Goal: Task Accomplishment & Management: Manage account settings

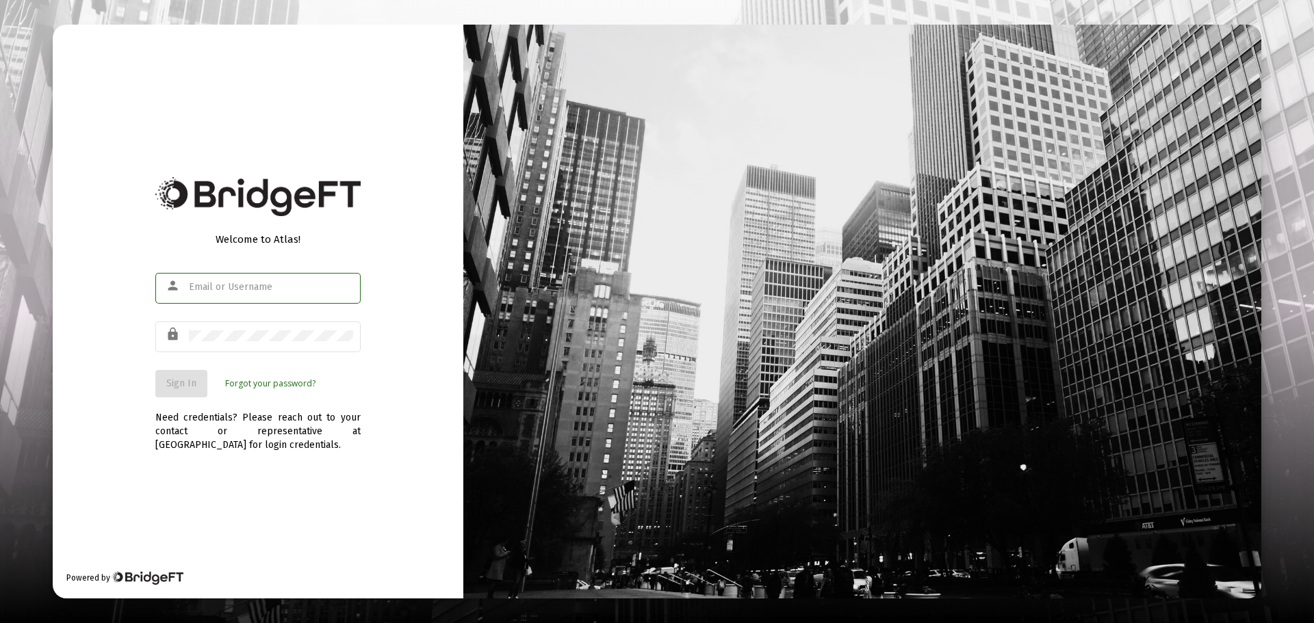
type input "[EMAIL_ADDRESS][DOMAIN_NAME]"
click at [195, 385] on span "Sign In" at bounding box center [181, 384] width 30 height 12
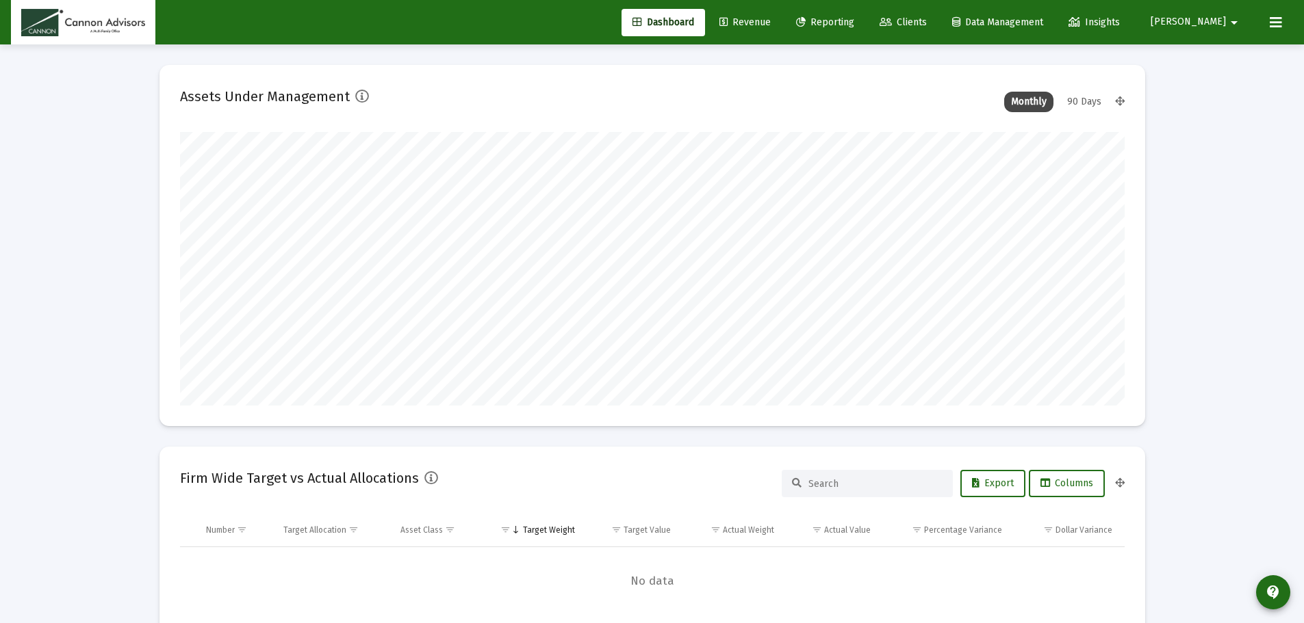
scroll to position [274, 508]
click at [771, 25] on span "Revenue" at bounding box center [744, 22] width 51 height 12
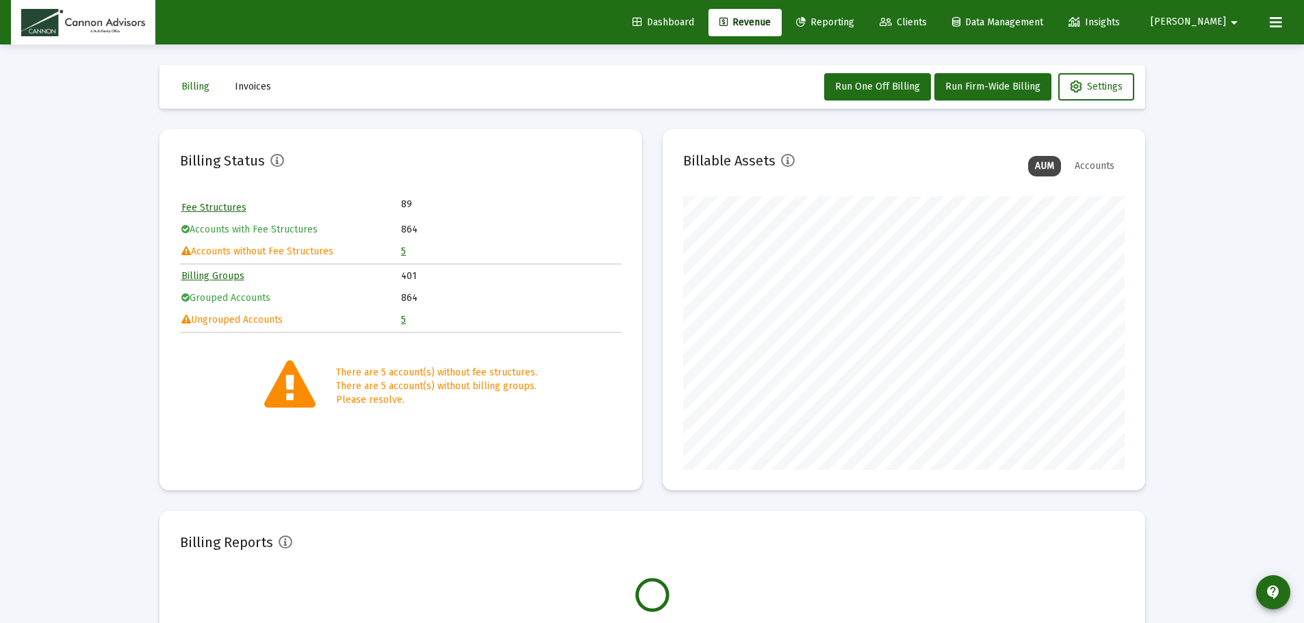
scroll to position [274, 441]
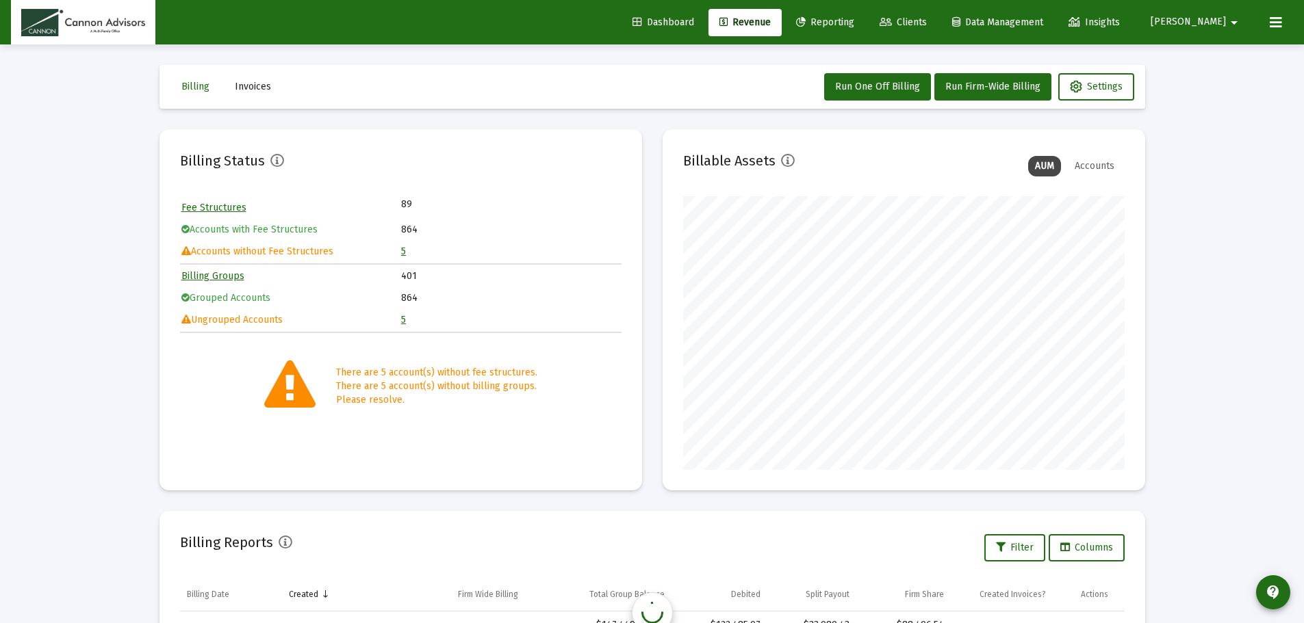
click at [1237, 24] on mat-icon "arrow_drop_down" at bounding box center [1234, 22] width 16 height 27
click at [1234, 64] on span "Settings" at bounding box center [1236, 58] width 40 height 33
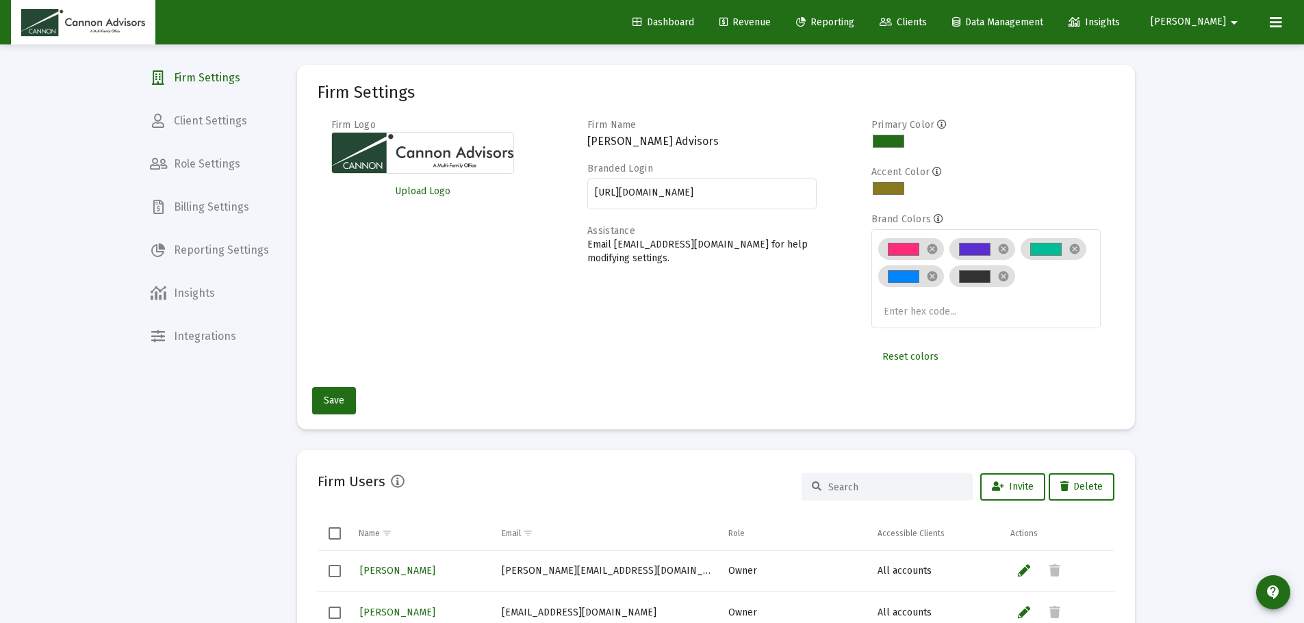
click at [231, 199] on span "Billing Settings" at bounding box center [209, 207] width 141 height 33
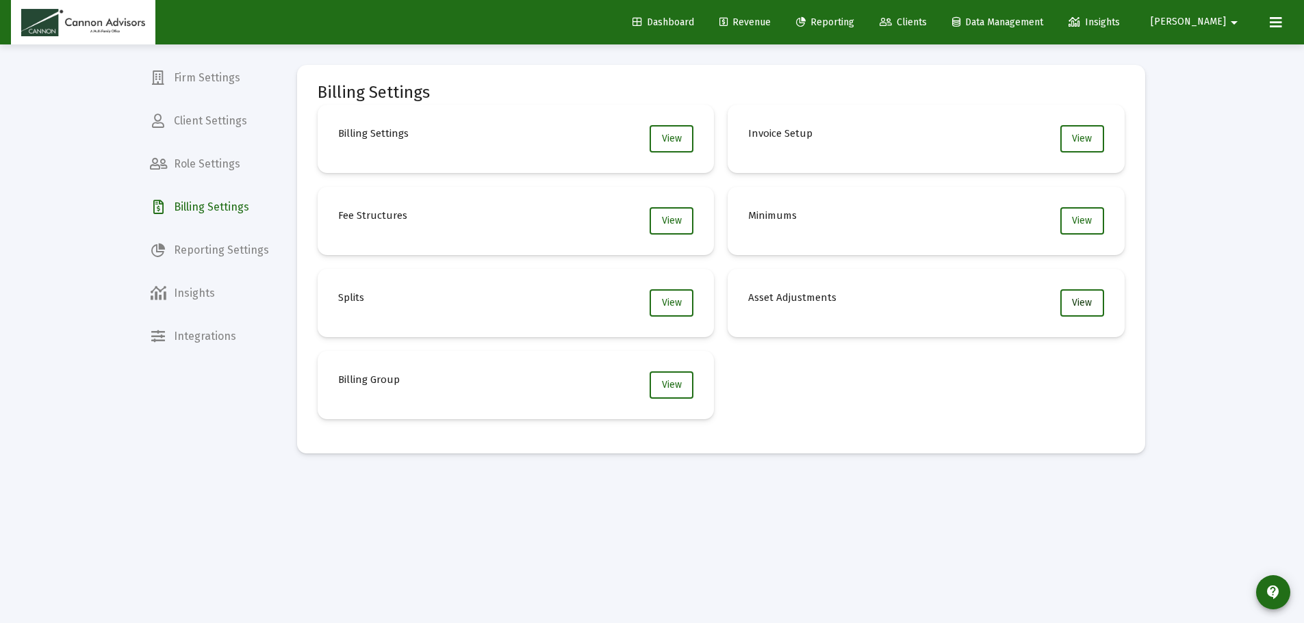
click at [1094, 300] on button "View" at bounding box center [1082, 302] width 44 height 27
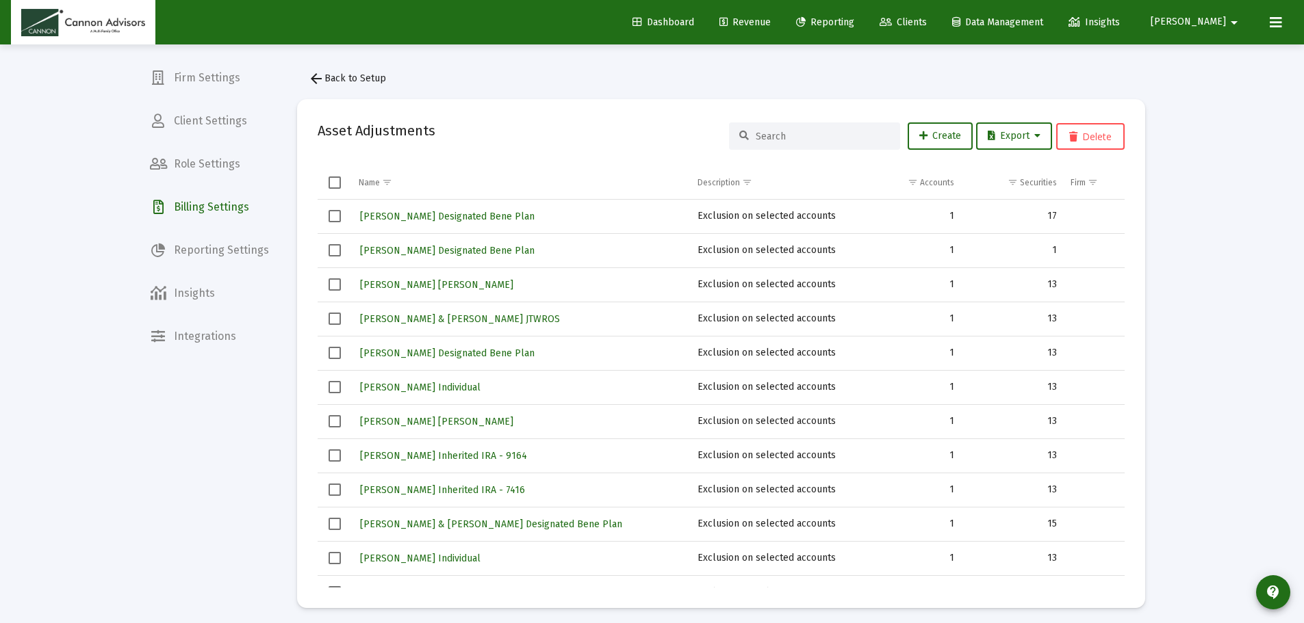
click at [337, 181] on span "Select all" at bounding box center [334, 183] width 12 height 12
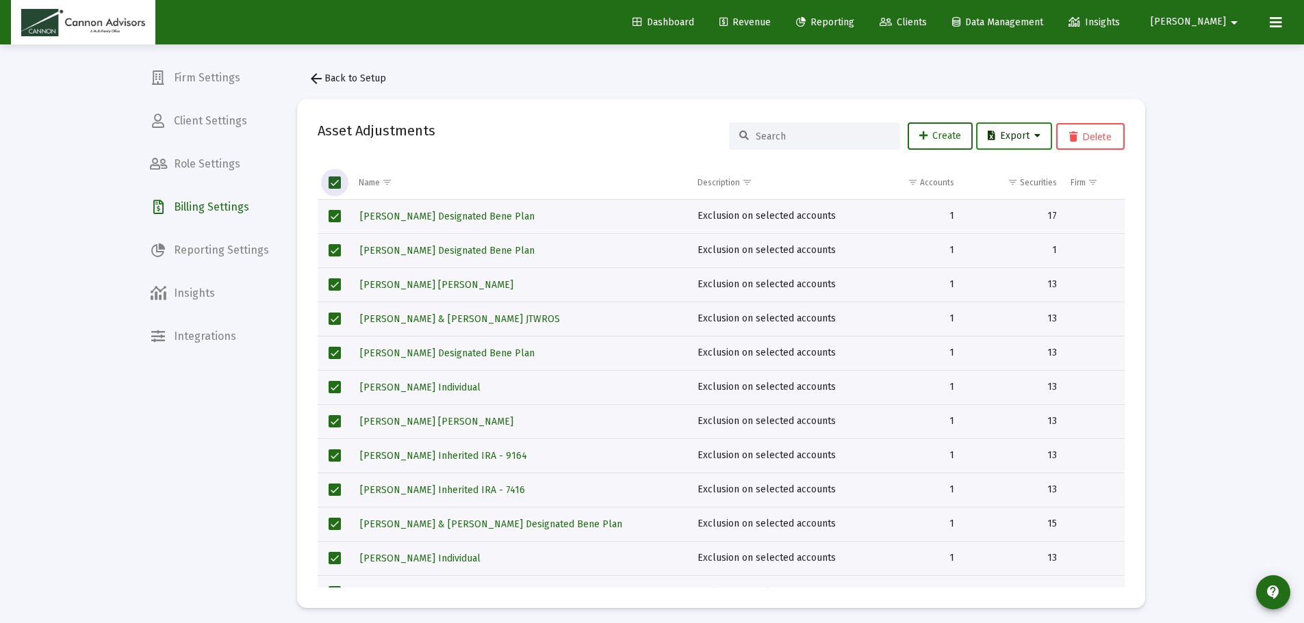
click at [1021, 134] on span "Export" at bounding box center [1014, 136] width 53 height 12
click at [1024, 159] on button "Export All Rows" at bounding box center [1018, 171] width 93 height 33
drag, startPoint x: 432, startPoint y: 221, endPoint x: 596, endPoint y: 278, distance: 173.8
click at [432, 221] on span "[PERSON_NAME] Designated Bene Plan" at bounding box center [447, 217] width 175 height 12
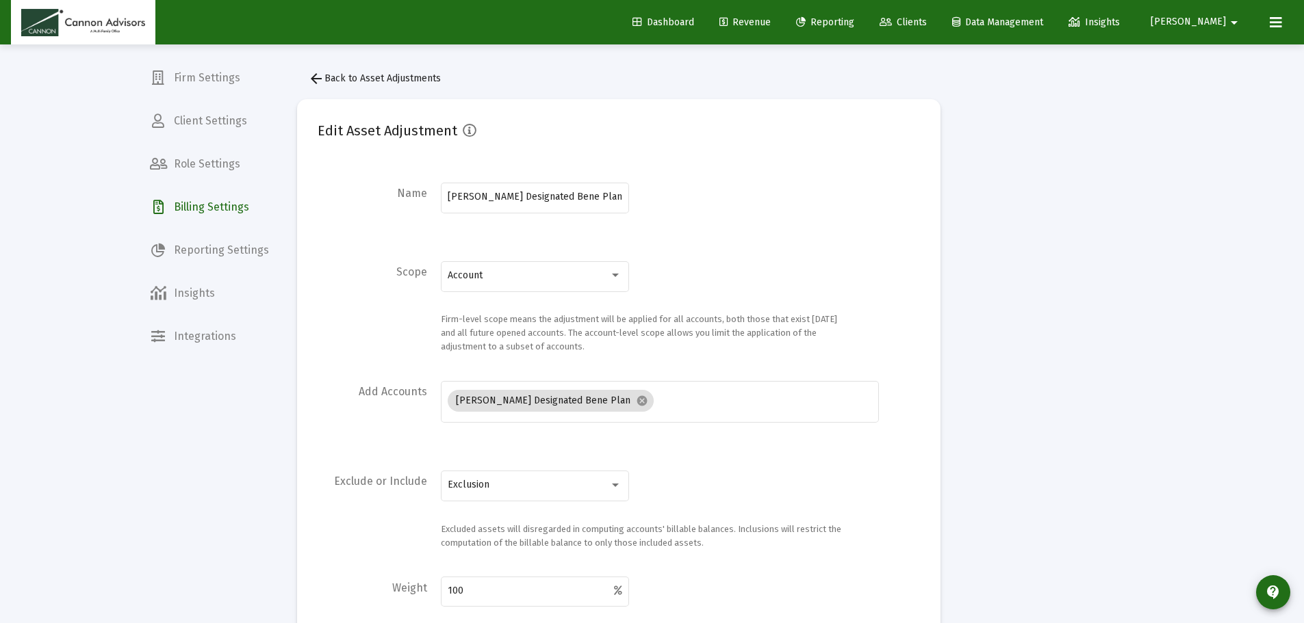
click at [329, 81] on span "arrow_back Back to Asset Adjustments" at bounding box center [374, 79] width 133 height 12
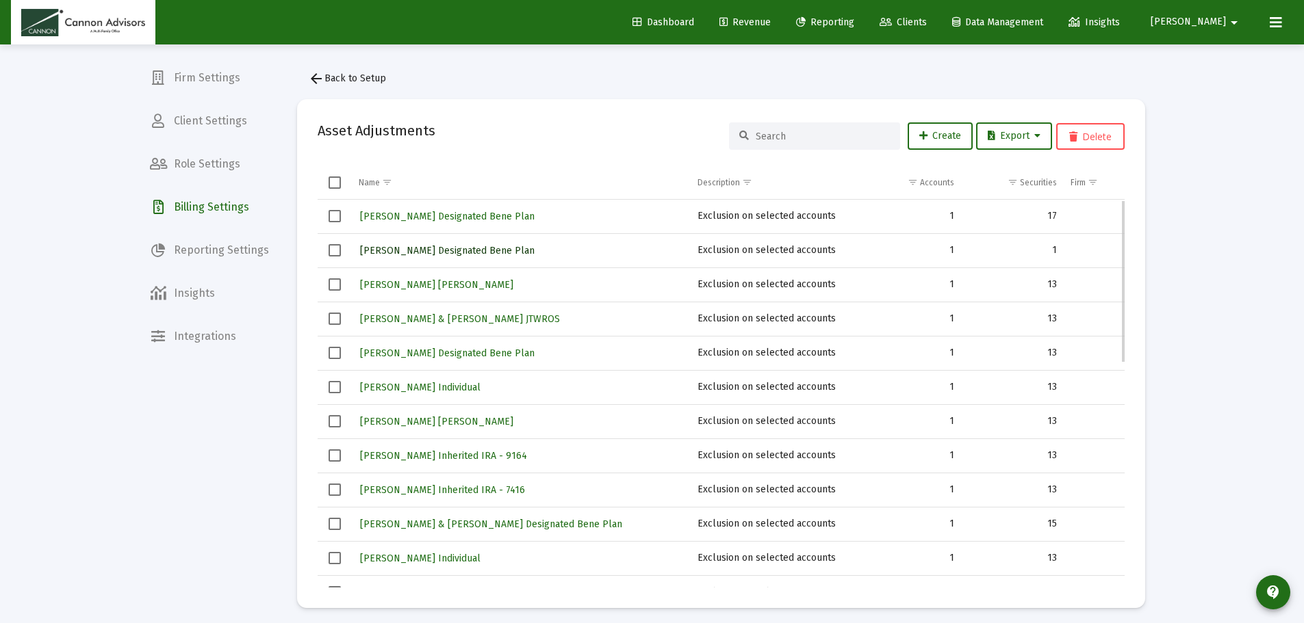
click at [426, 248] on span "[PERSON_NAME] Designated Bene Plan" at bounding box center [447, 251] width 175 height 12
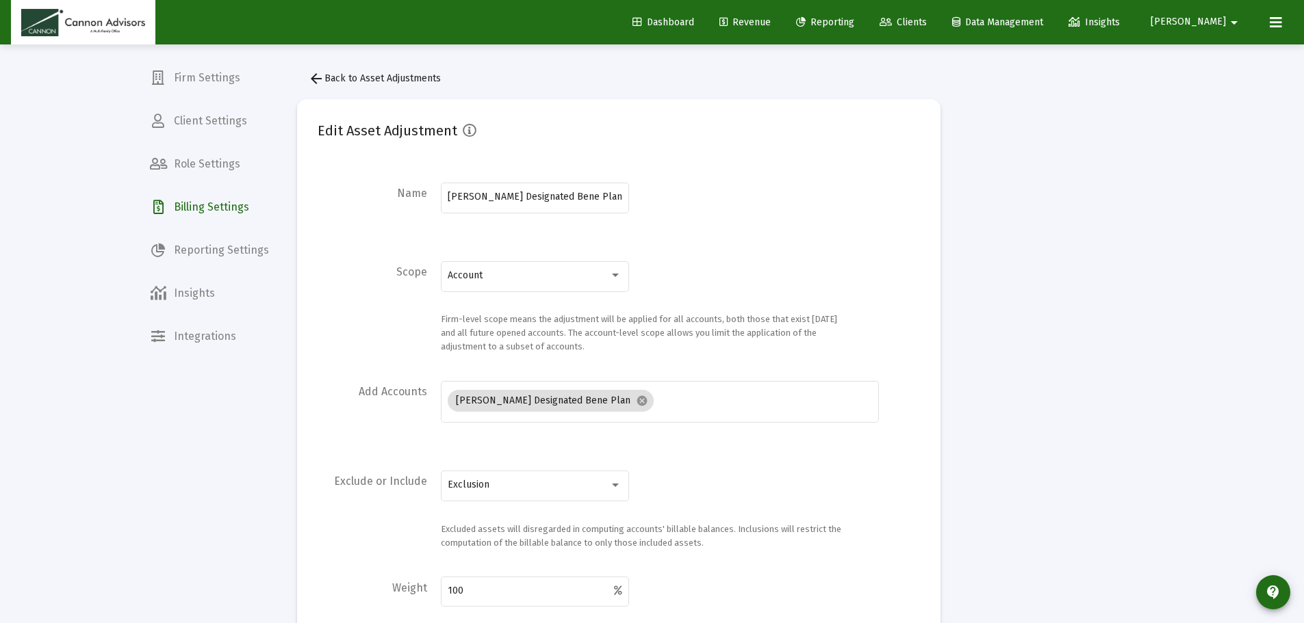
click at [411, 78] on span "arrow_back Back to Asset Adjustments" at bounding box center [374, 79] width 133 height 12
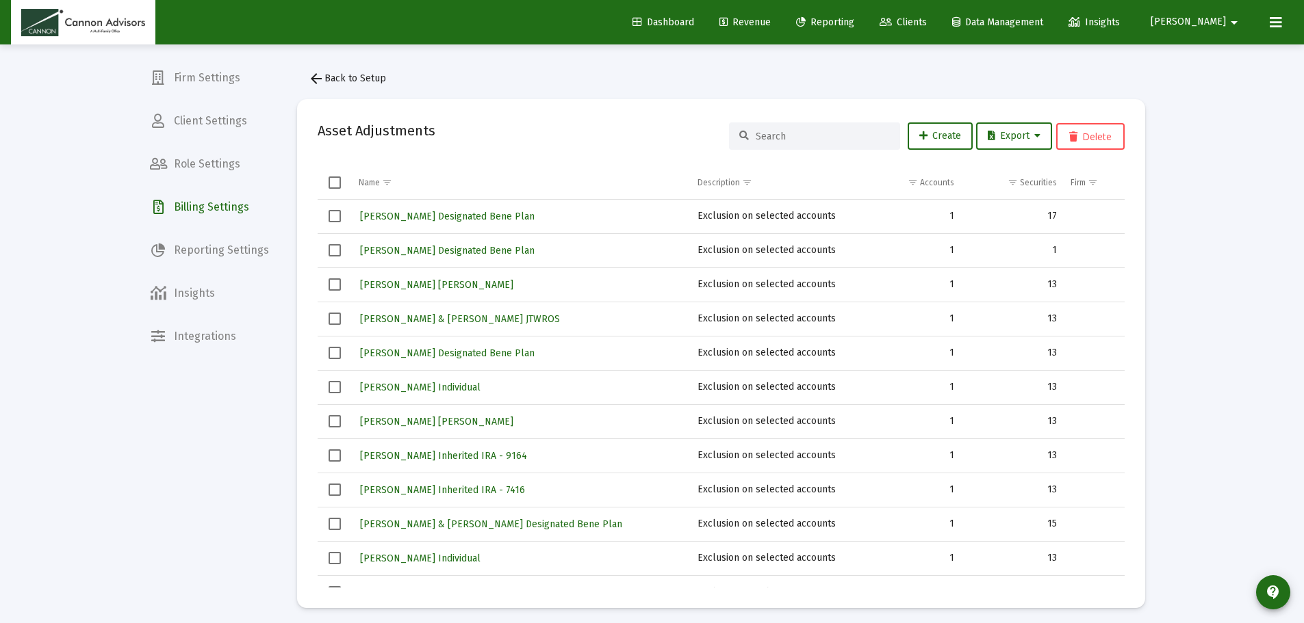
click at [782, 29] on link "Revenue" at bounding box center [744, 22] width 73 height 27
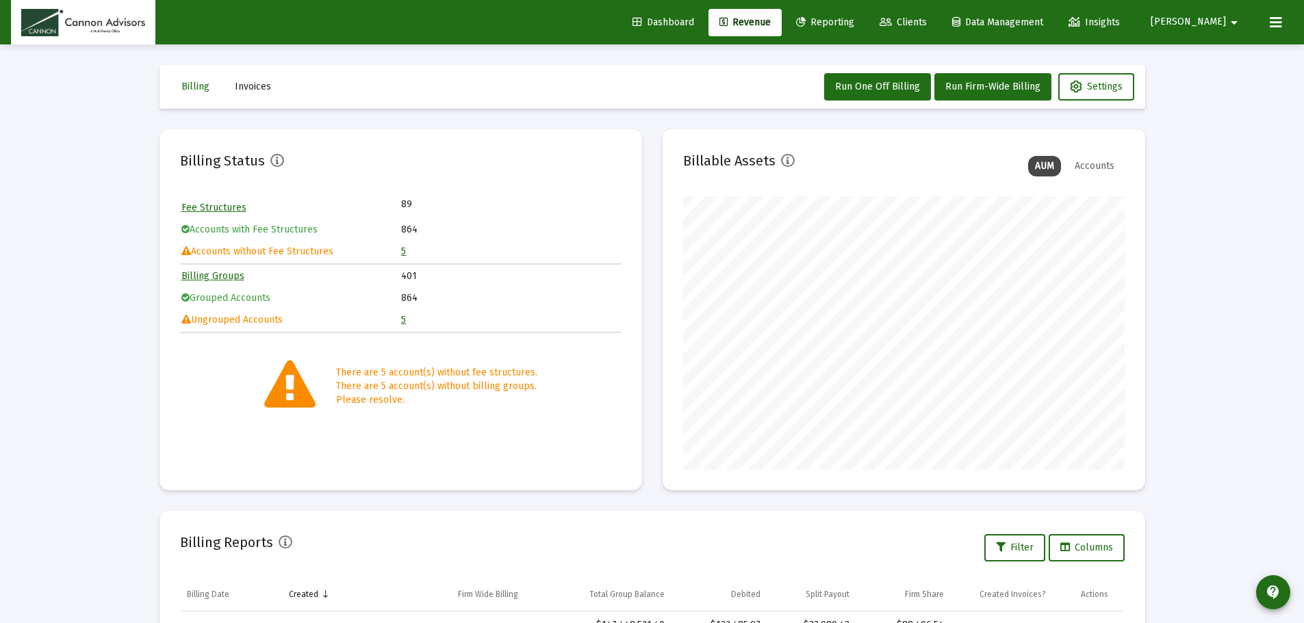
scroll to position [287, 0]
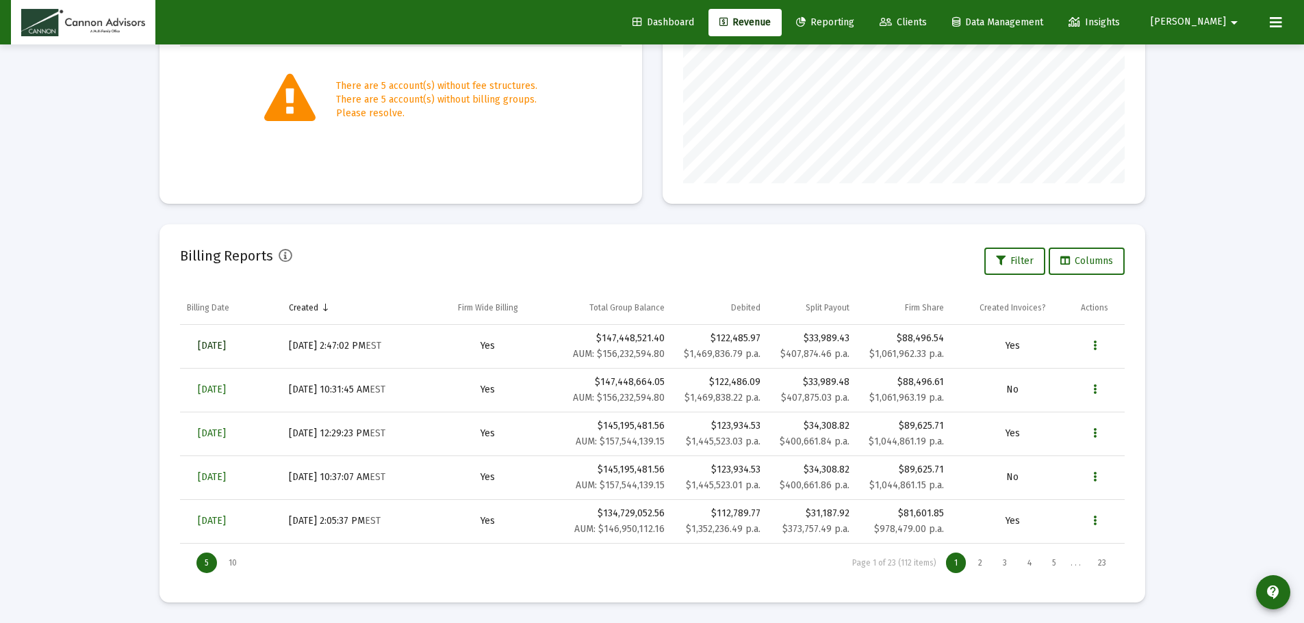
click at [226, 346] on span "[DATE]" at bounding box center [212, 346] width 28 height 12
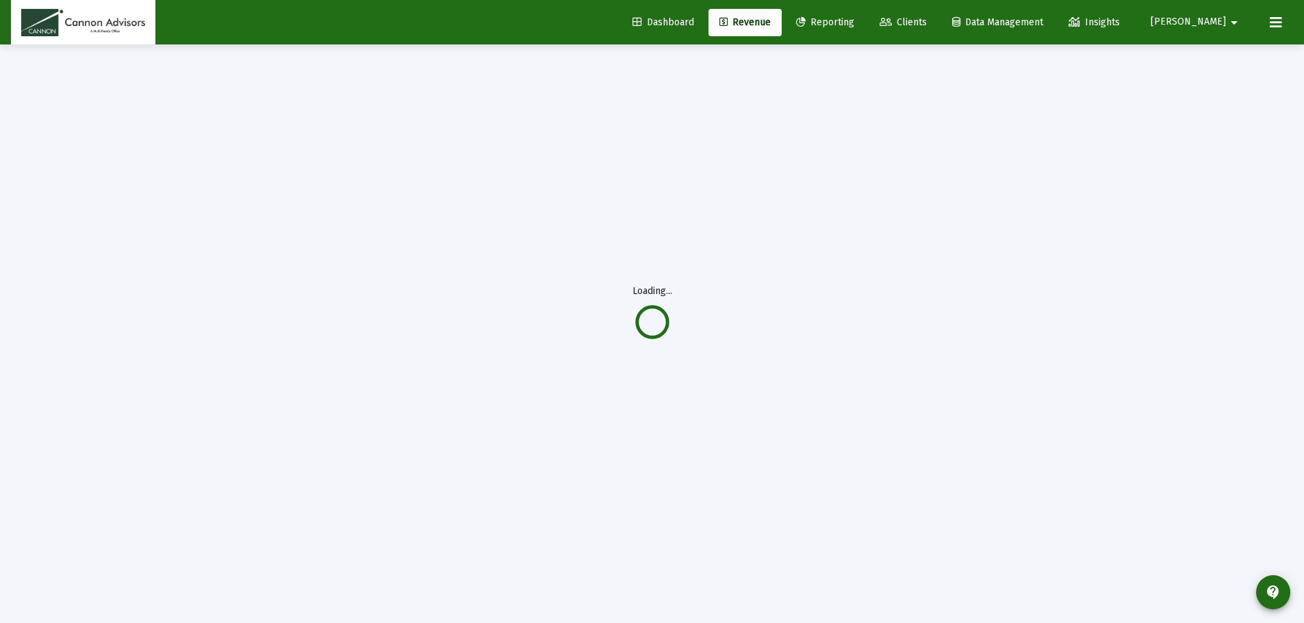
scroll to position [44, 0]
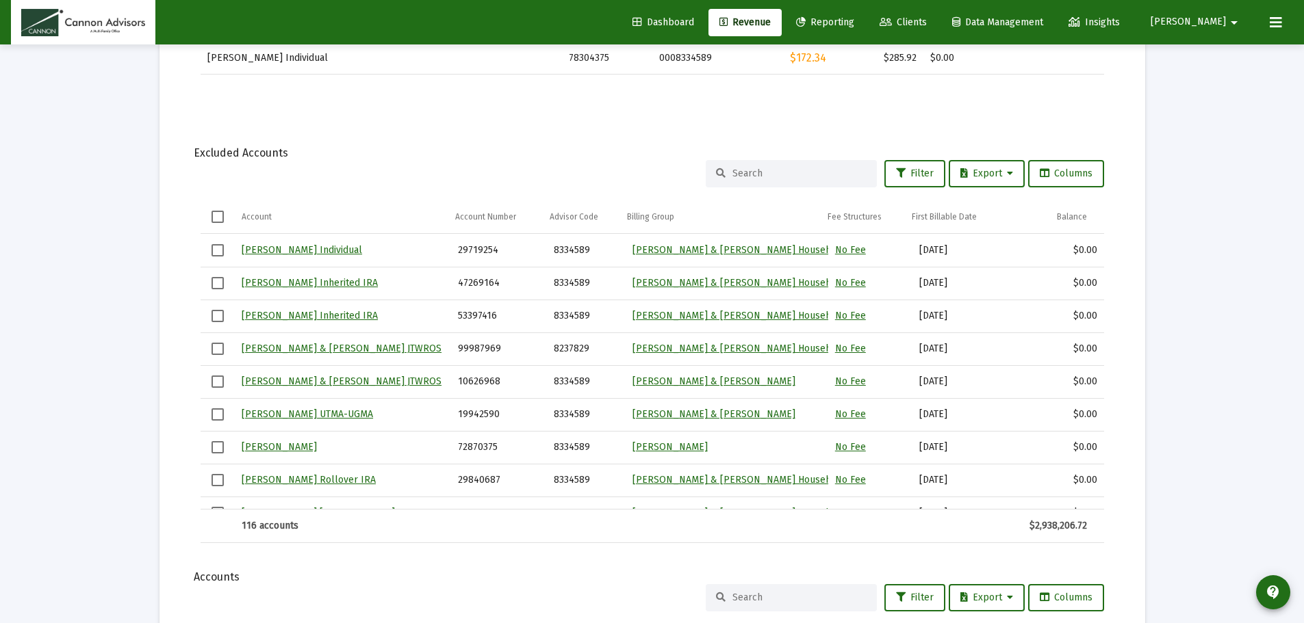
scroll to position [1071, 0]
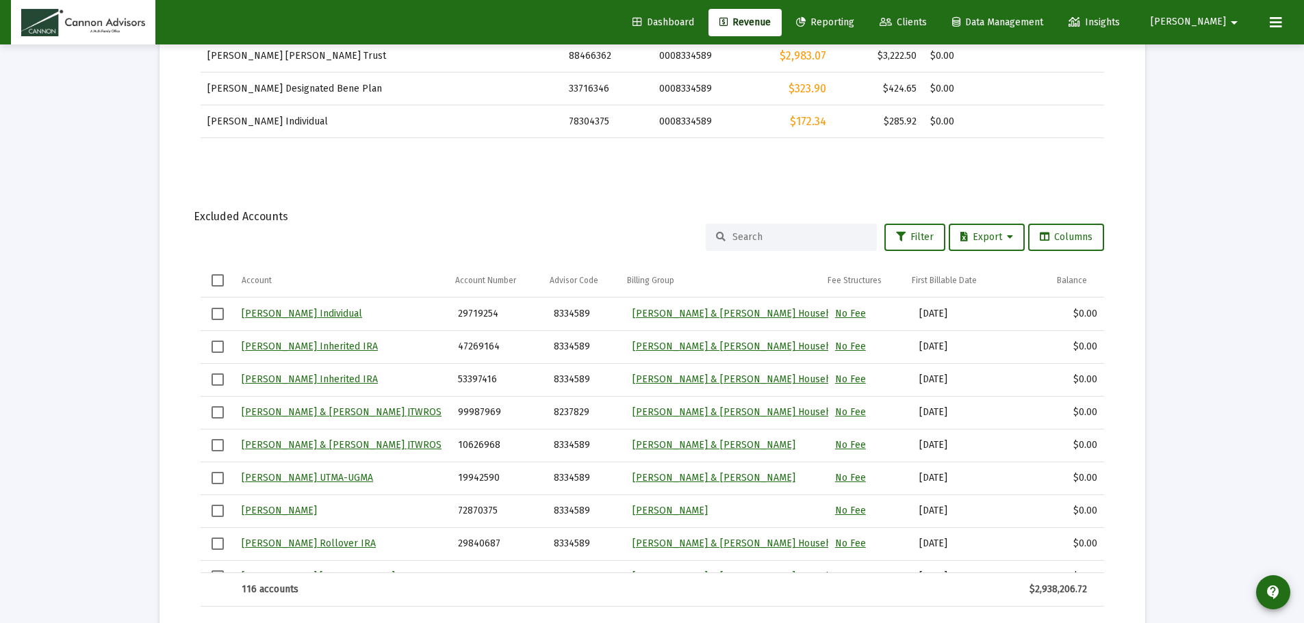
click at [217, 279] on span "Select all" at bounding box center [217, 280] width 12 height 12
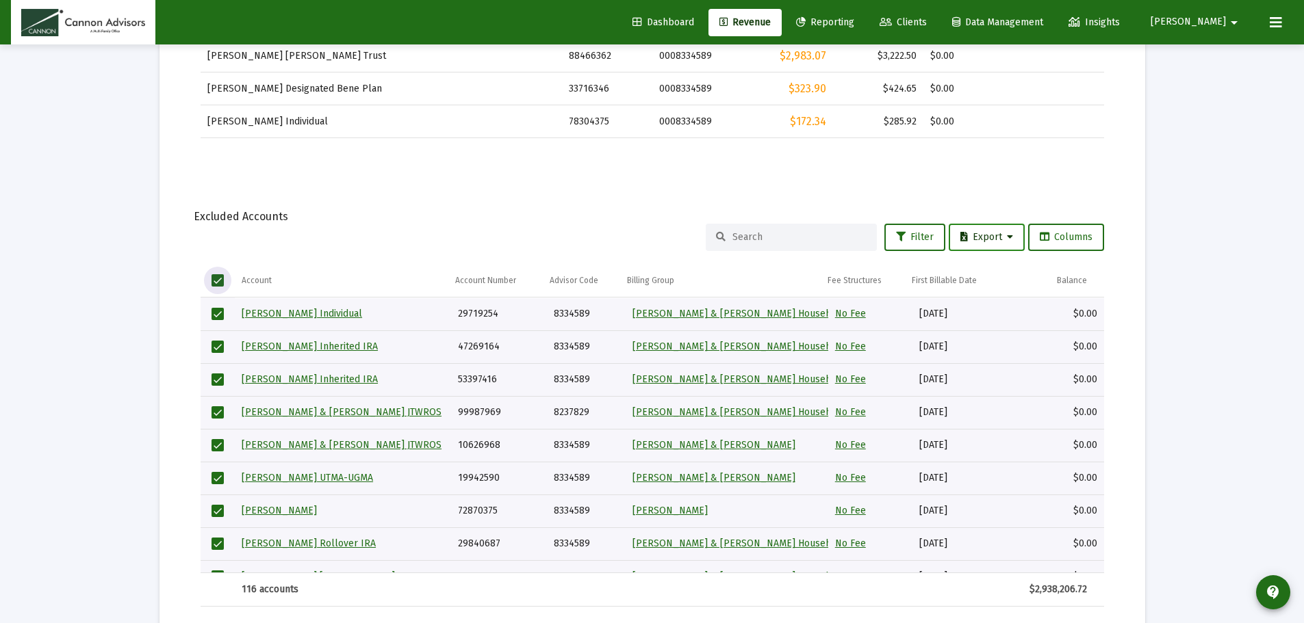
click at [986, 242] on span "Export" at bounding box center [986, 237] width 53 height 12
click at [622, 206] on div at bounding box center [652, 311] width 1304 height 623
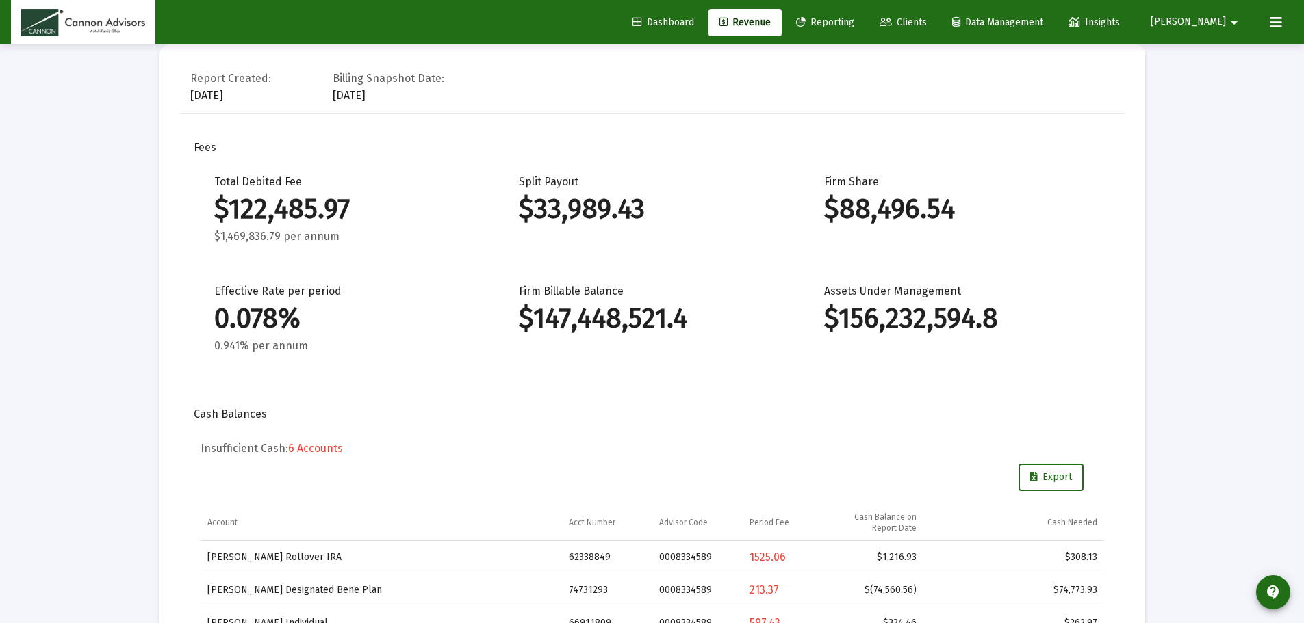
scroll to position [0, 0]
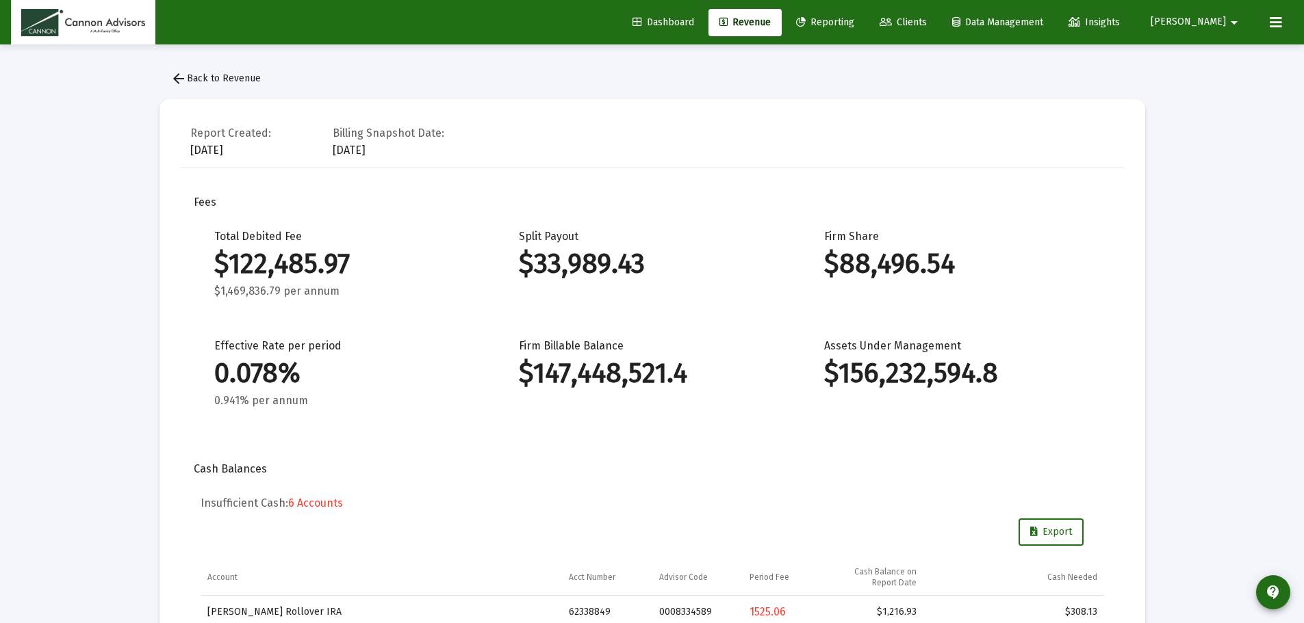
click at [204, 78] on span "arrow_back Back to Revenue" at bounding box center [215, 79] width 90 height 12
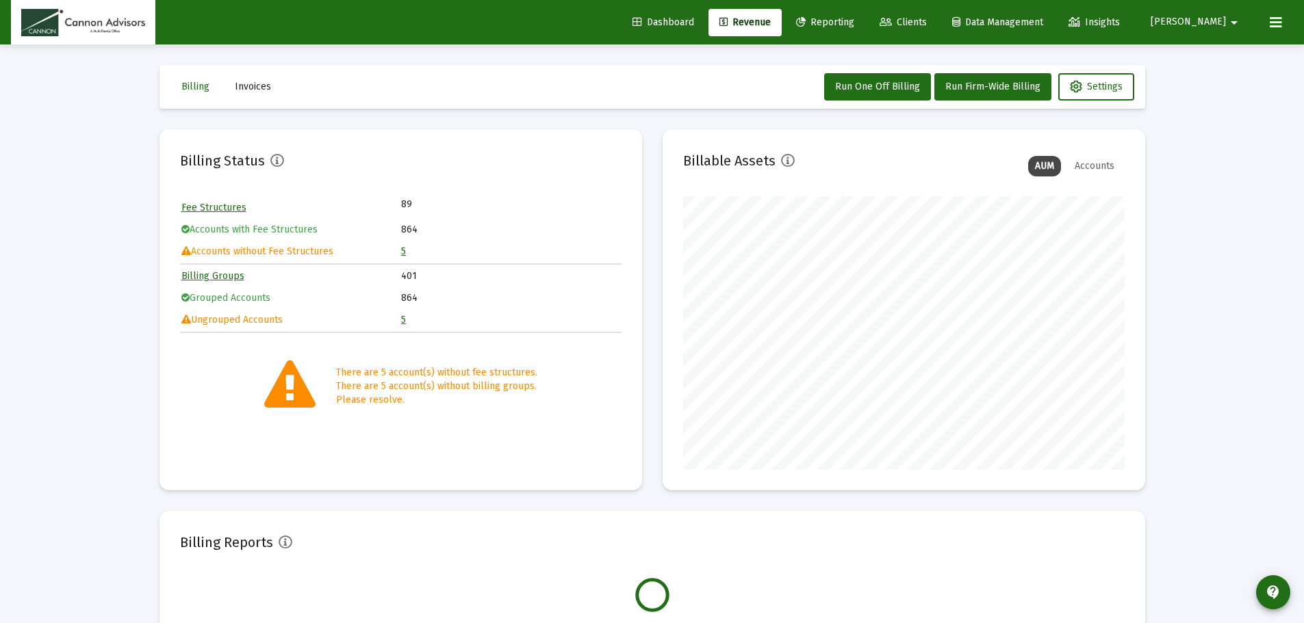
scroll to position [274, 441]
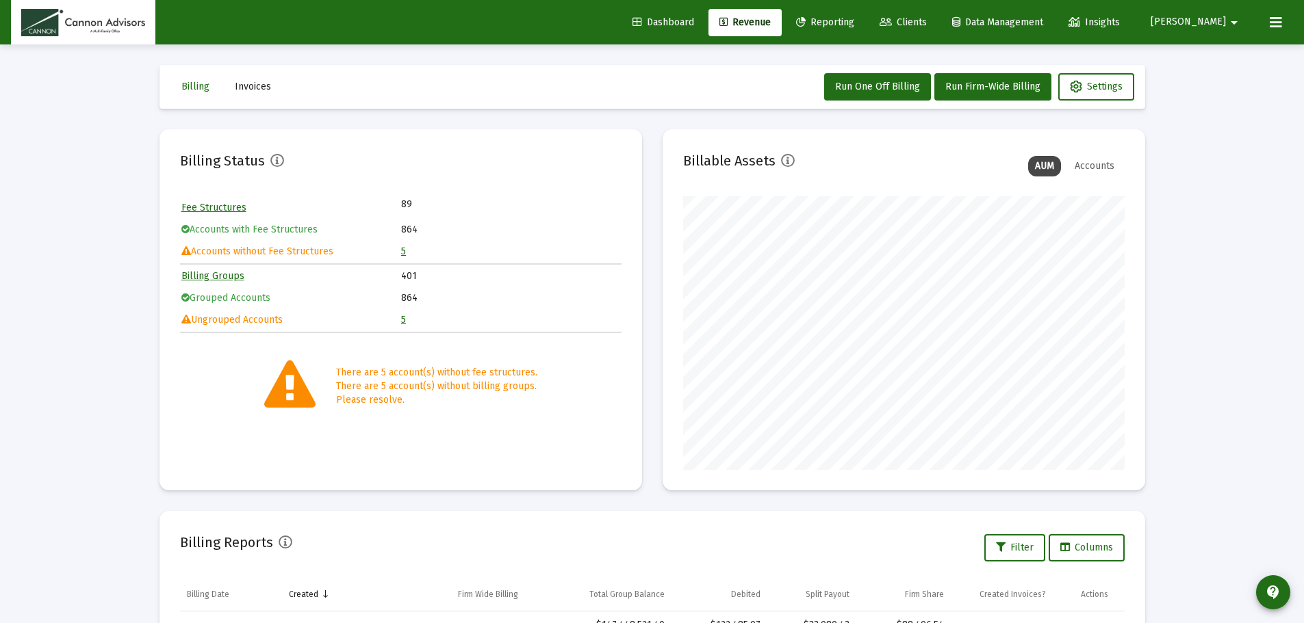
click at [1211, 443] on div "Loading... Billing Invoices Run One Off Billing Run Firm-Wide Billing Settings …" at bounding box center [652, 455] width 1304 height 910
click at [927, 19] on span "Clients" at bounding box center [902, 22] width 47 height 12
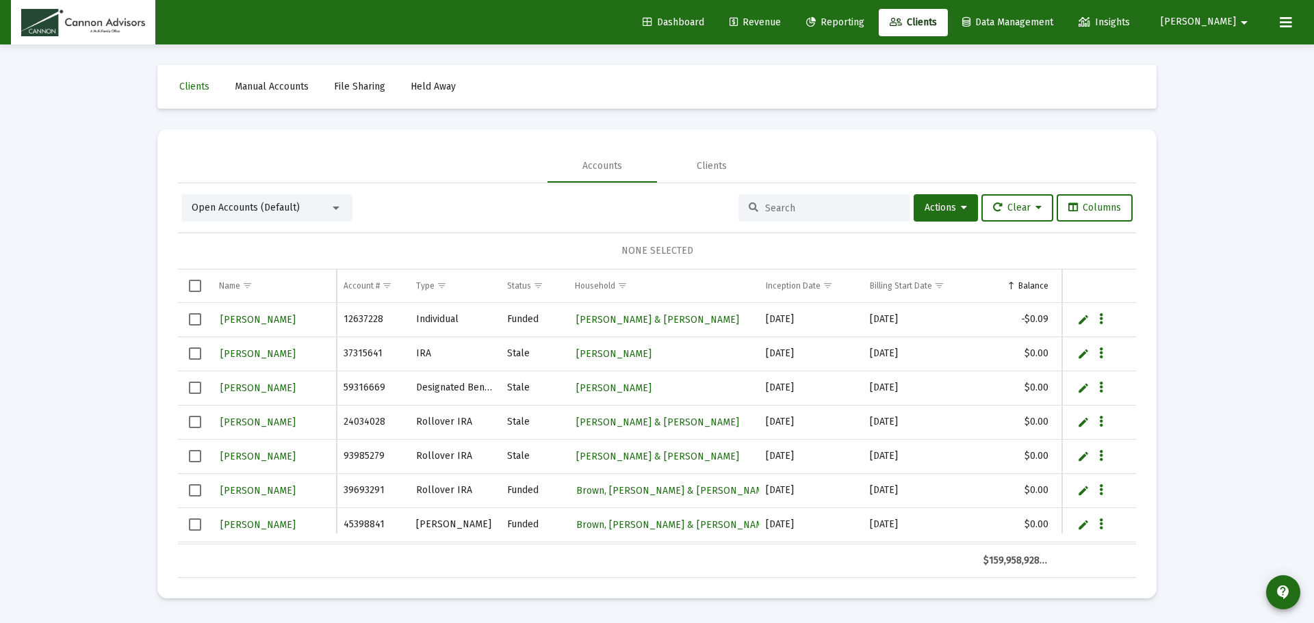
click at [1226, 14] on button "[PERSON_NAME] arrow_drop_down" at bounding box center [1206, 21] width 125 height 27
click at [1242, 64] on span "Settings" at bounding box center [1246, 58] width 40 height 33
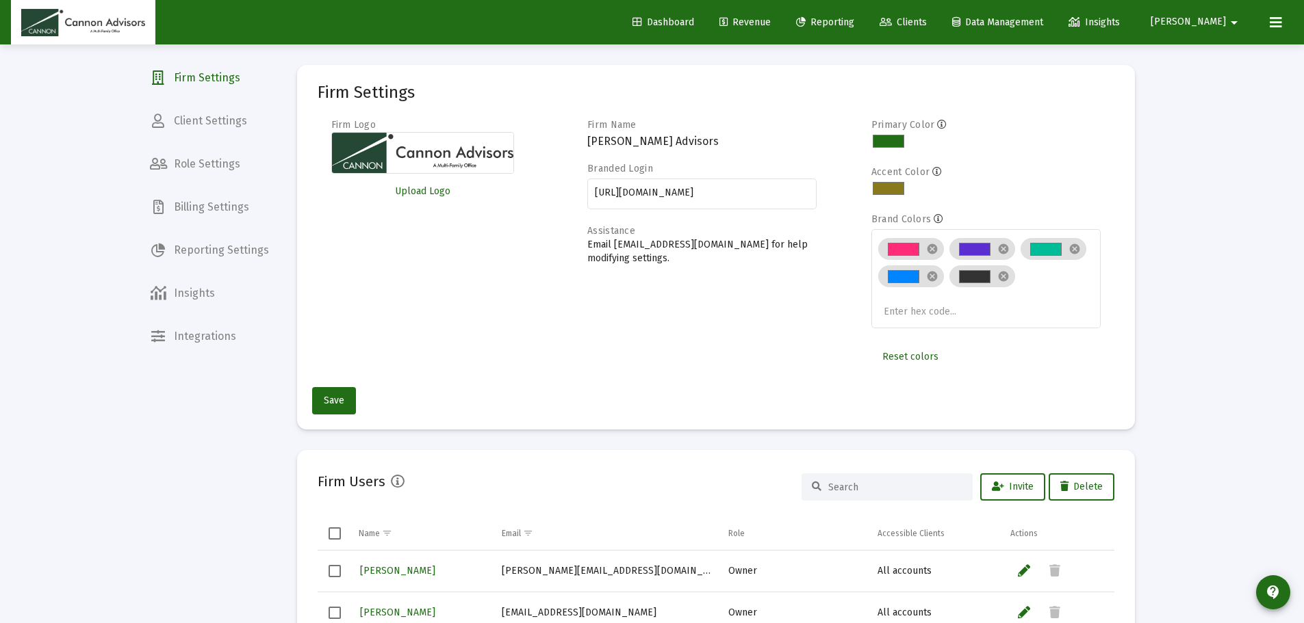
click at [1198, 287] on div "Loading... Firm Settings Client Settings Role Settings Billing Settings Reporti…" at bounding box center [652, 631] width 1304 height 1263
click at [1169, 268] on div "Loading... Firm Settings Client Settings Role Settings Billing Settings Reporti…" at bounding box center [652, 631] width 1304 height 1263
click at [1191, 207] on div "Loading... Firm Settings Client Settings Role Settings Billing Settings Reporti…" at bounding box center [652, 631] width 1304 height 1263
drag, startPoint x: 1198, startPoint y: 21, endPoint x: 1180, endPoint y: 22, distance: 18.5
click at [1198, 21] on button "[PERSON_NAME] arrow_drop_down" at bounding box center [1196, 21] width 125 height 27
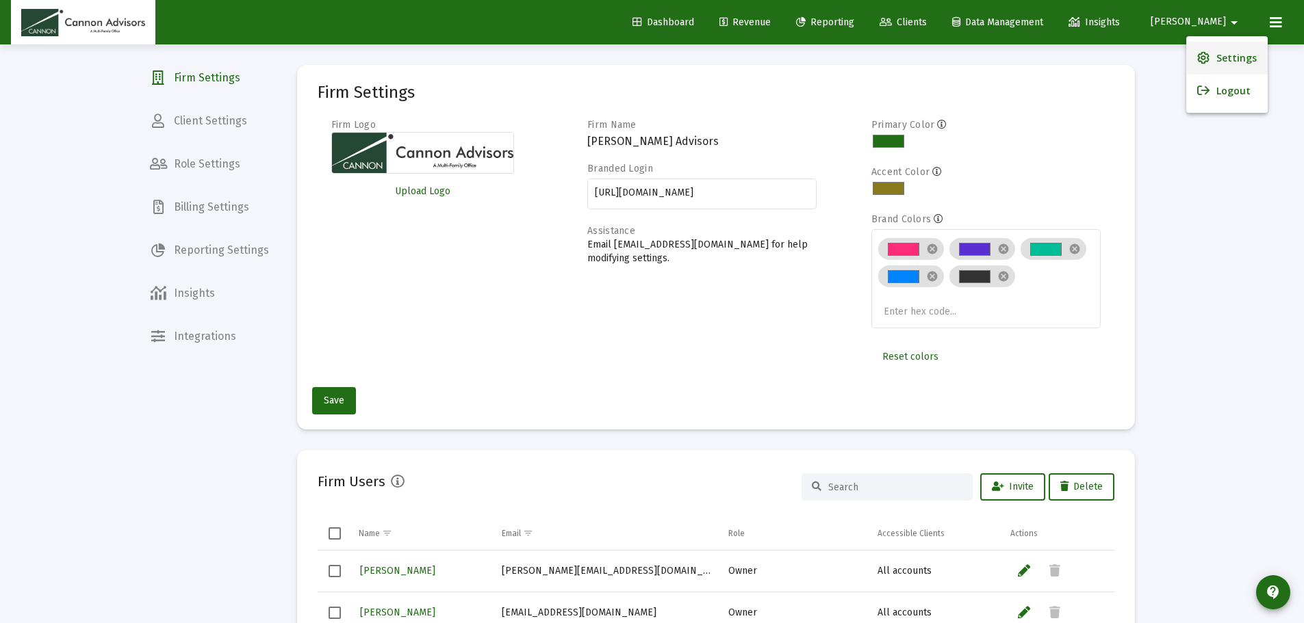
click at [1230, 58] on span "Settings" at bounding box center [1236, 58] width 40 height 33
click at [200, 210] on span "Billing Settings" at bounding box center [209, 207] width 141 height 33
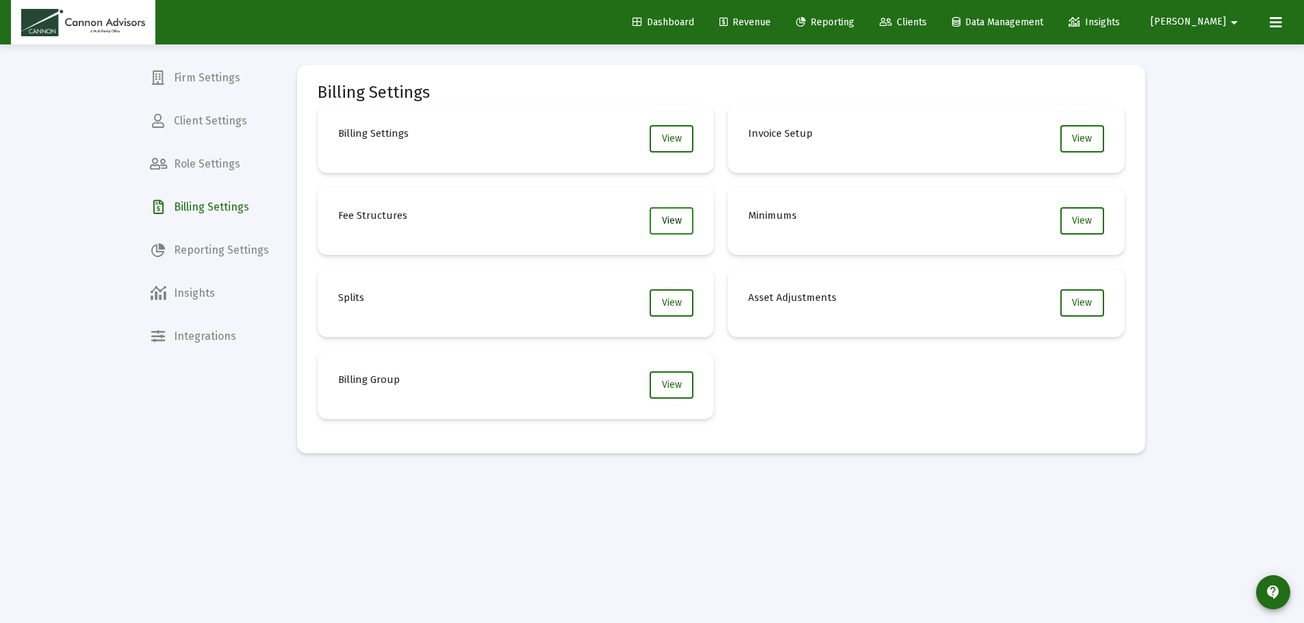
click at [665, 223] on span "View" at bounding box center [672, 221] width 20 height 12
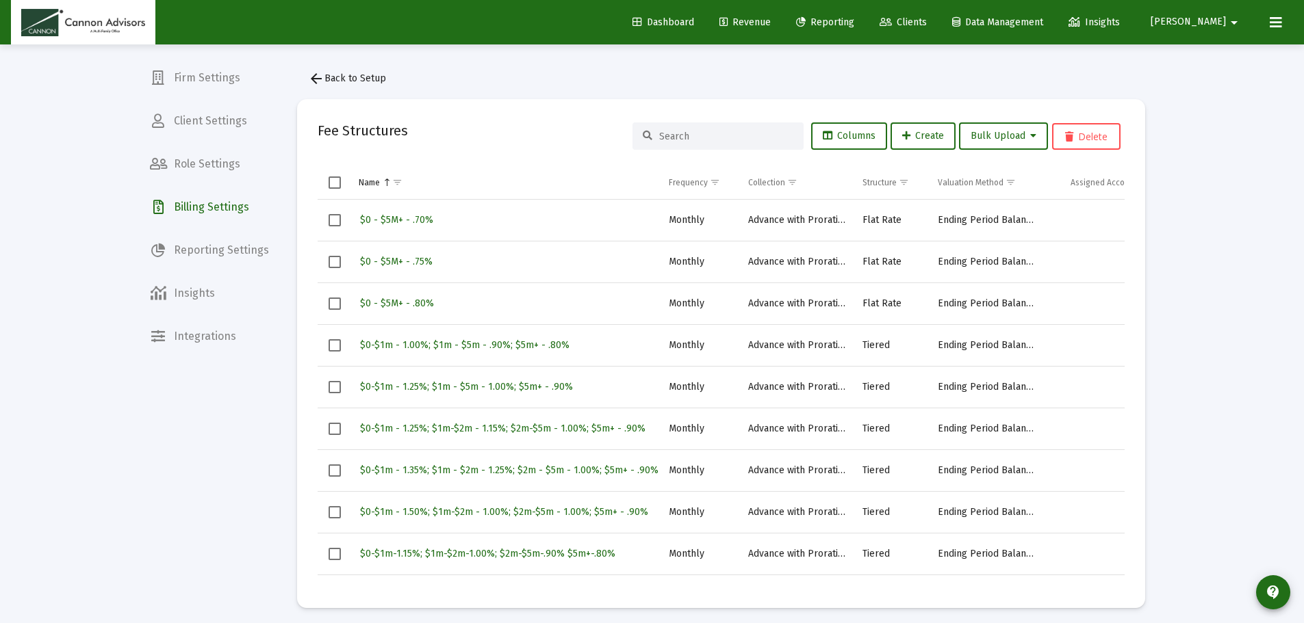
click at [209, 205] on span "Billing Settings" at bounding box center [209, 207] width 141 height 33
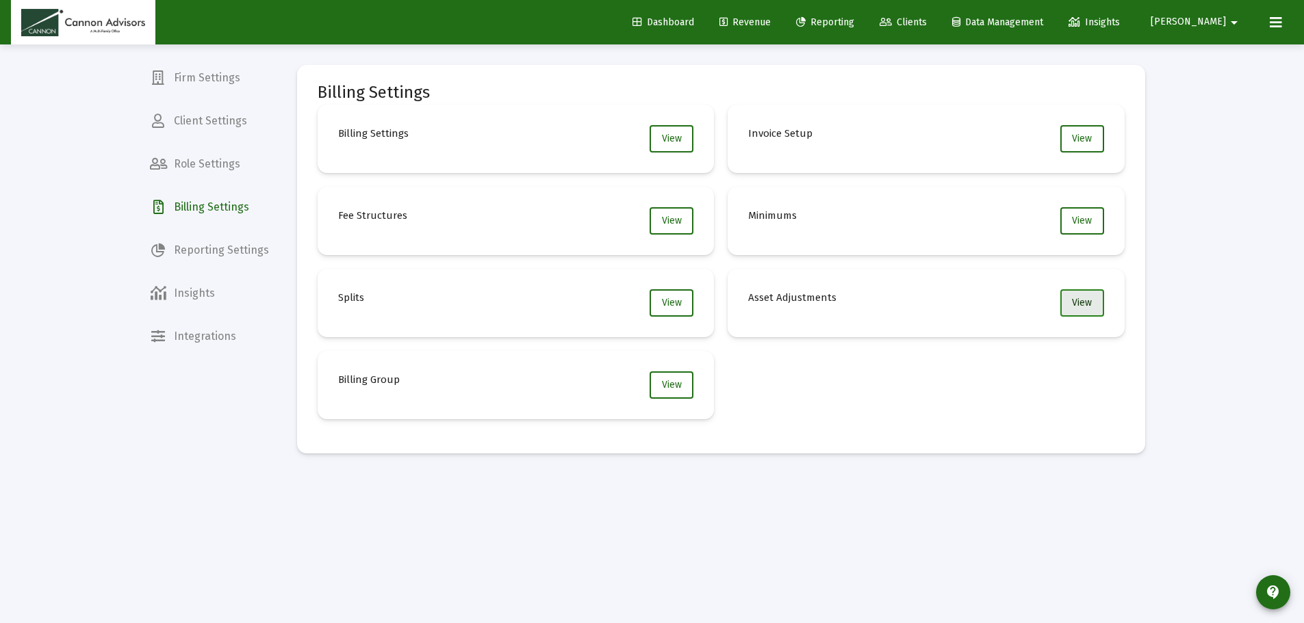
click at [1072, 301] on span "View" at bounding box center [1082, 303] width 20 height 12
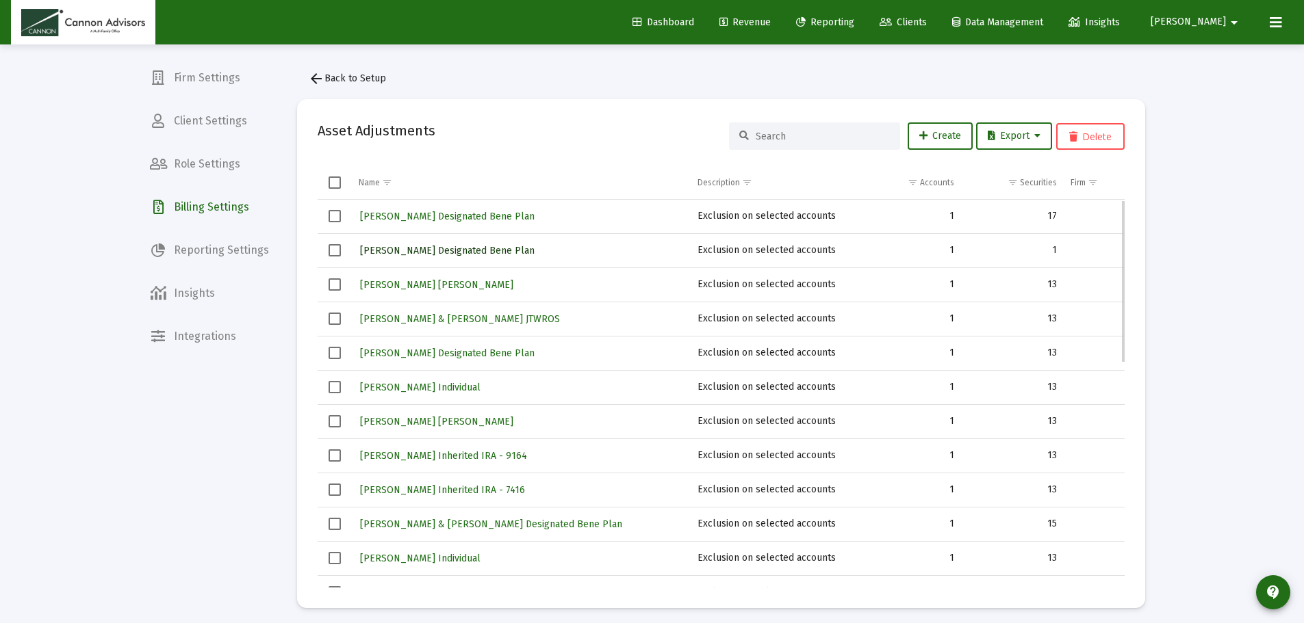
click at [482, 253] on span "[PERSON_NAME] Designated Bene Plan" at bounding box center [447, 251] width 175 height 12
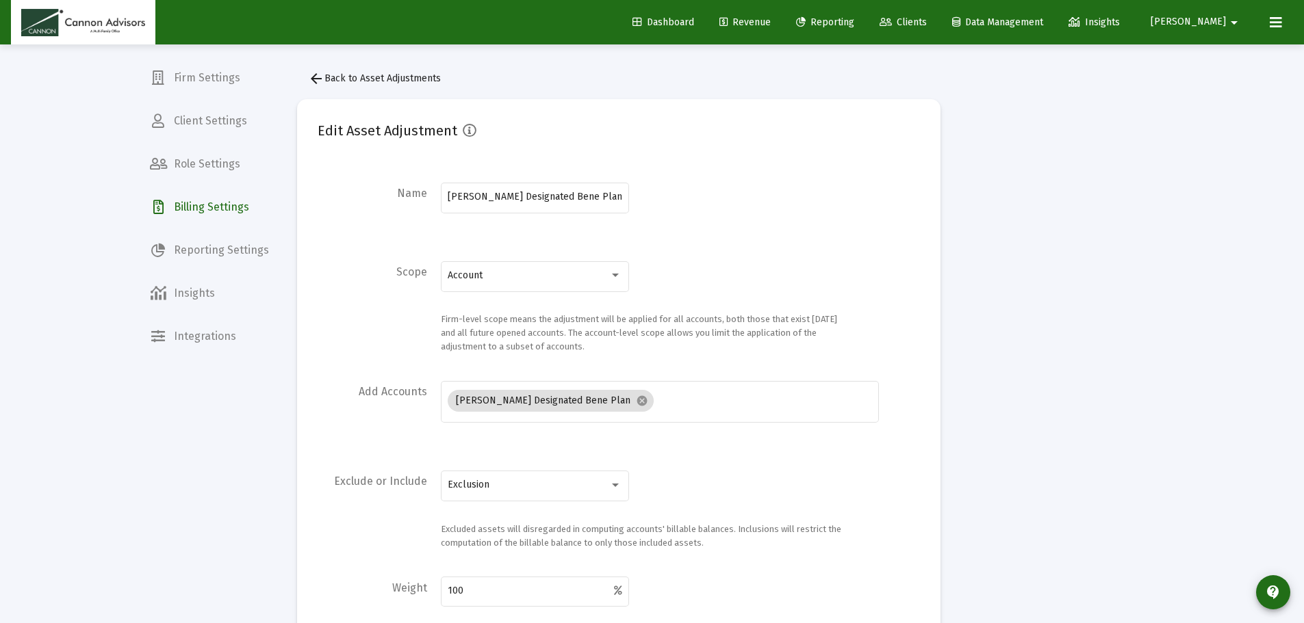
click at [517, 131] on div "Edit Asset Adjustment" at bounding box center [619, 136] width 602 height 33
click at [337, 79] on span "arrow_back Back to Asset Adjustments" at bounding box center [374, 79] width 133 height 12
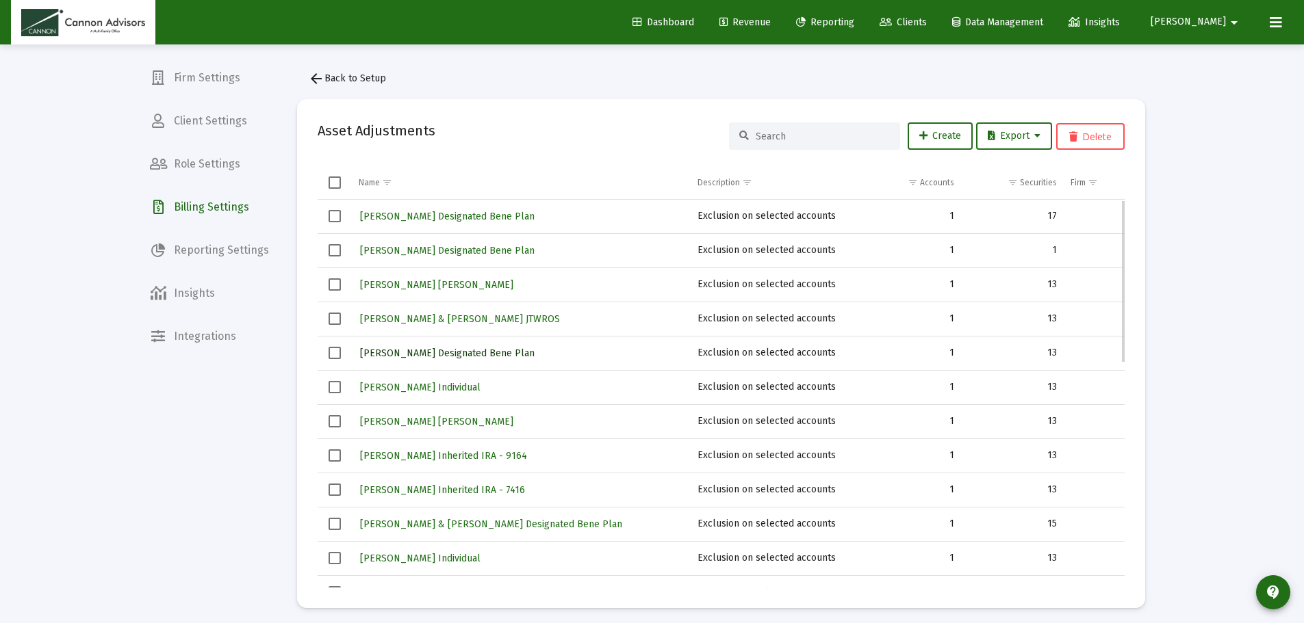
click at [411, 355] on span "[PERSON_NAME] Designated Bene Plan" at bounding box center [447, 354] width 175 height 12
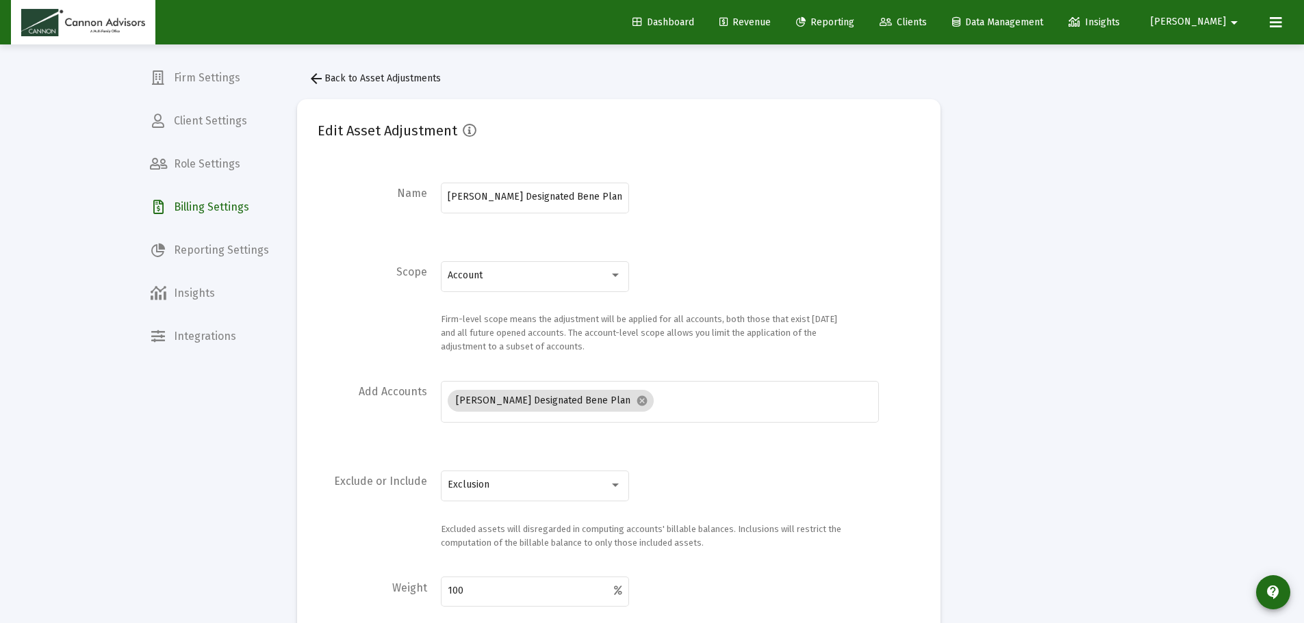
click at [411, 75] on span "arrow_back Back to Asset Adjustments" at bounding box center [374, 79] width 133 height 12
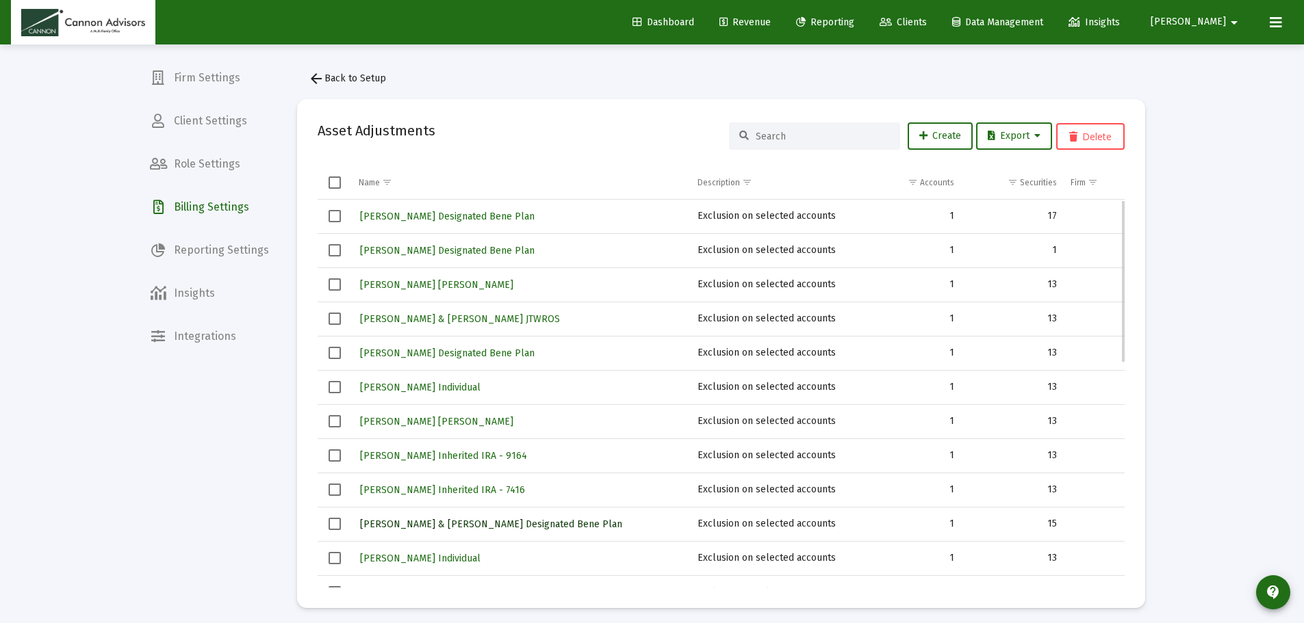
click at [500, 523] on span "[PERSON_NAME] & [PERSON_NAME] Designated Bene Plan" at bounding box center [491, 525] width 262 height 12
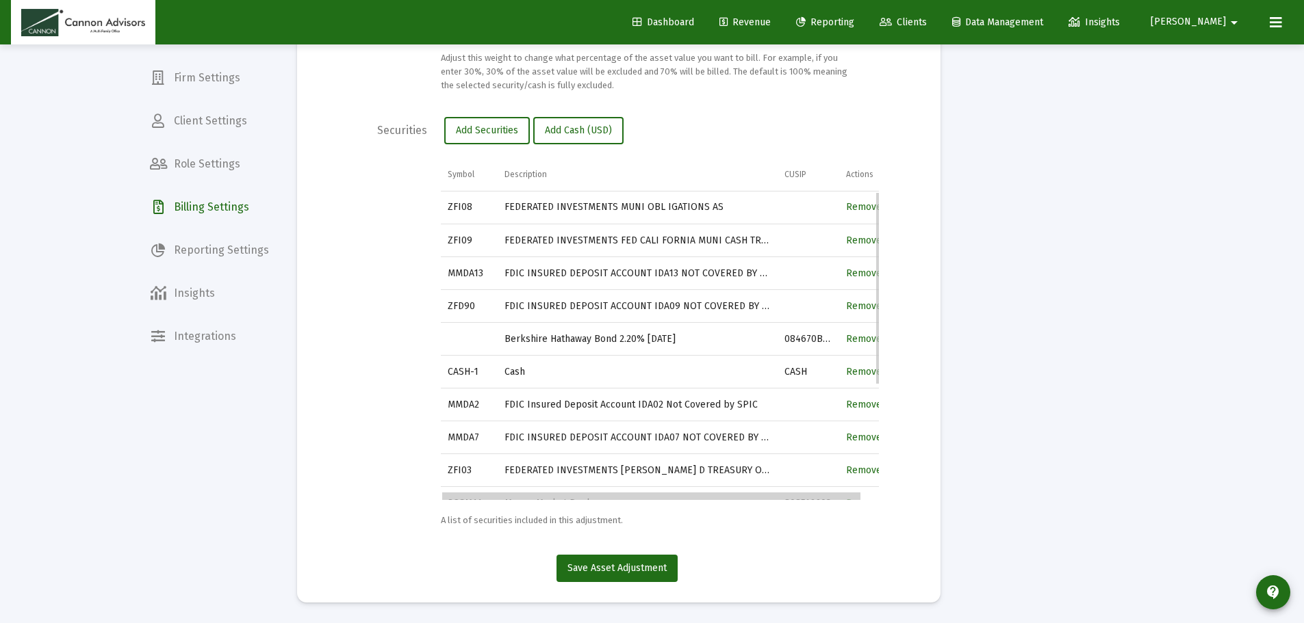
drag, startPoint x: 809, startPoint y: 499, endPoint x: 684, endPoint y: 498, distance: 125.2
drag, startPoint x: 734, startPoint y: 499, endPoint x: 640, endPoint y: 500, distance: 93.8
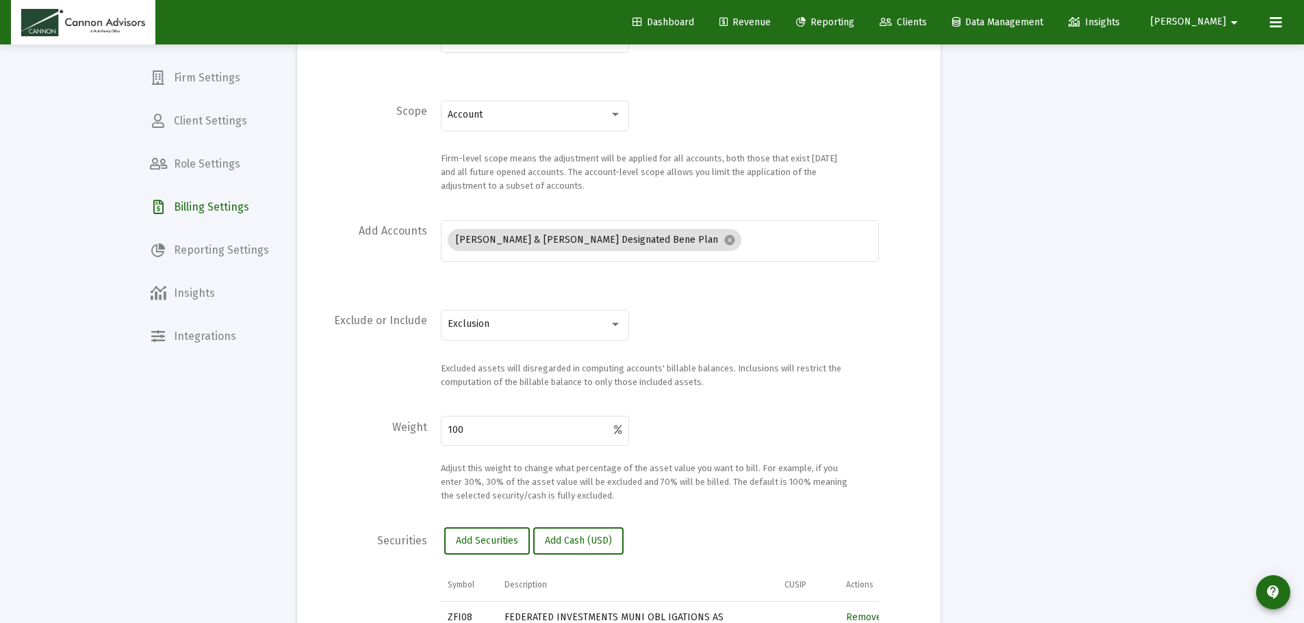
scroll to position [571, 0]
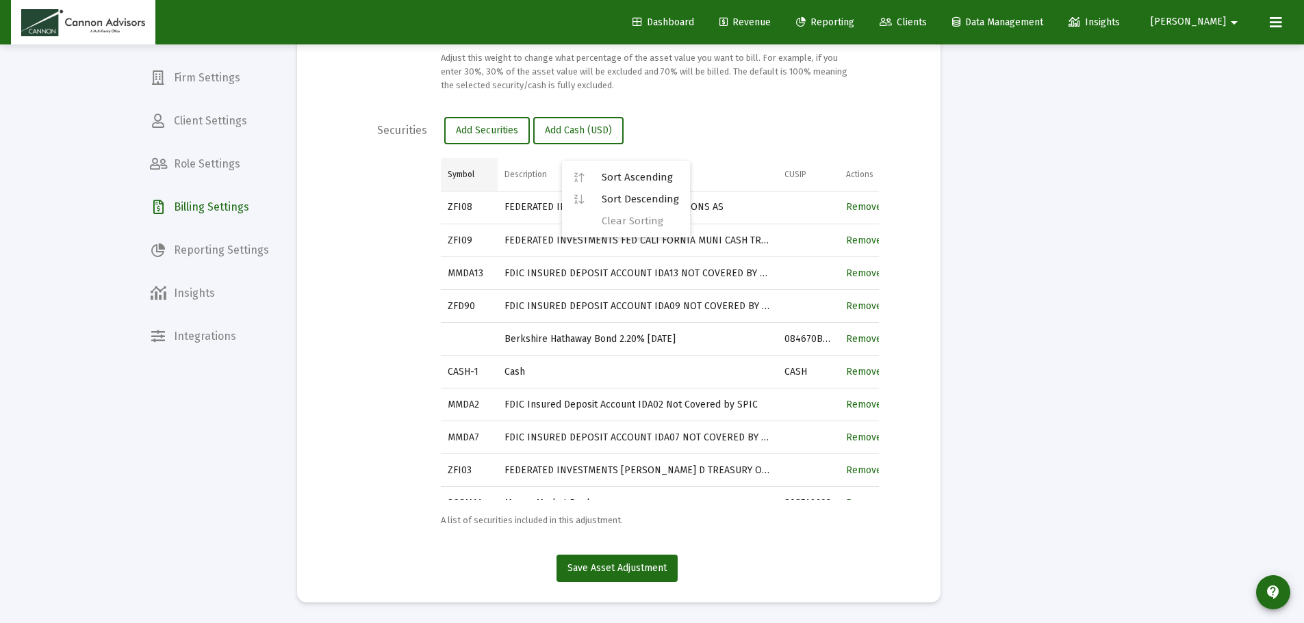
click at [474, 174] on div "Symbol" at bounding box center [461, 174] width 27 height 11
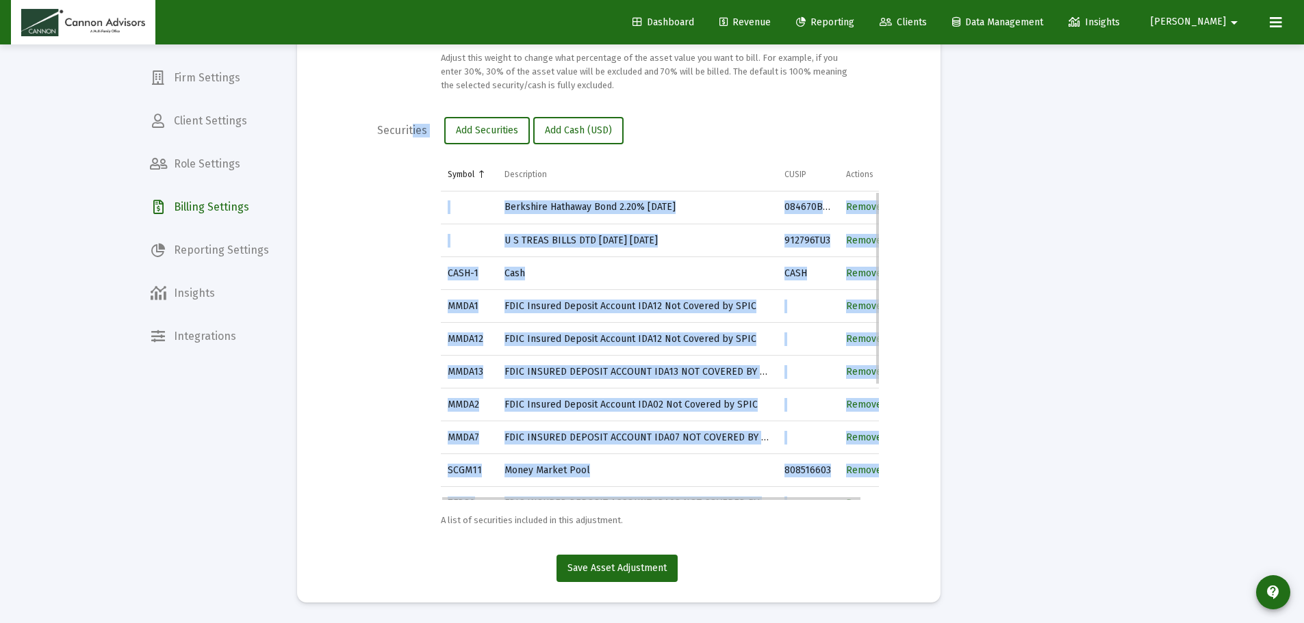
drag, startPoint x: 409, startPoint y: 175, endPoint x: 792, endPoint y: 489, distance: 495.5
click at [792, 489] on div "Securities Add Securities Add Cash (USD) Symbol Description CUSIP Actions Berks…" at bounding box center [619, 322] width 602 height 411
copy div "ties Add Securities Add Cash (USD) Symbol Description CUSIP Actions Berkshire H…"
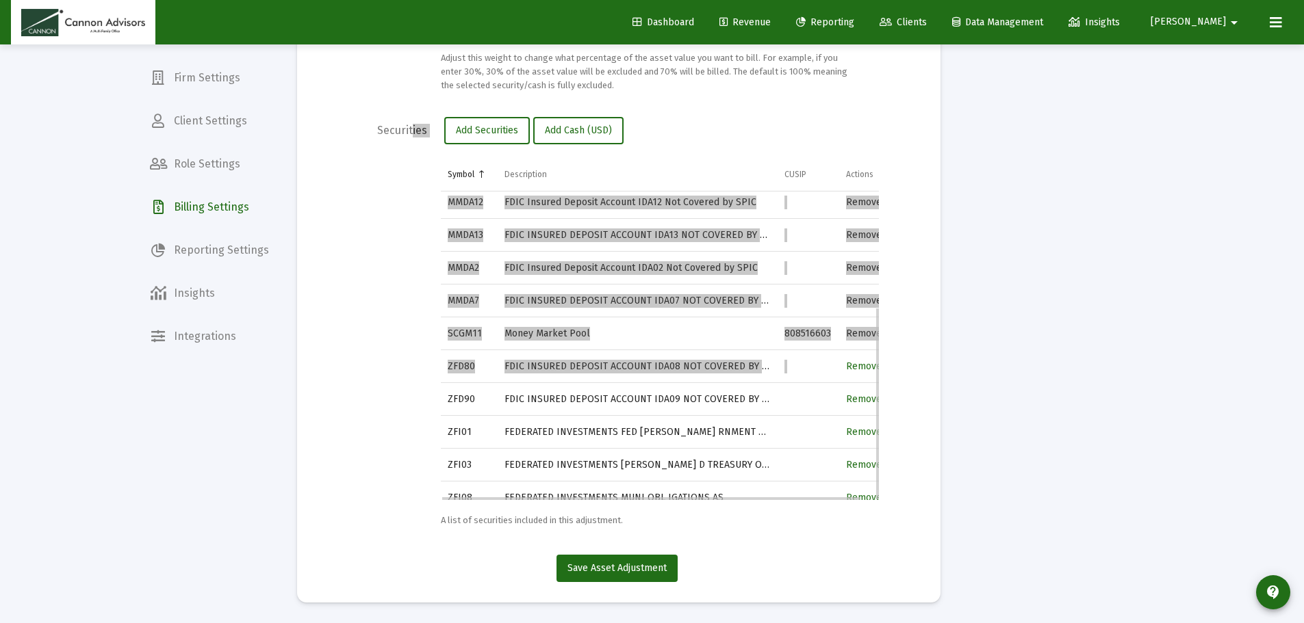
scroll to position [184, 0]
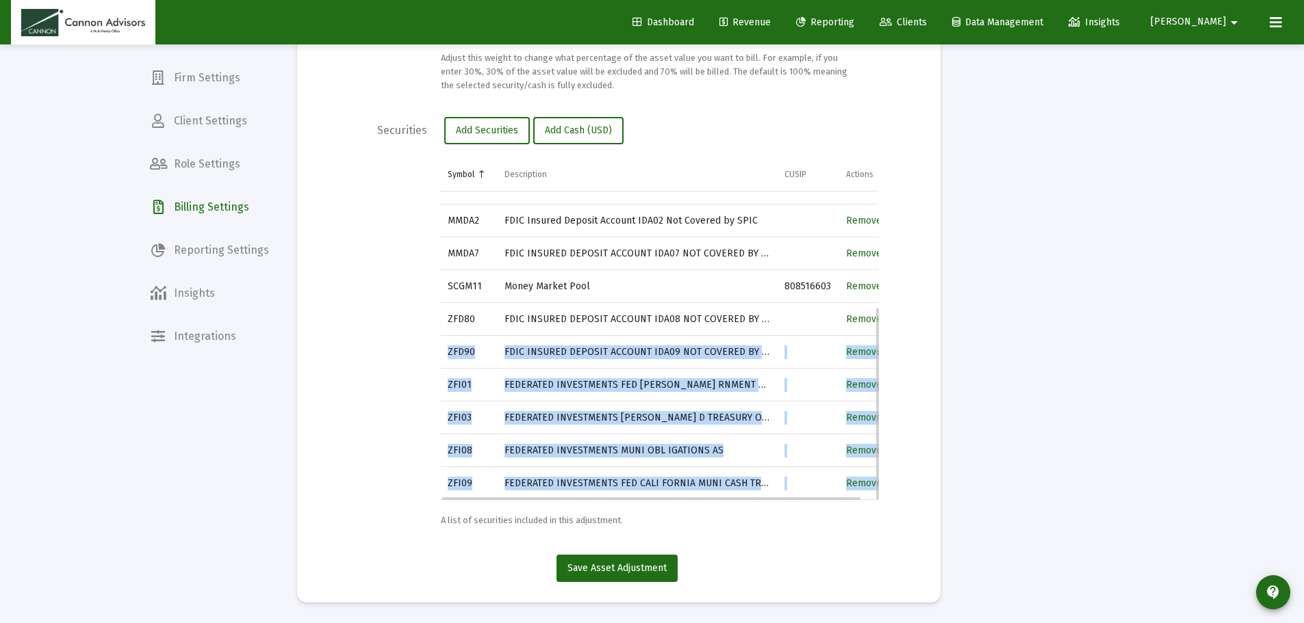
drag, startPoint x: 445, startPoint y: 353, endPoint x: 860, endPoint y: 498, distance: 440.0
click at [860, 498] on div "Berkshire Hathaway Bond 2.20% [DATE] 084670BQ0 Remove U S TREAS BILLS DTD [DATE…" at bounding box center [660, 346] width 438 height 309
copy tbody "ZFD90 FDIC INSURED DEPOSIT ACCOUNT IDA09 NOT COVERED BY SIPC Remove ZFI01 FEDER…"
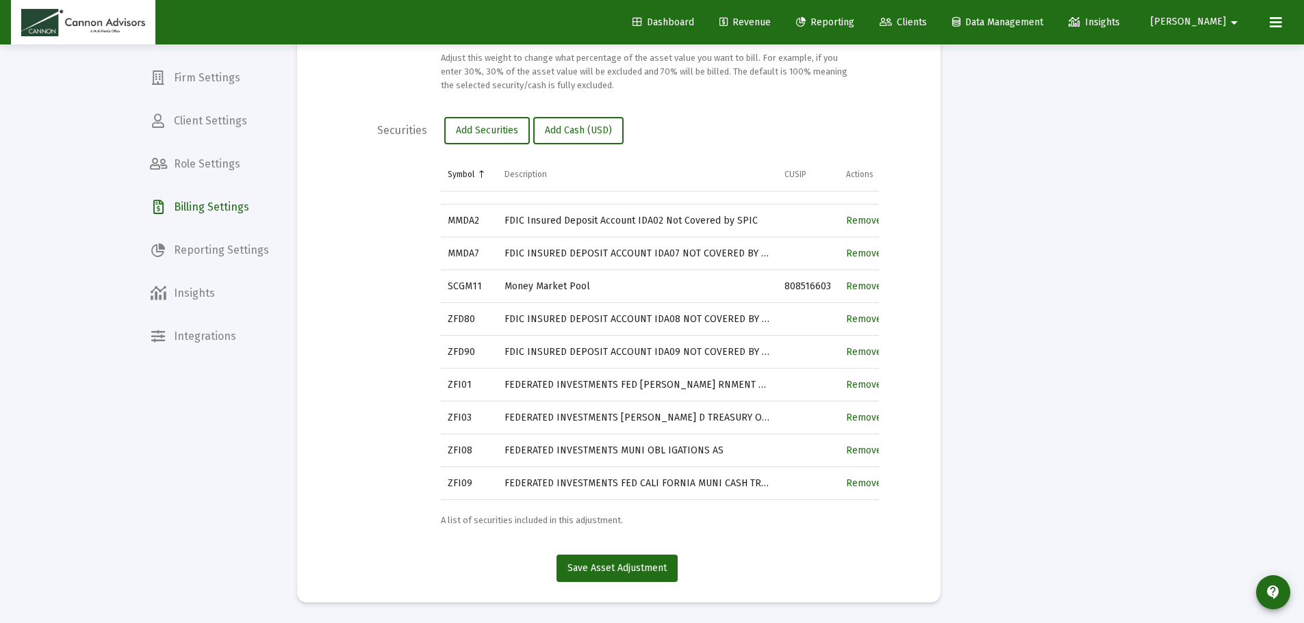
click at [988, 357] on app-billing-asset-adjustments-create-edit "arrow_back Back to Asset Adjustments Edit Asset Adjustment Name [PERSON_NAME] &…" at bounding box center [720, 48] width 889 height 1150
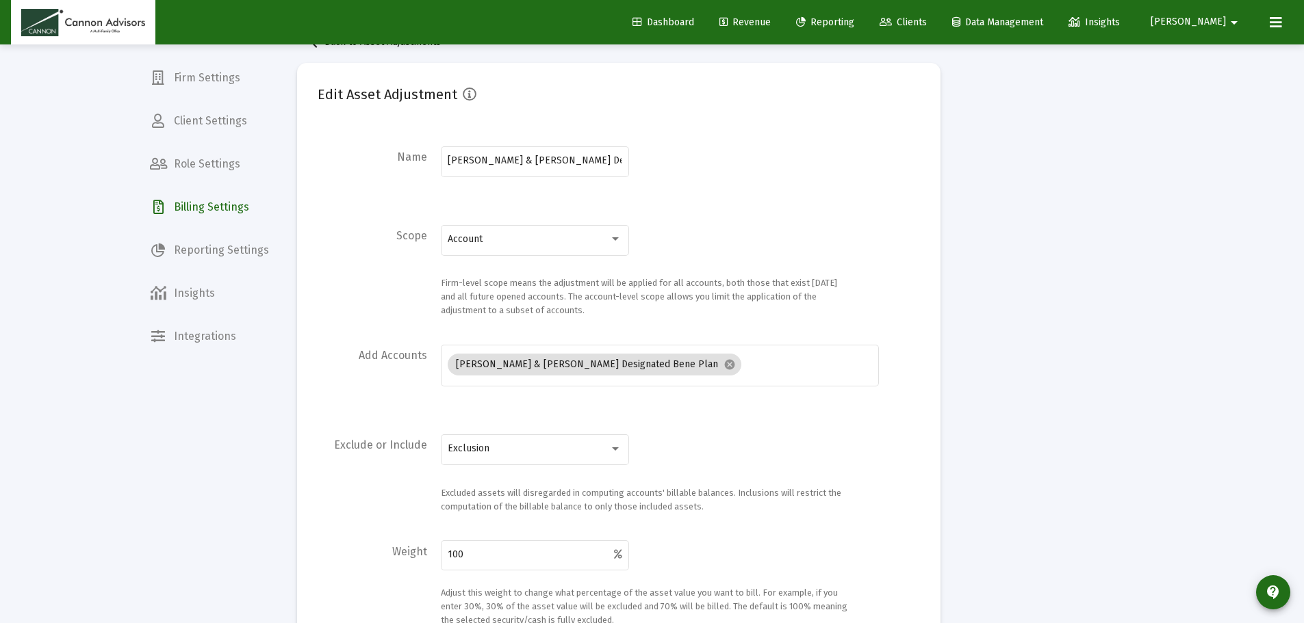
scroll to position [0, 0]
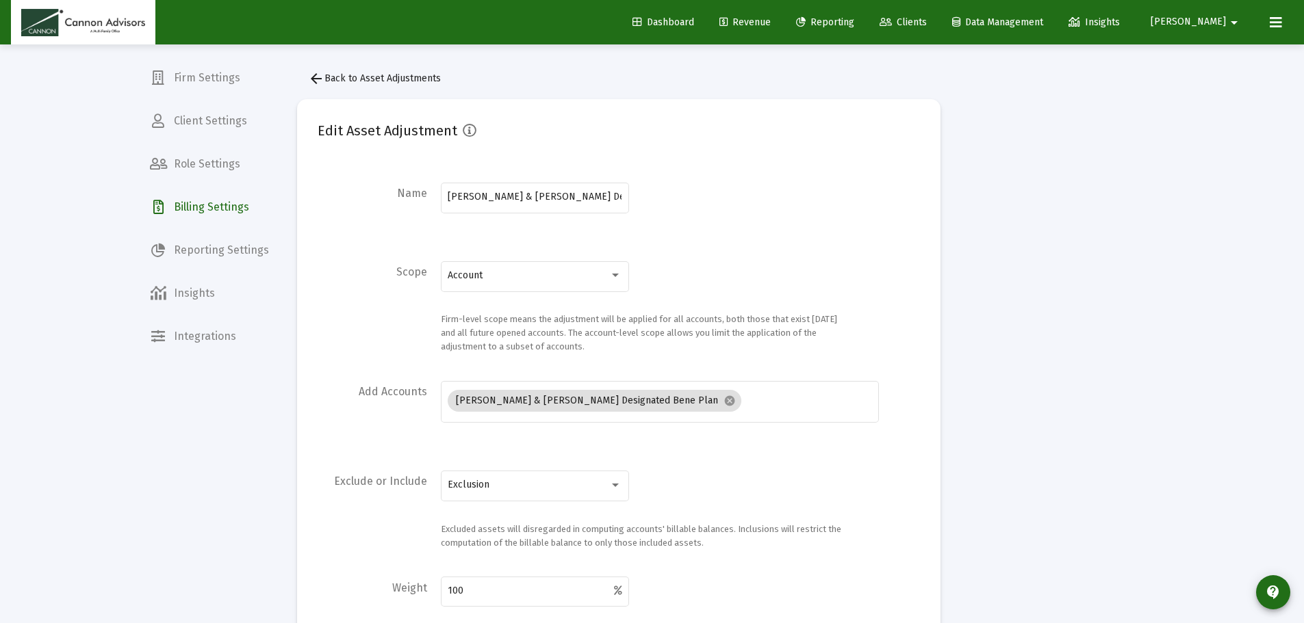
click at [326, 79] on span "arrow_back Back to Asset Adjustments" at bounding box center [374, 79] width 133 height 12
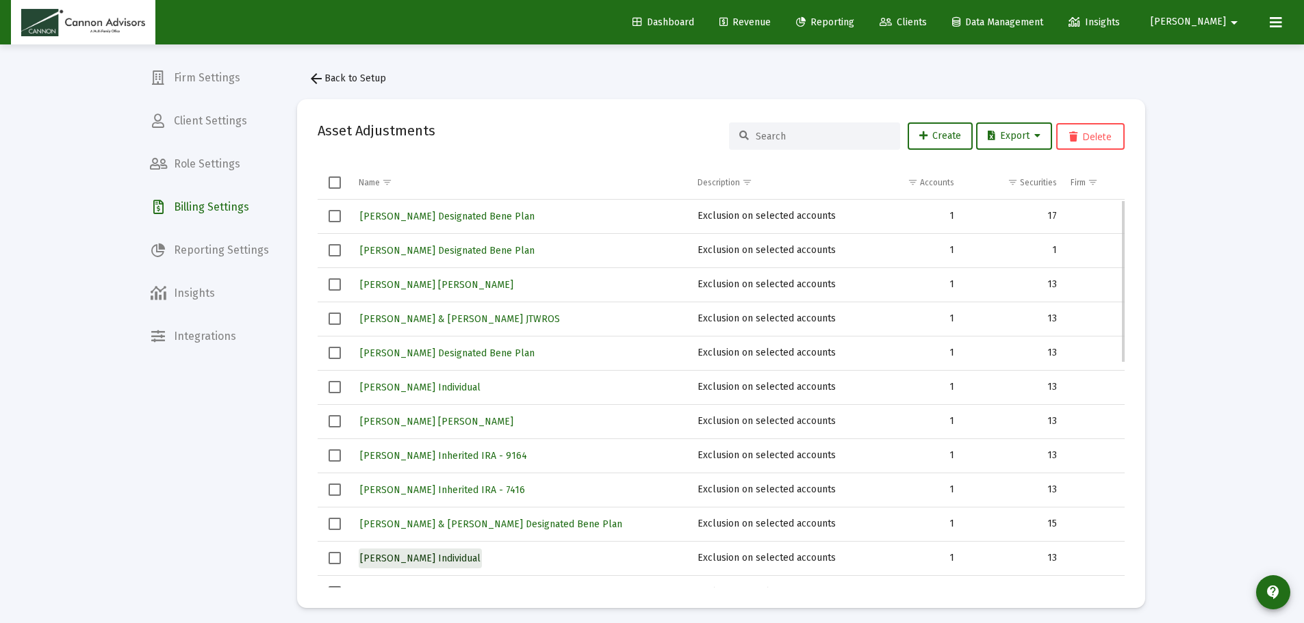
click at [420, 554] on span "[PERSON_NAME] Individual" at bounding box center [420, 559] width 120 height 12
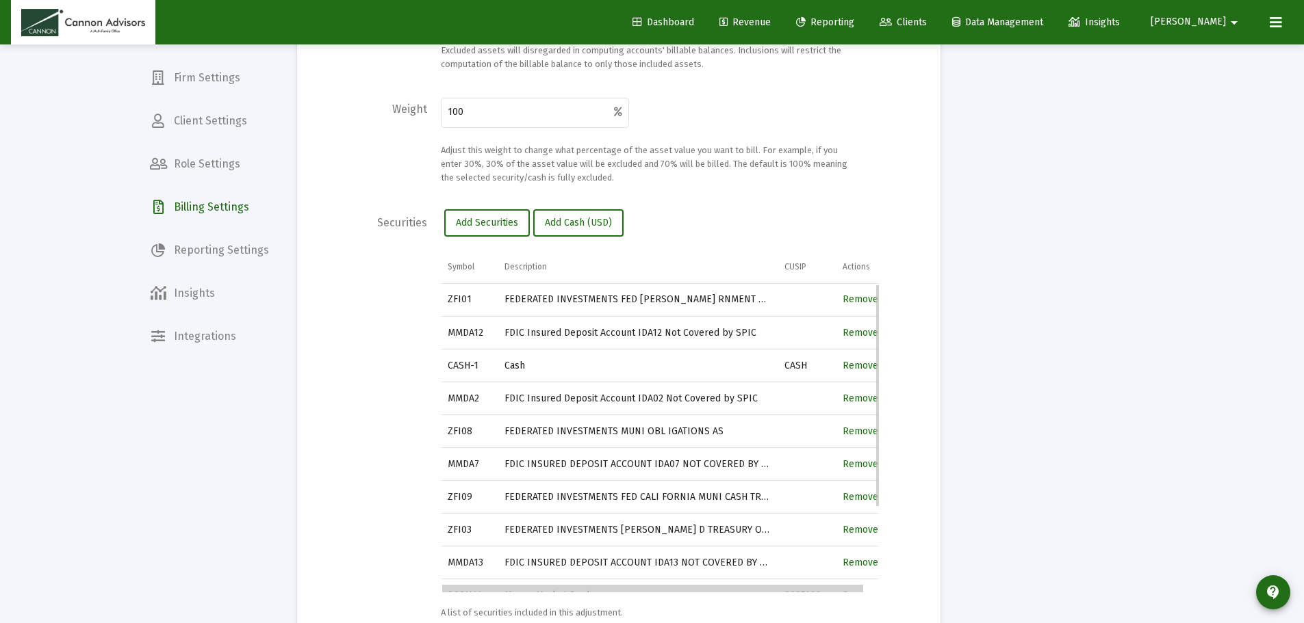
scroll to position [0, 15]
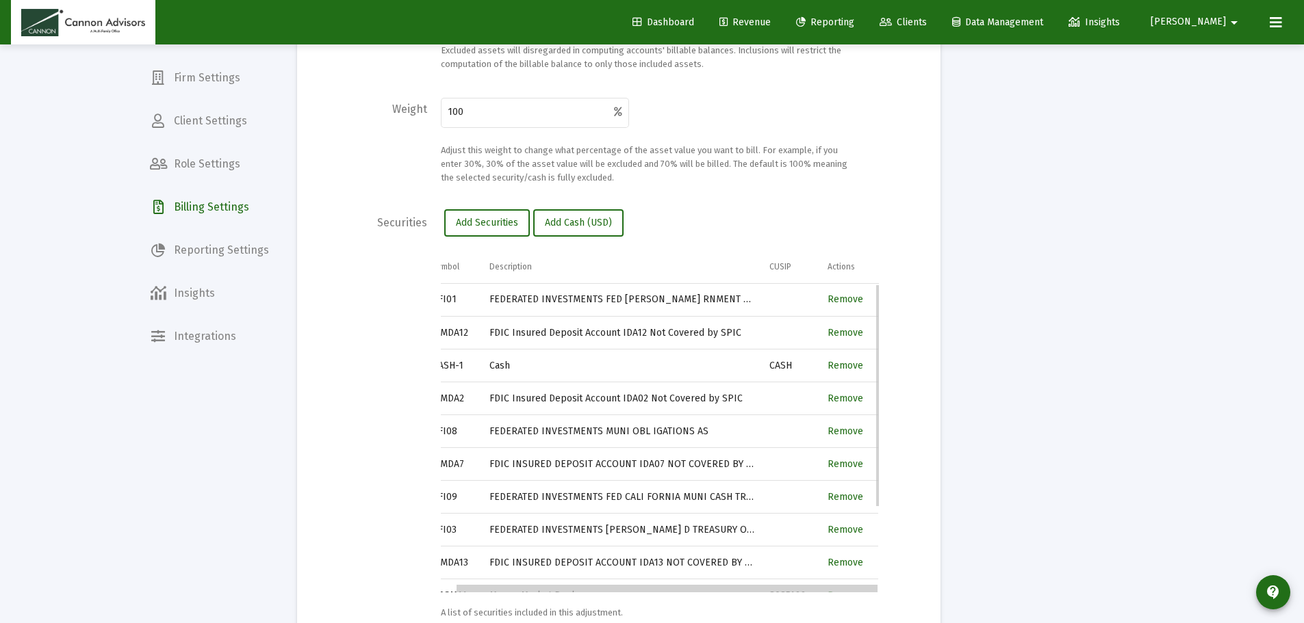
drag, startPoint x: 573, startPoint y: 591, endPoint x: 727, endPoint y: 590, distance: 153.3
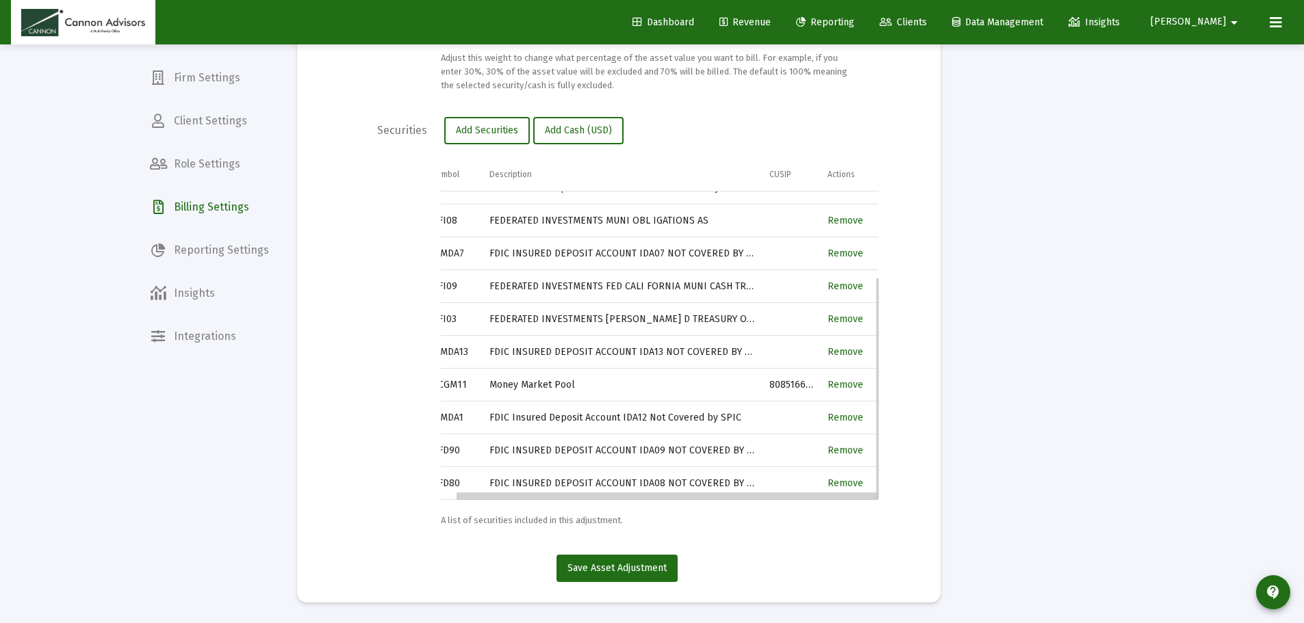
scroll to position [0, 0]
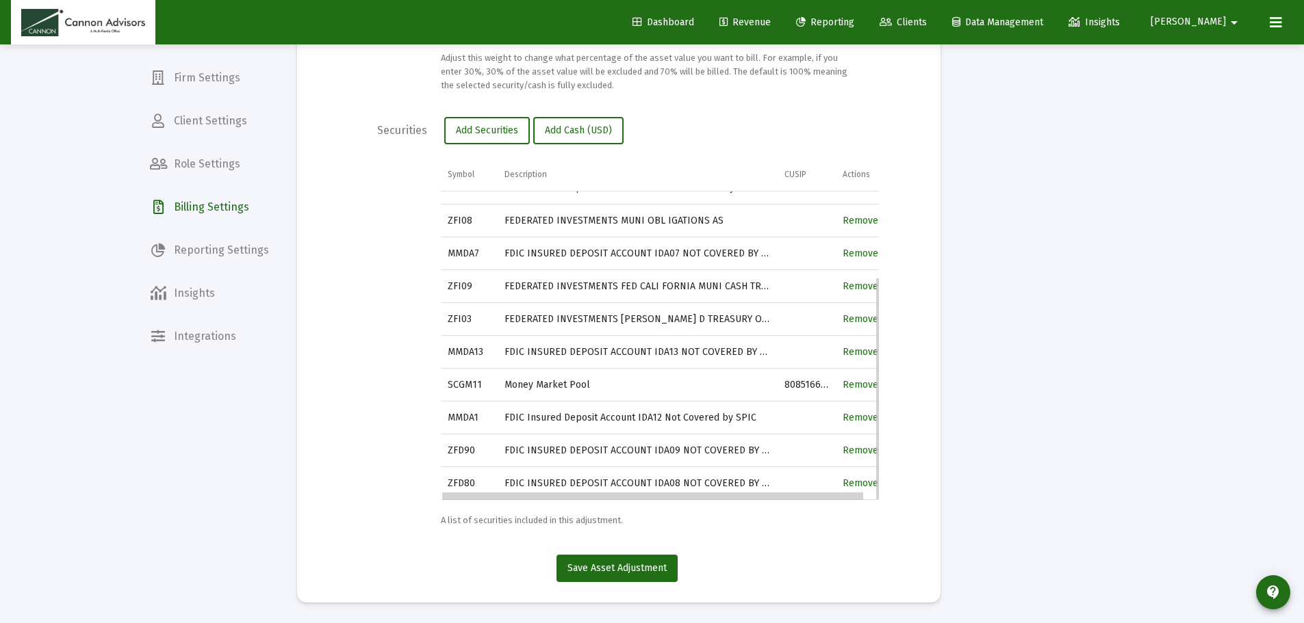
drag, startPoint x: 563, startPoint y: 499, endPoint x: 449, endPoint y: 499, distance: 114.3
click at [470, 176] on div "Symbol" at bounding box center [461, 174] width 27 height 11
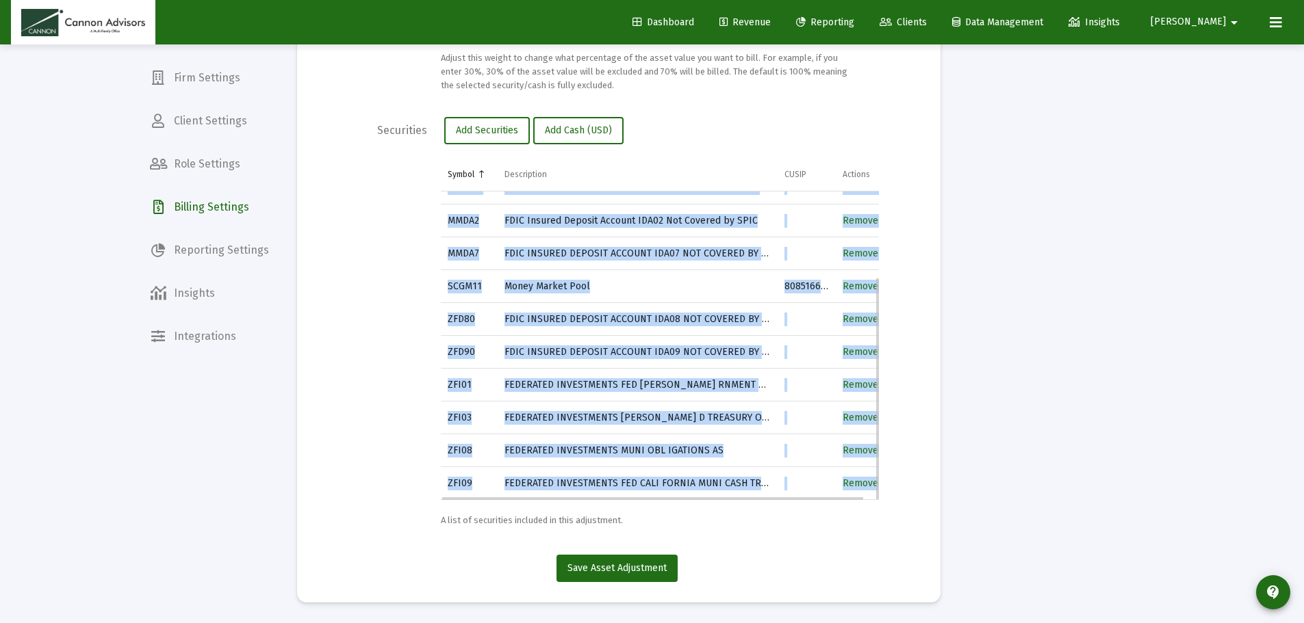
drag, startPoint x: 440, startPoint y: 223, endPoint x: 873, endPoint y: 489, distance: 508.1
click at [873, 489] on div "Symbol Description CUSIP Actions CASH-1 Cash CASH Remove MMDA1 FDIC Insured Dep…" at bounding box center [660, 329] width 438 height 342
copy div "Symbol Description CUSIP Actions CASH-1 Cash CASH Remove MMDA1 FDIC Insured Dep…"
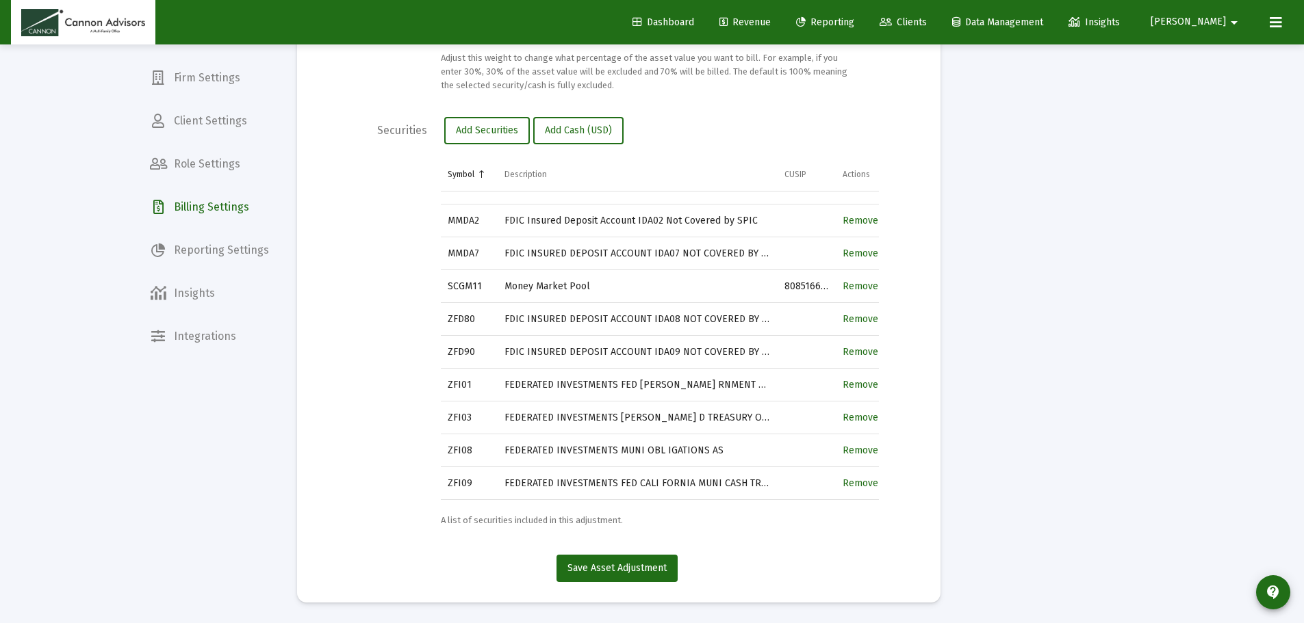
click at [346, 111] on mat-card-content "Name [PERSON_NAME] Individual Scope Account Firm-level scope means the adjustme…" at bounding box center [619, 68] width 602 height 919
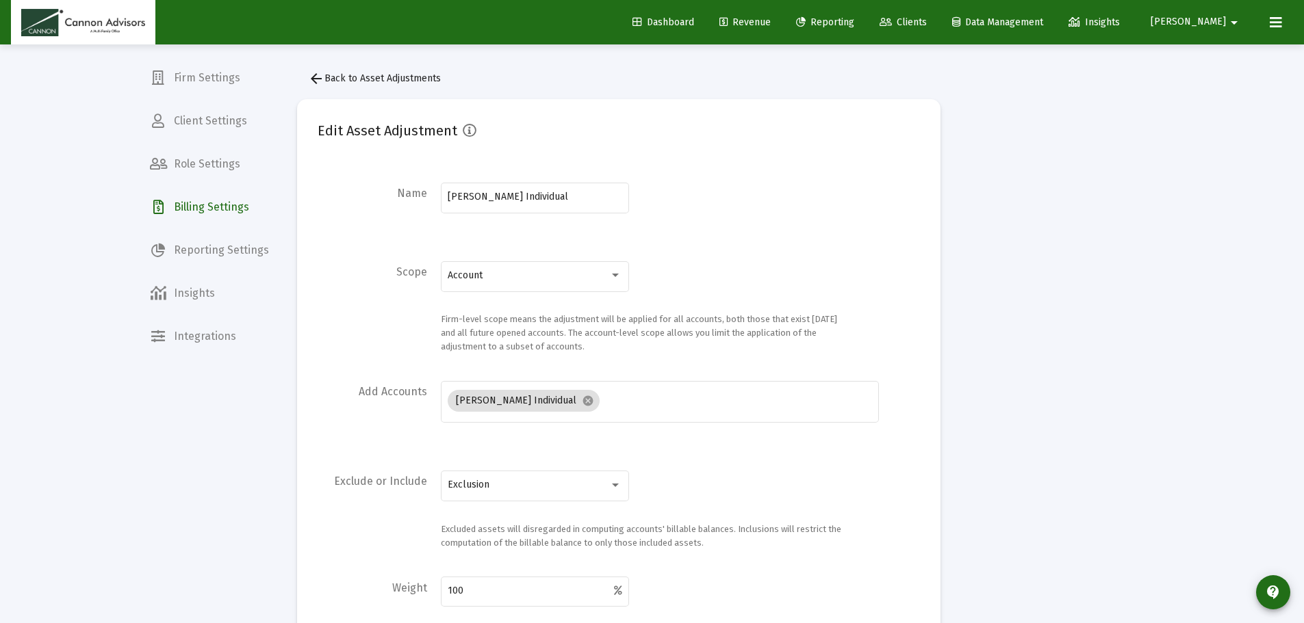
click at [370, 87] on button "arrow_back Back to Asset Adjustments" at bounding box center [374, 78] width 155 height 27
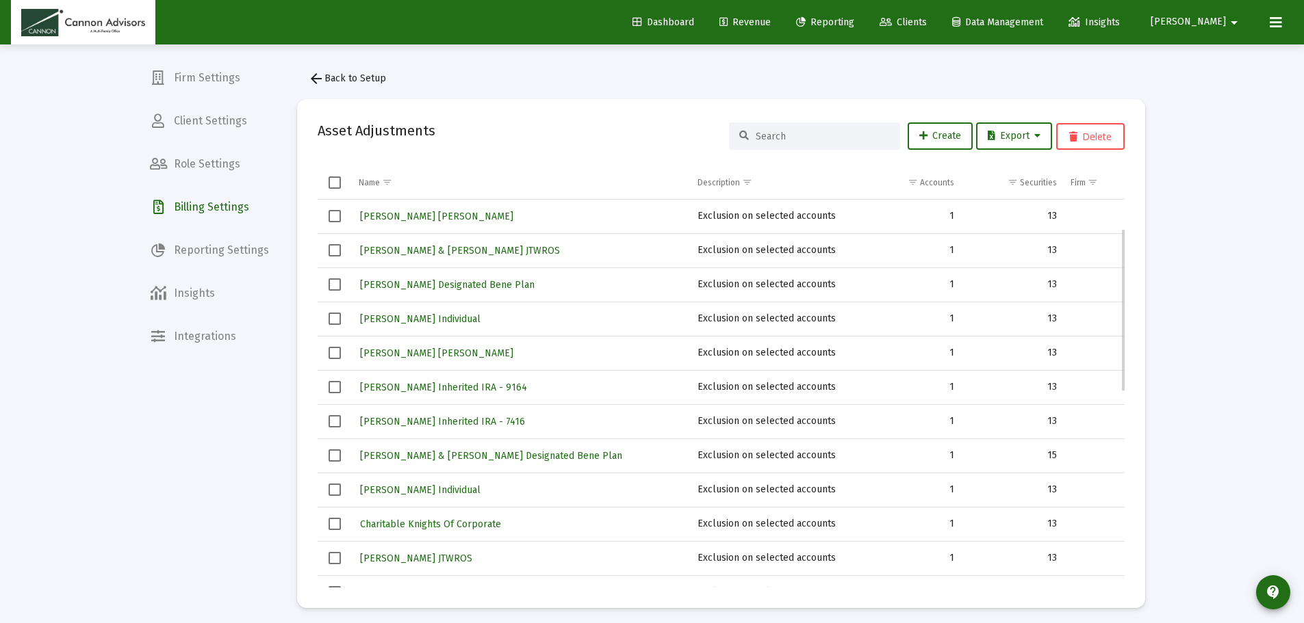
scroll to position [137, 0]
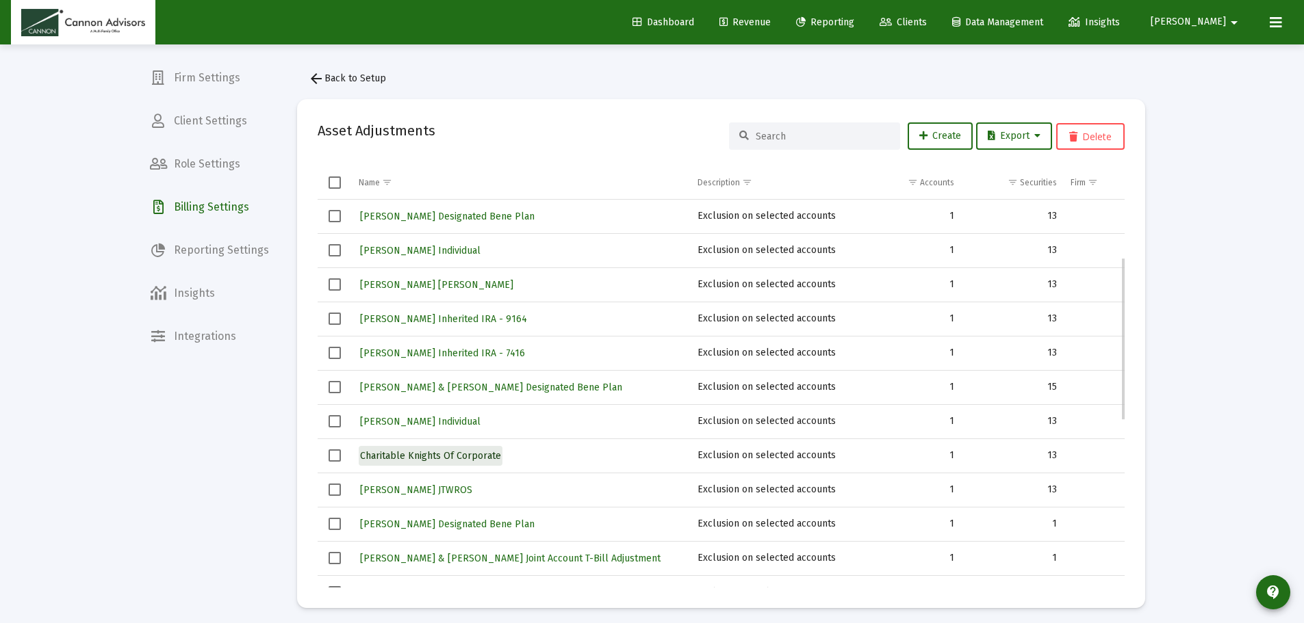
click at [439, 455] on span "Charitable Knights Of Corporate" at bounding box center [430, 456] width 141 height 12
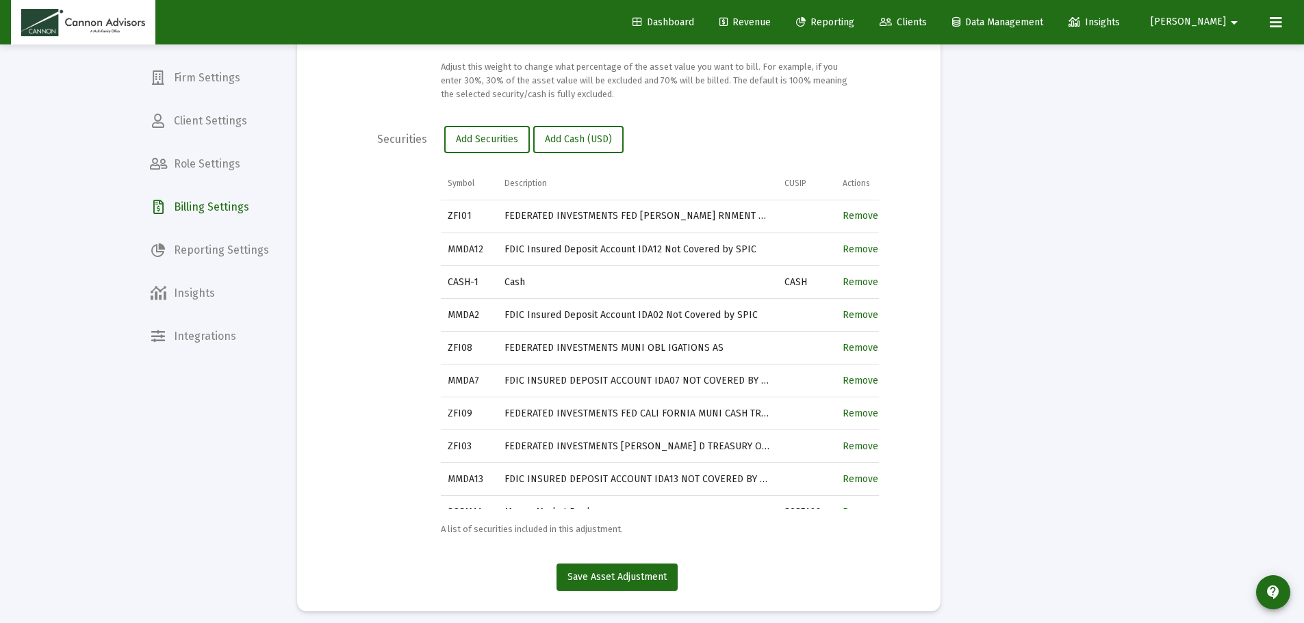
scroll to position [571, 0]
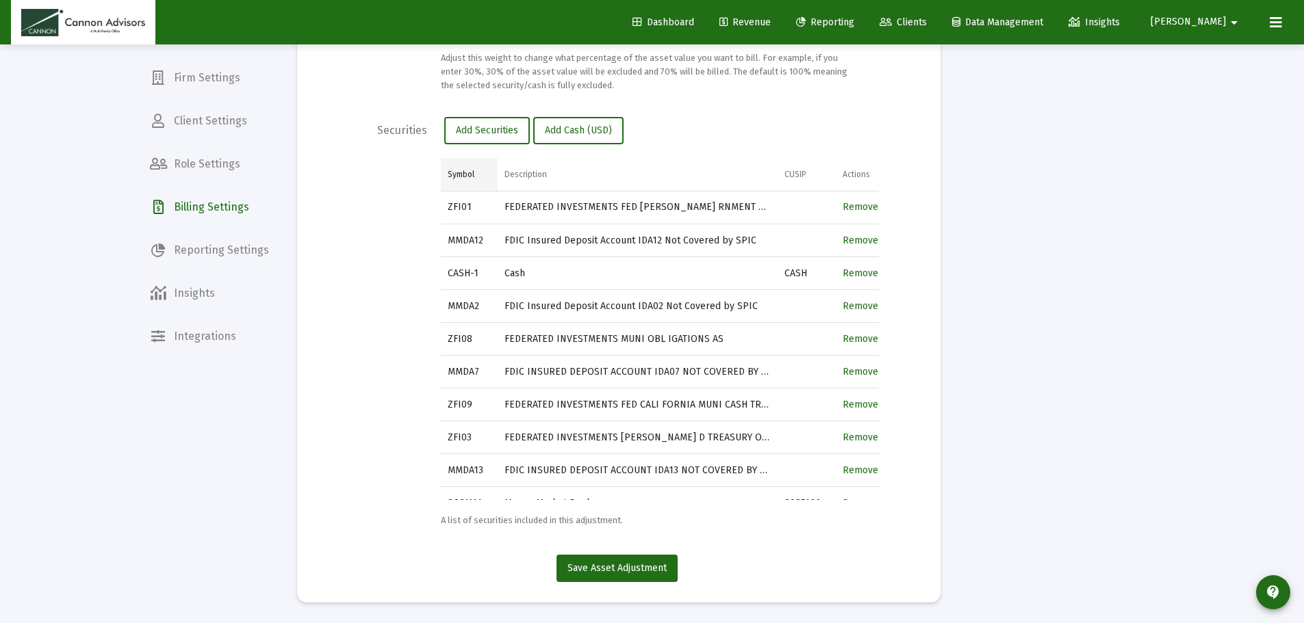
click at [466, 183] on td "Symbol" at bounding box center [469, 174] width 57 height 33
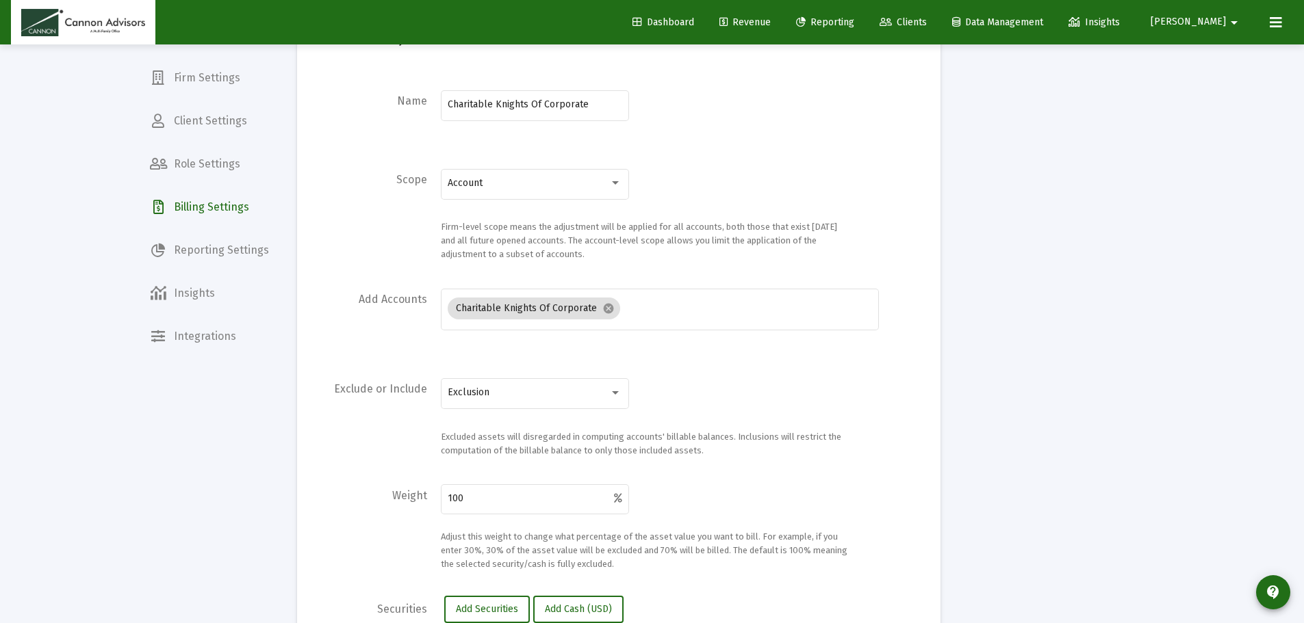
scroll to position [0, 0]
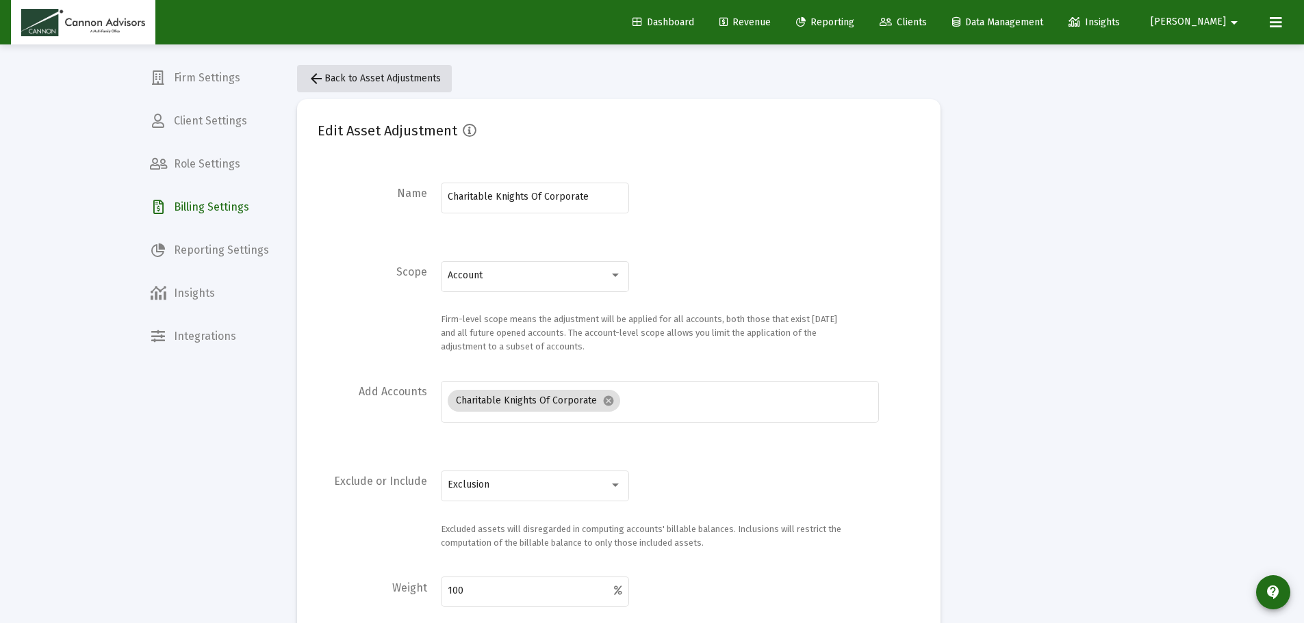
click at [361, 75] on span "arrow_back Back to Asset Adjustments" at bounding box center [374, 79] width 133 height 12
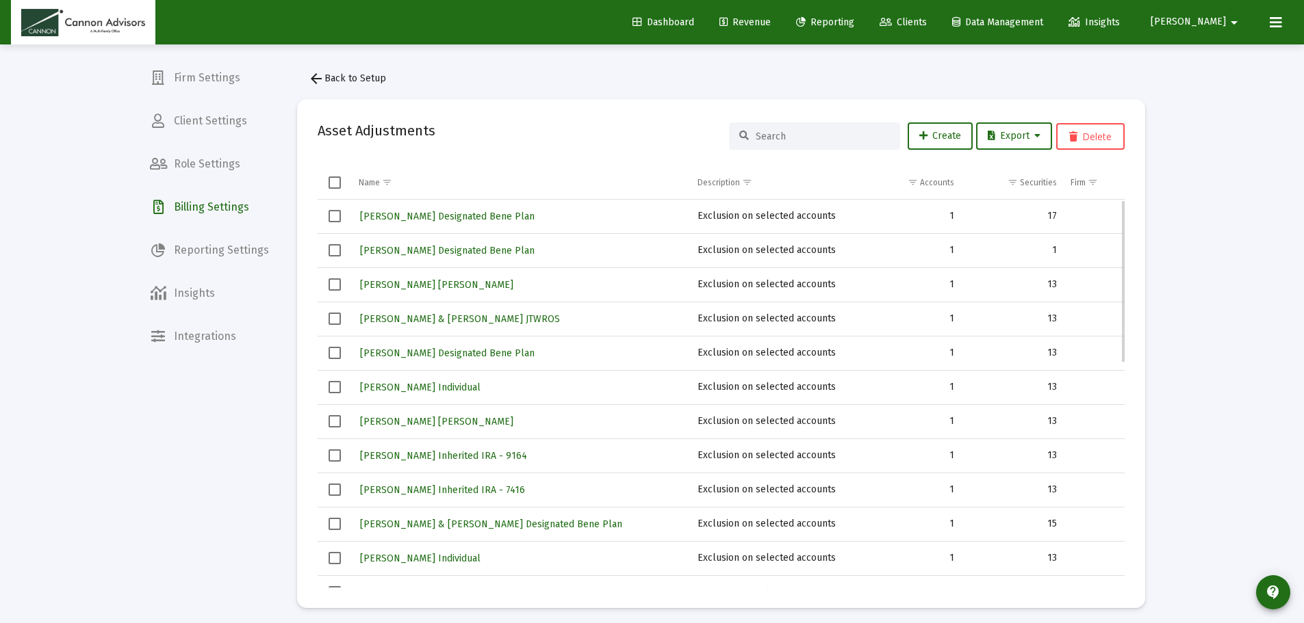
scroll to position [205, 0]
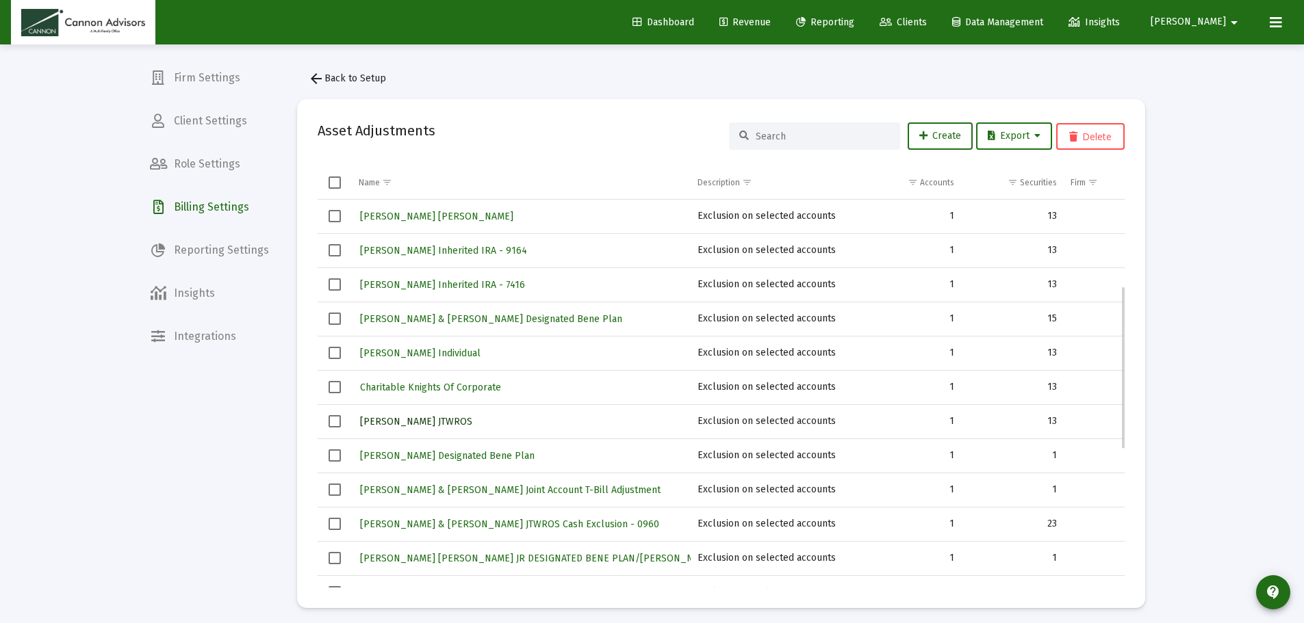
click at [433, 422] on span "[PERSON_NAME] JTWROS" at bounding box center [416, 422] width 112 height 12
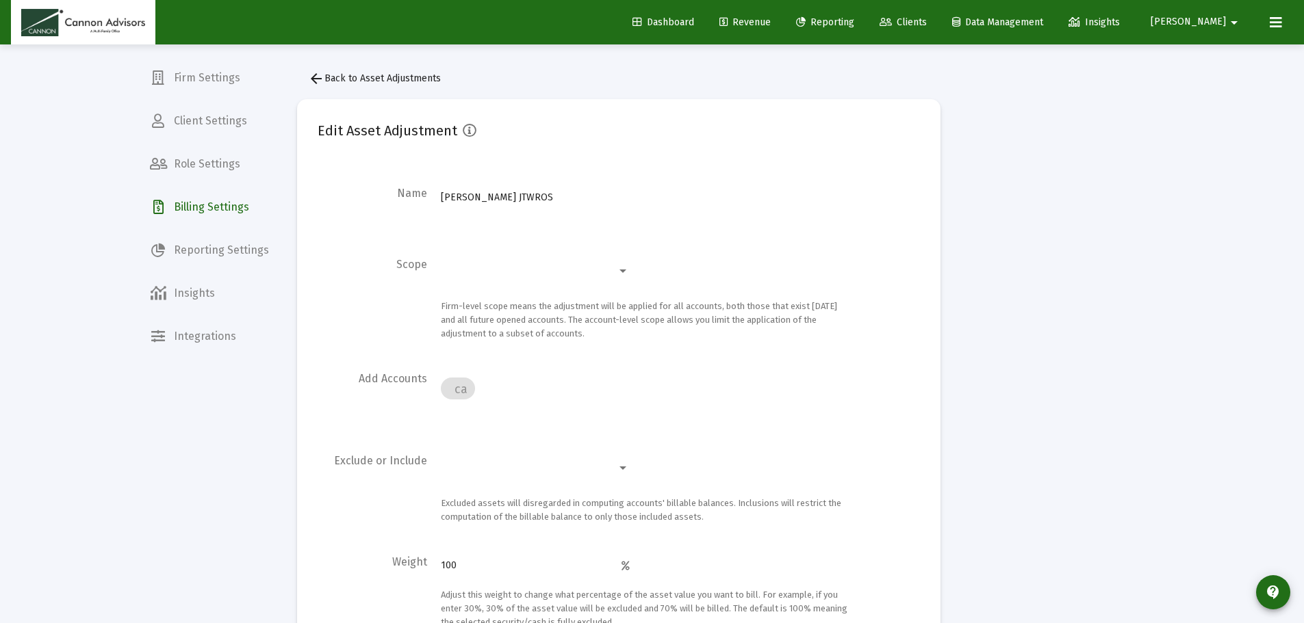
click at [410, 86] on button "arrow_back Back to Asset Adjustments" at bounding box center [374, 78] width 155 height 27
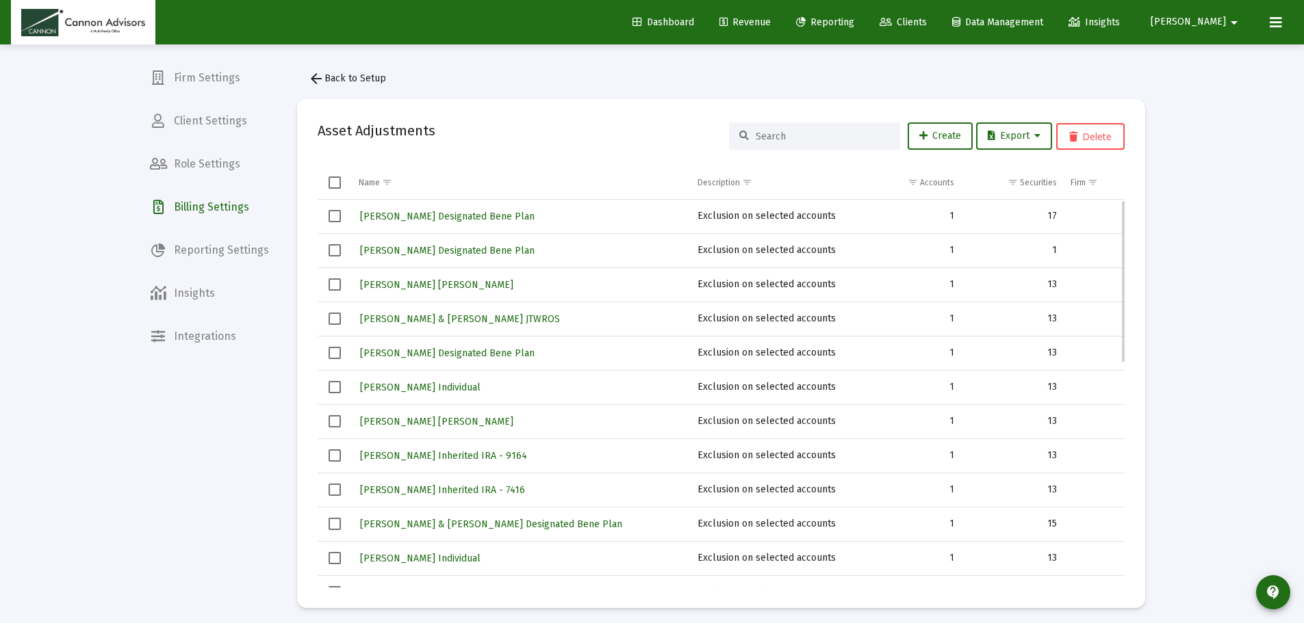
scroll to position [274, 0]
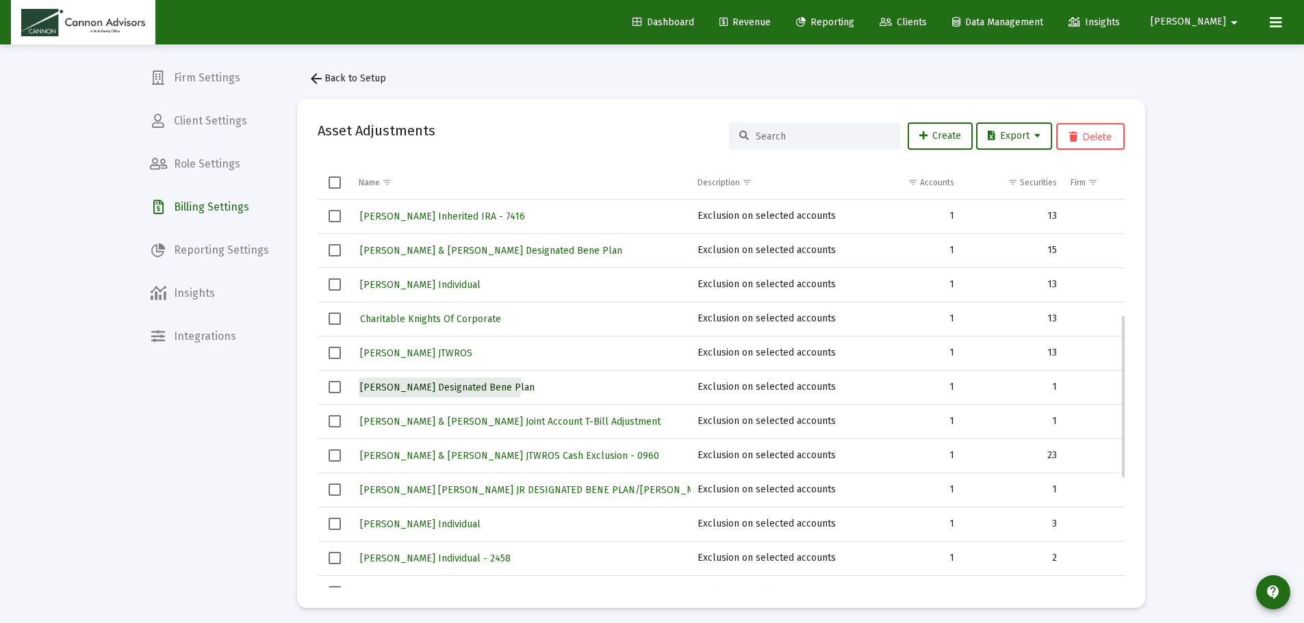
click at [439, 384] on span "[PERSON_NAME] Designated Bene Plan" at bounding box center [447, 388] width 175 height 12
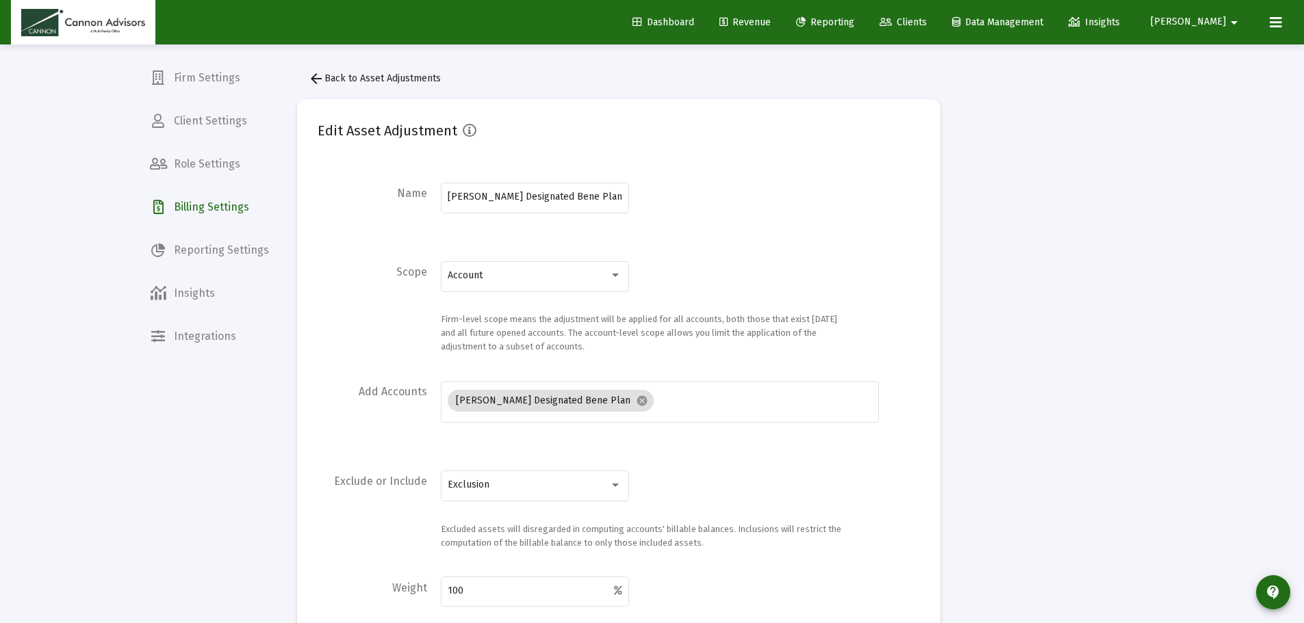
click at [336, 79] on span "arrow_back Back to Asset Adjustments" at bounding box center [374, 79] width 133 height 12
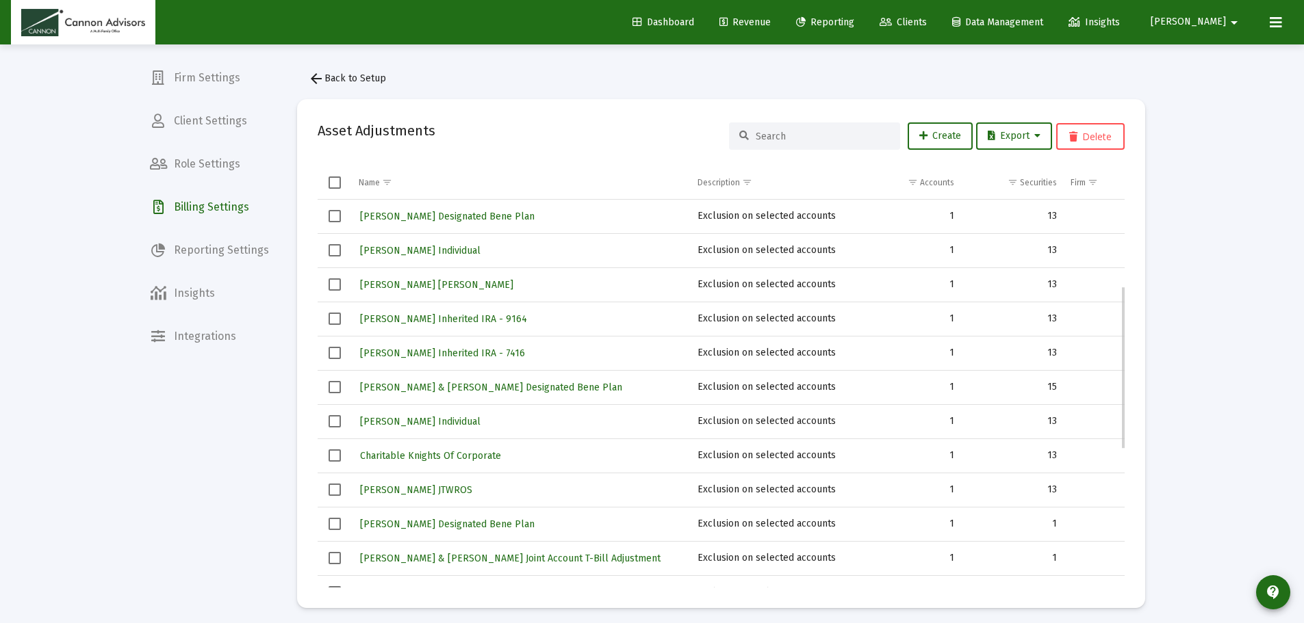
scroll to position [205, 0]
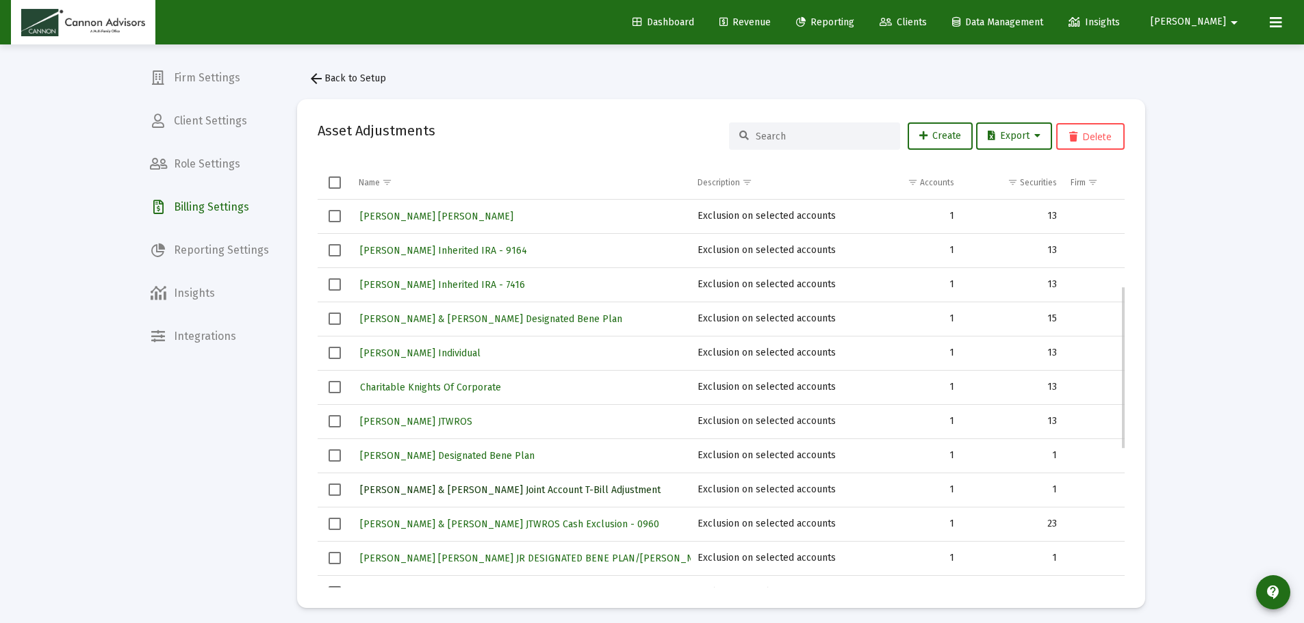
click at [506, 488] on span "[PERSON_NAME] & [PERSON_NAME] Joint Account T-Bill Adjustment" at bounding box center [510, 491] width 300 height 12
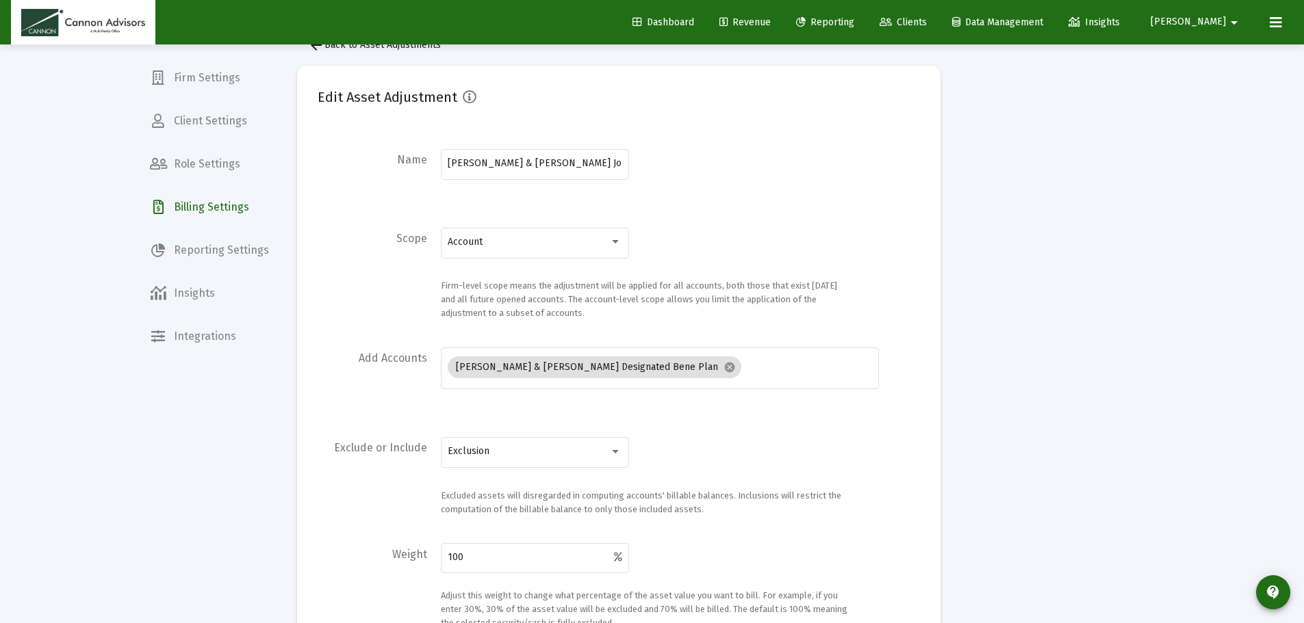
scroll to position [22, 0]
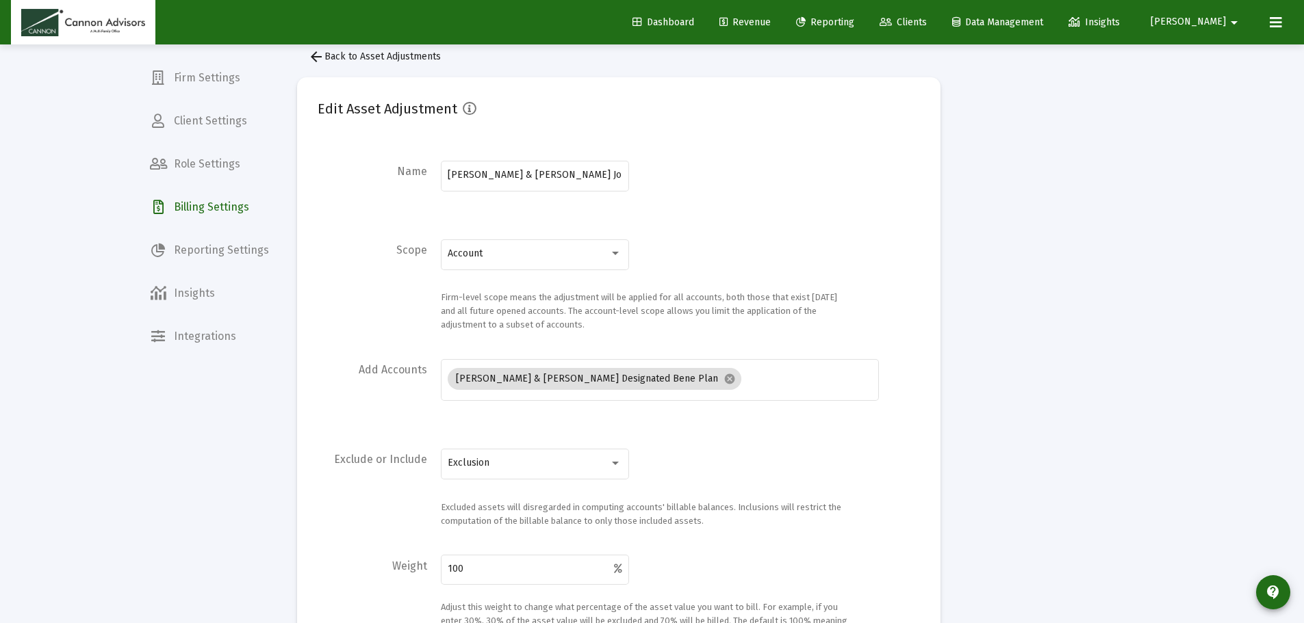
click at [351, 62] on button "arrow_back Back to Asset Adjustments" at bounding box center [374, 56] width 155 height 27
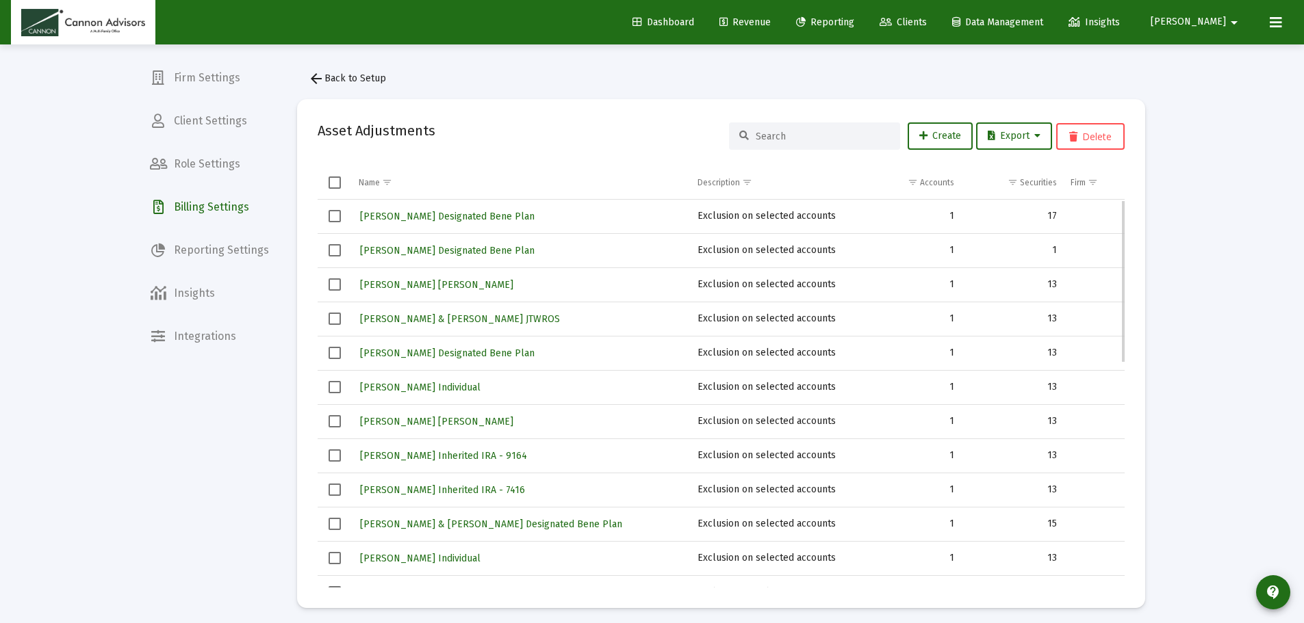
scroll to position [205, 0]
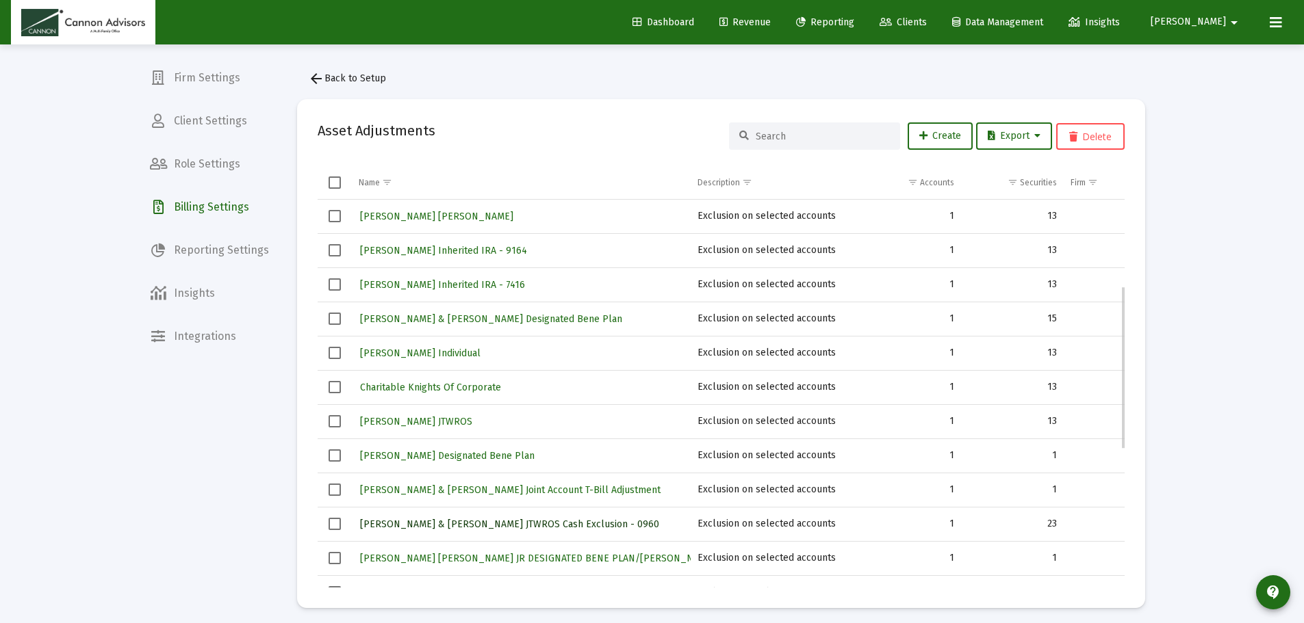
click at [461, 527] on span "[PERSON_NAME] & [PERSON_NAME] JTWROS Cash Exclusion - 0960" at bounding box center [509, 525] width 299 height 12
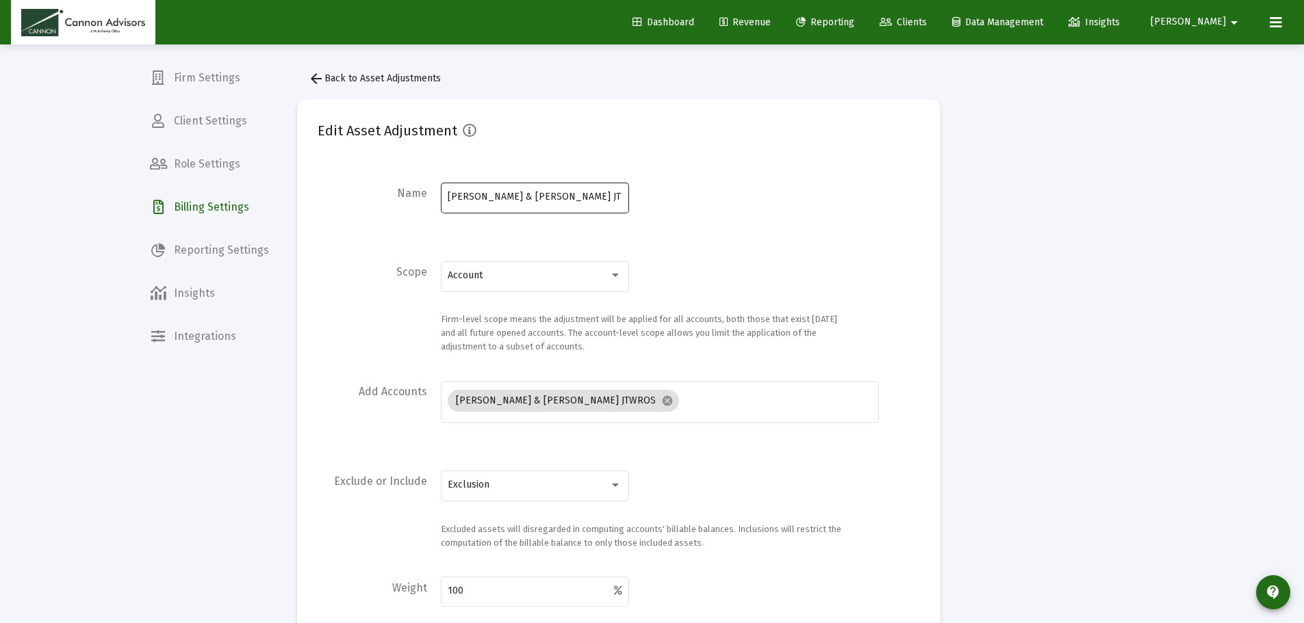
click at [507, 196] on input "[PERSON_NAME] & [PERSON_NAME] JTWROS Cash Exclusion - 0960" at bounding box center [535, 197] width 174 height 11
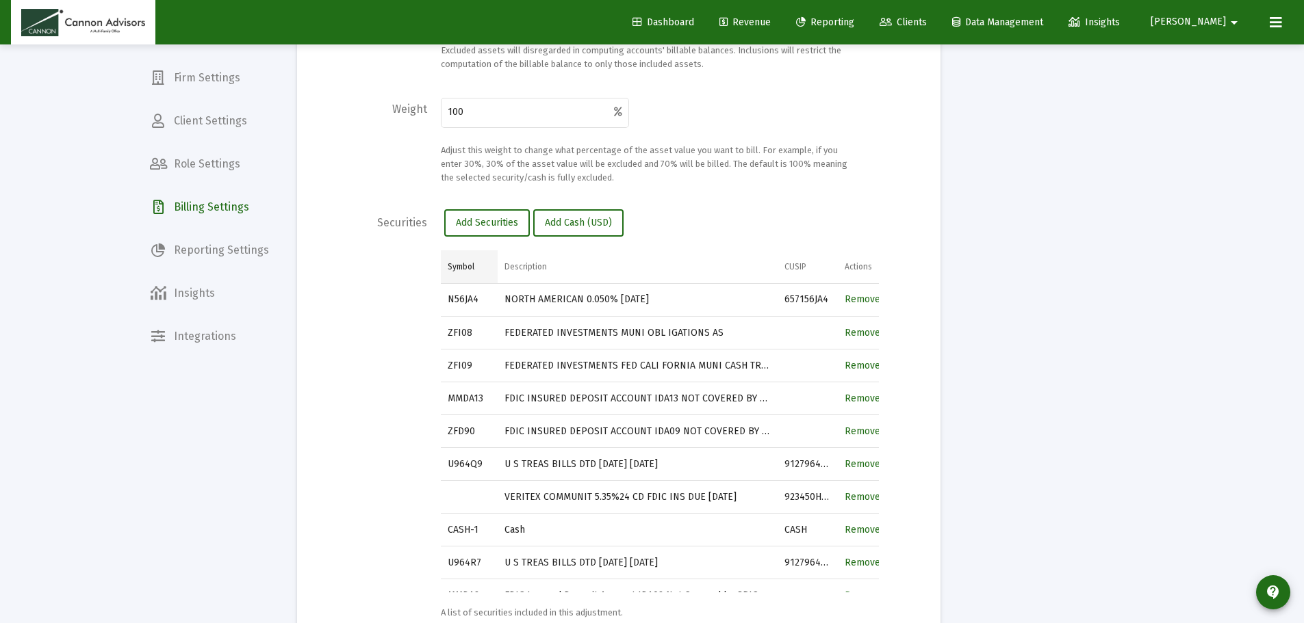
click at [464, 271] on div "Symbol" at bounding box center [461, 266] width 27 height 11
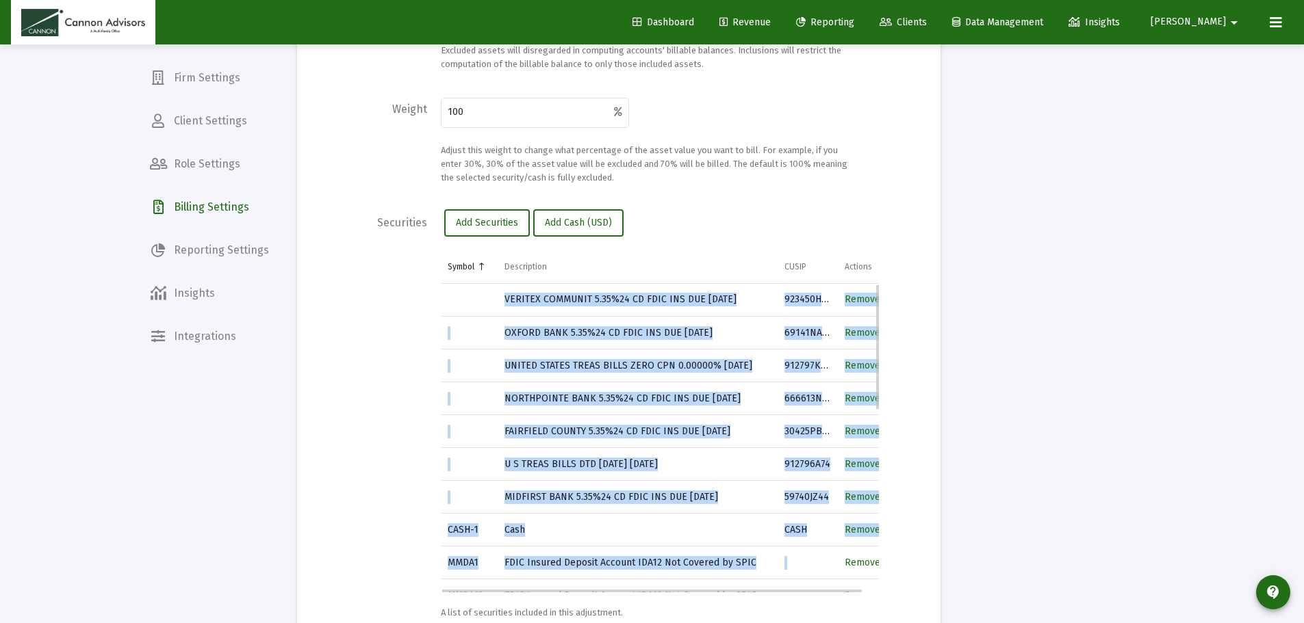
drag, startPoint x: 467, startPoint y: 296, endPoint x: 843, endPoint y: 571, distance: 466.2
copy tbody "VERITEX COMMUNIT 5.35%24 CD FDIC INS DUE [DATE] 923450HP8 Remove OXFORD BANK 5.…"
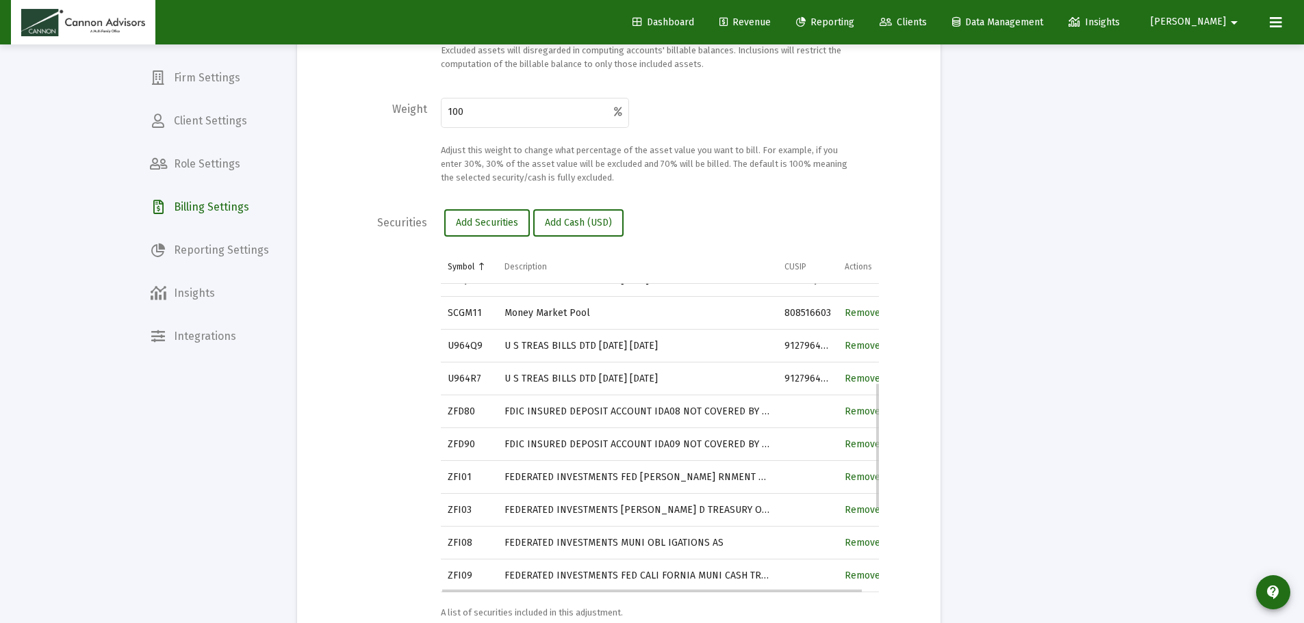
scroll to position [242, 0]
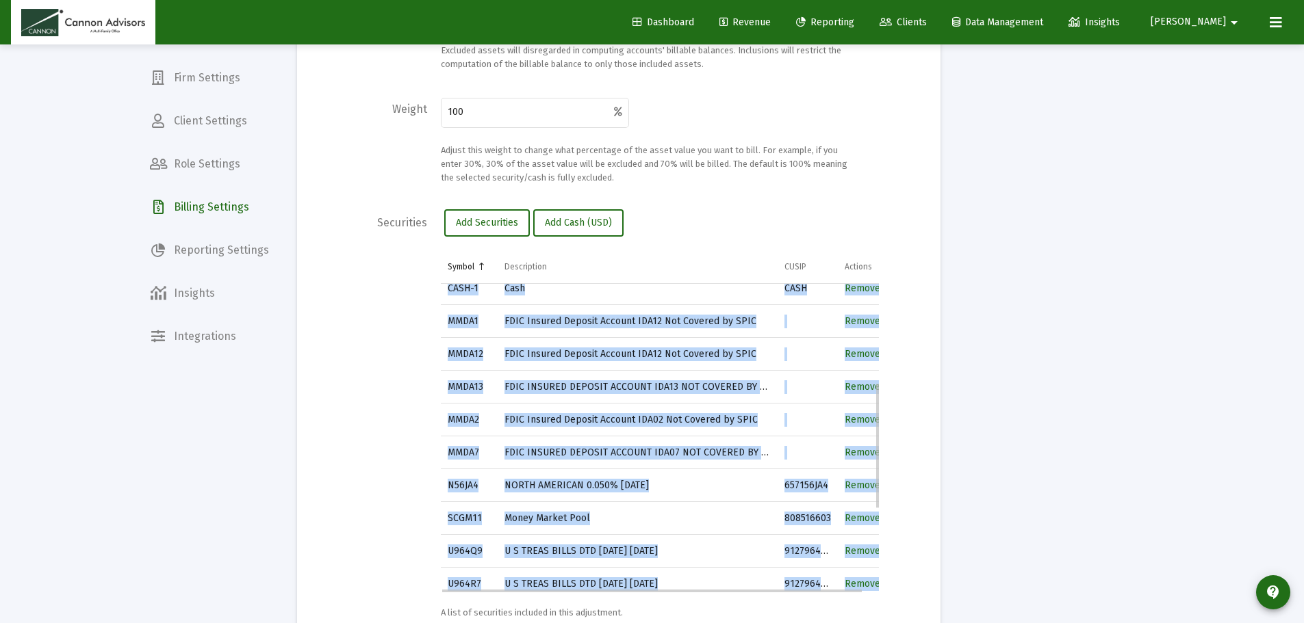
drag, startPoint x: 441, startPoint y: 352, endPoint x: 862, endPoint y: 569, distance: 473.5
click at [872, 576] on div "Symbol Description CUSIP Actions VERITEX COMMUNIT 5.35%24 CD FDIC INS DUE [DATE…" at bounding box center [660, 421] width 438 height 342
copy div "Loremi Dolorsitame CONSE Adipisc ELITSED DOEIUSMO 8.85%26 TE INCI UTL ETD 62/54…"
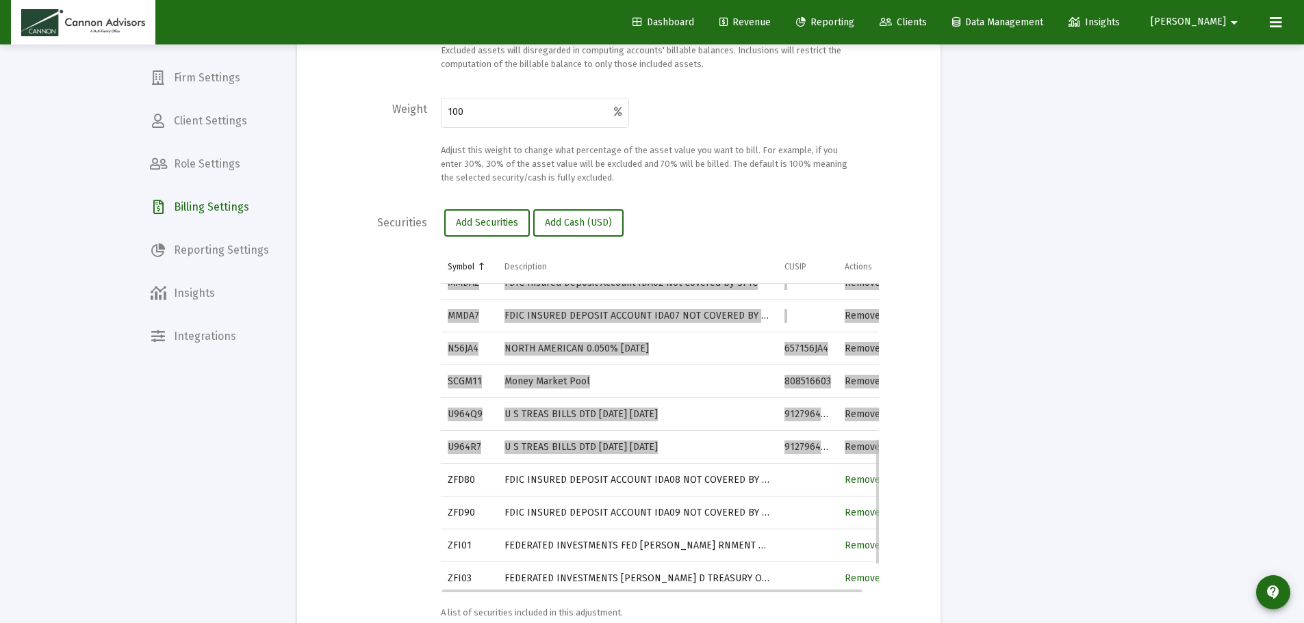
scroll to position [447, 0]
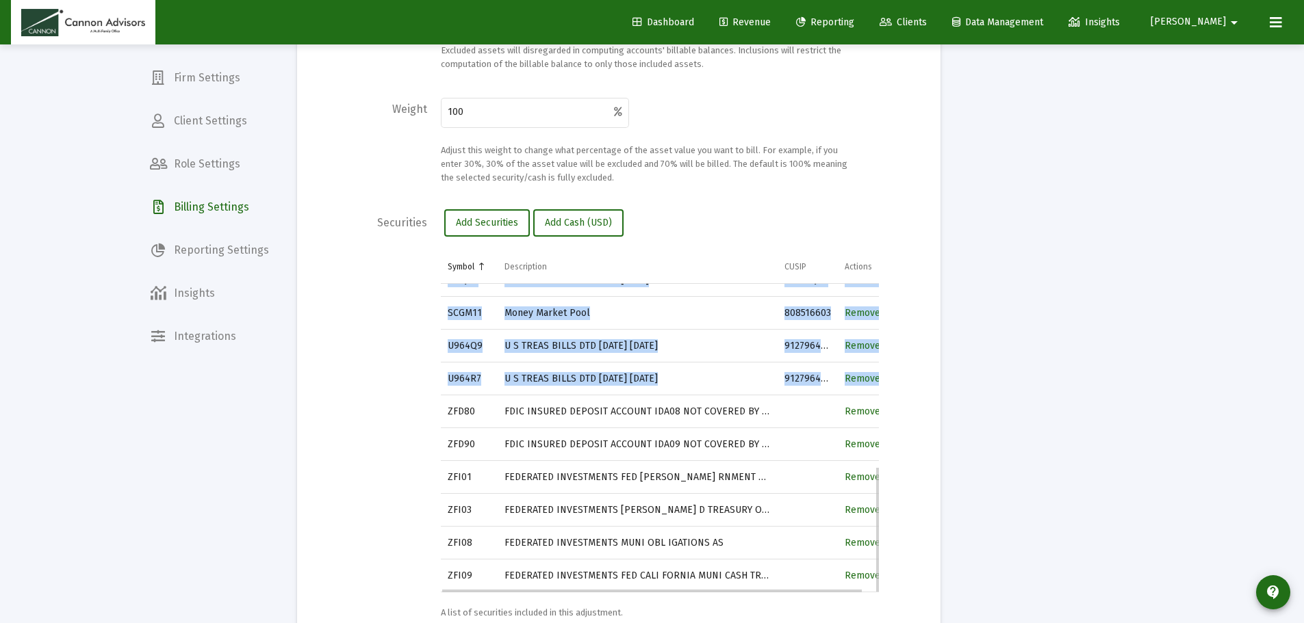
click at [569, 415] on td "FDIC INSURED DEPOSIT ACCOUNT IDA08 NOT COVERED BY SIPC" at bounding box center [638, 412] width 280 height 33
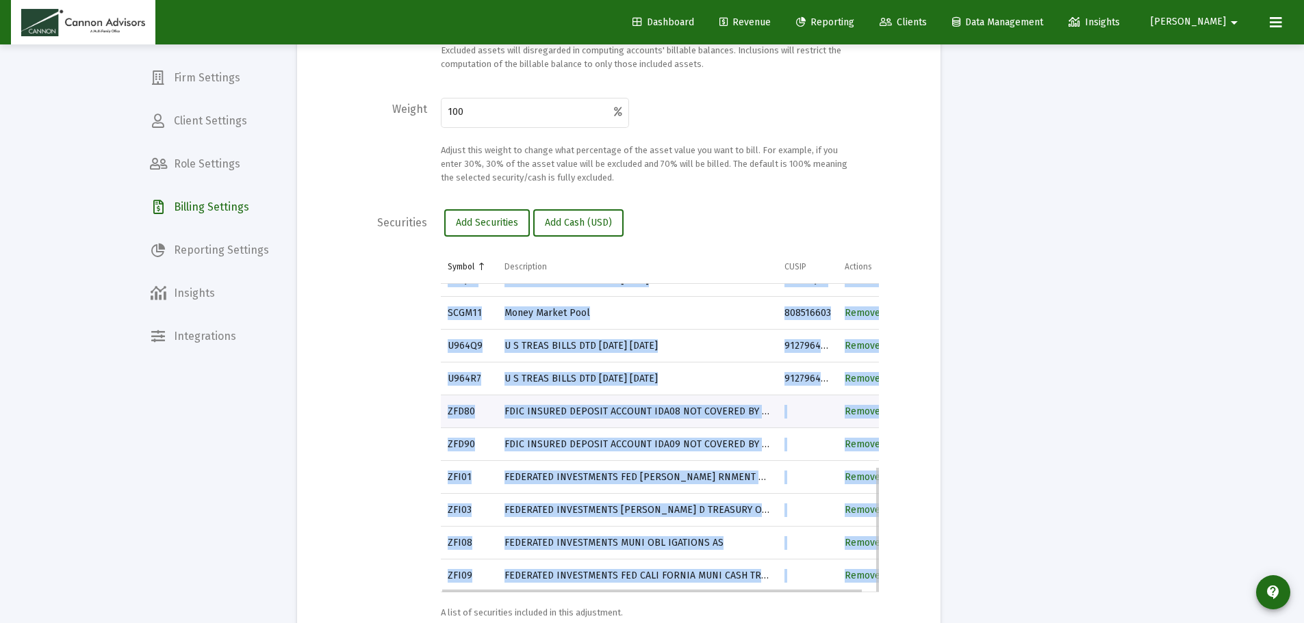
drag, startPoint x: 435, startPoint y: 409, endPoint x: 862, endPoint y: 590, distance: 463.7
click at [862, 590] on div "Securities Add Securities Add Cash (USD) Symbol Description CUSIP Actions VERIT…" at bounding box center [619, 414] width 602 height 411
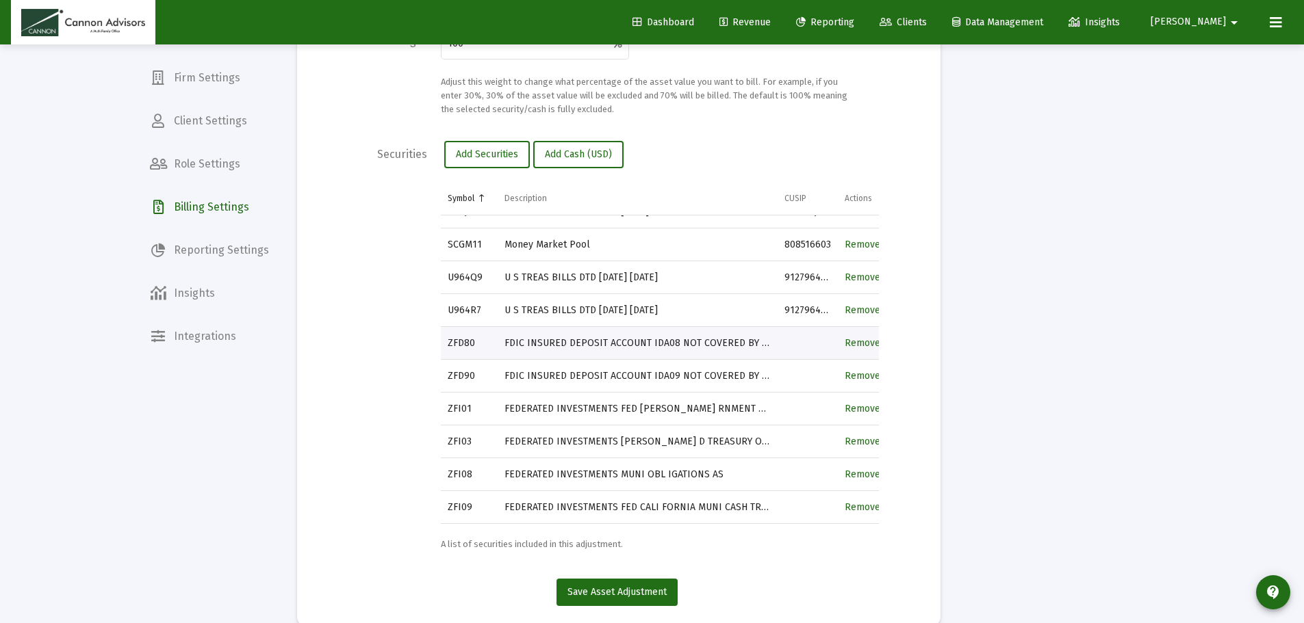
click at [420, 378] on label "Securities" at bounding box center [402, 353] width 50 height 411
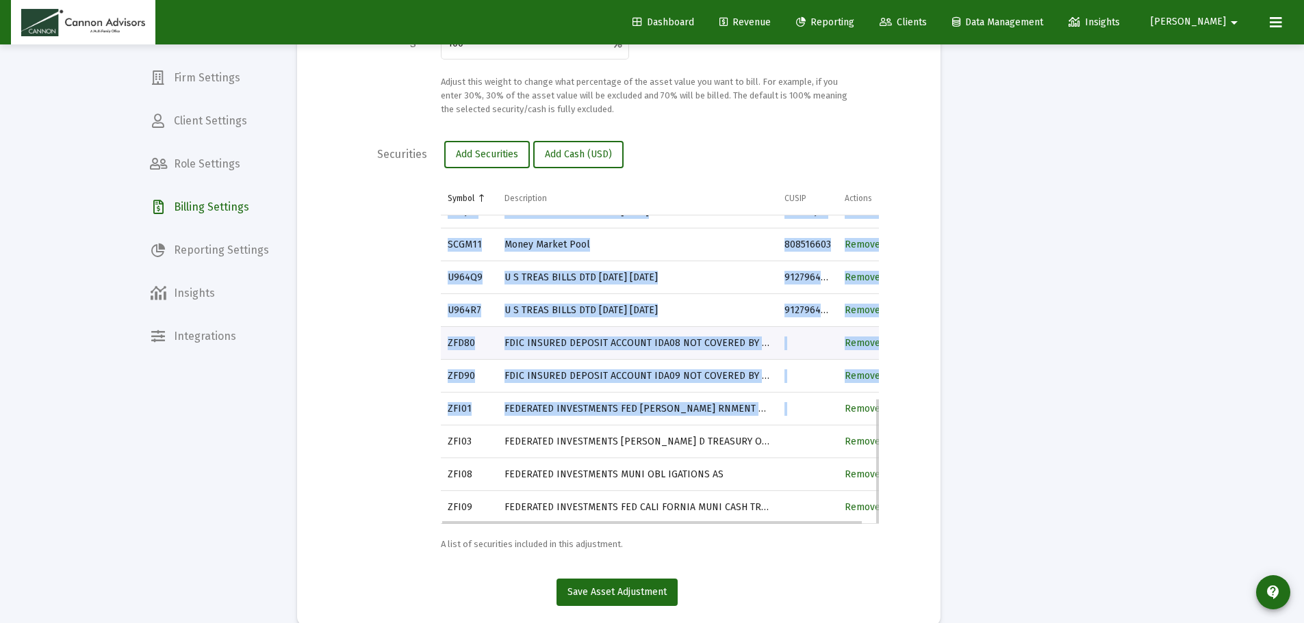
drag, startPoint x: 440, startPoint y: 350, endPoint x: 808, endPoint y: 422, distance: 375.1
click at [808, 422] on div "Symbol Description CUSIP Actions VERITEX COMMUNIT 5.35%24 CD FDIC INS DUE [DATE…" at bounding box center [660, 353] width 438 height 342
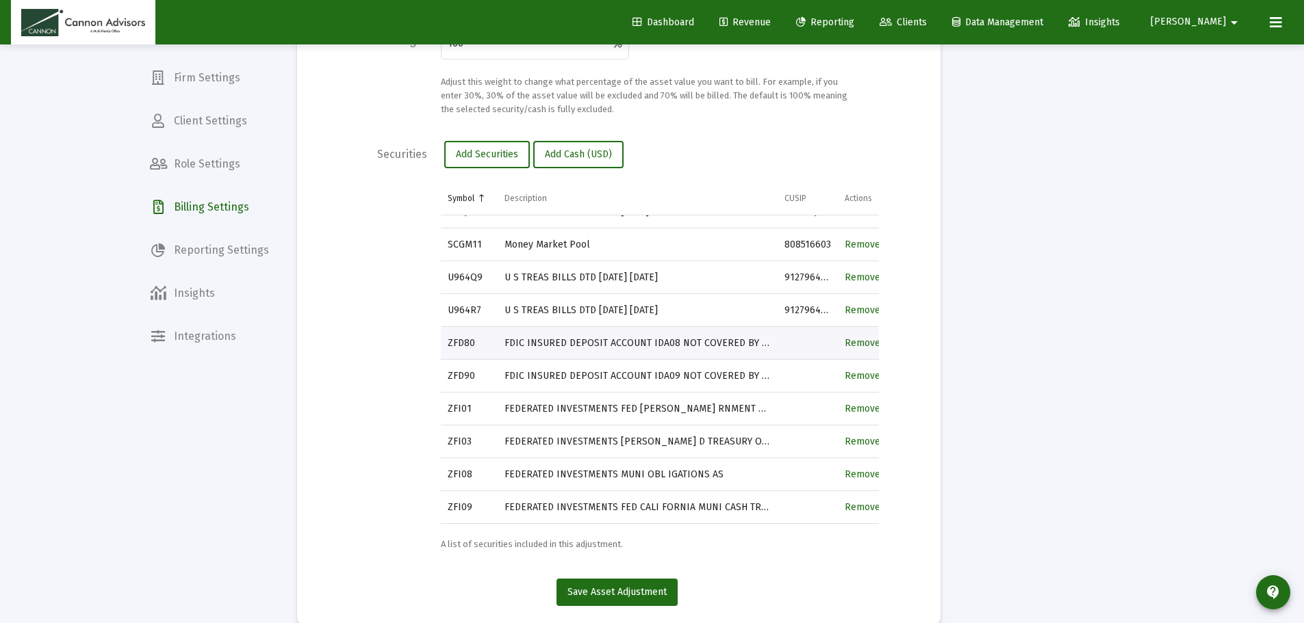
drag, startPoint x: 804, startPoint y: 530, endPoint x: 686, endPoint y: 510, distance: 120.2
click at [803, 531] on div "Add Securities Add Cash (USD) Symbol Description CUSIP Actions VERITEX COMMUNIT…" at bounding box center [660, 346] width 438 height 411
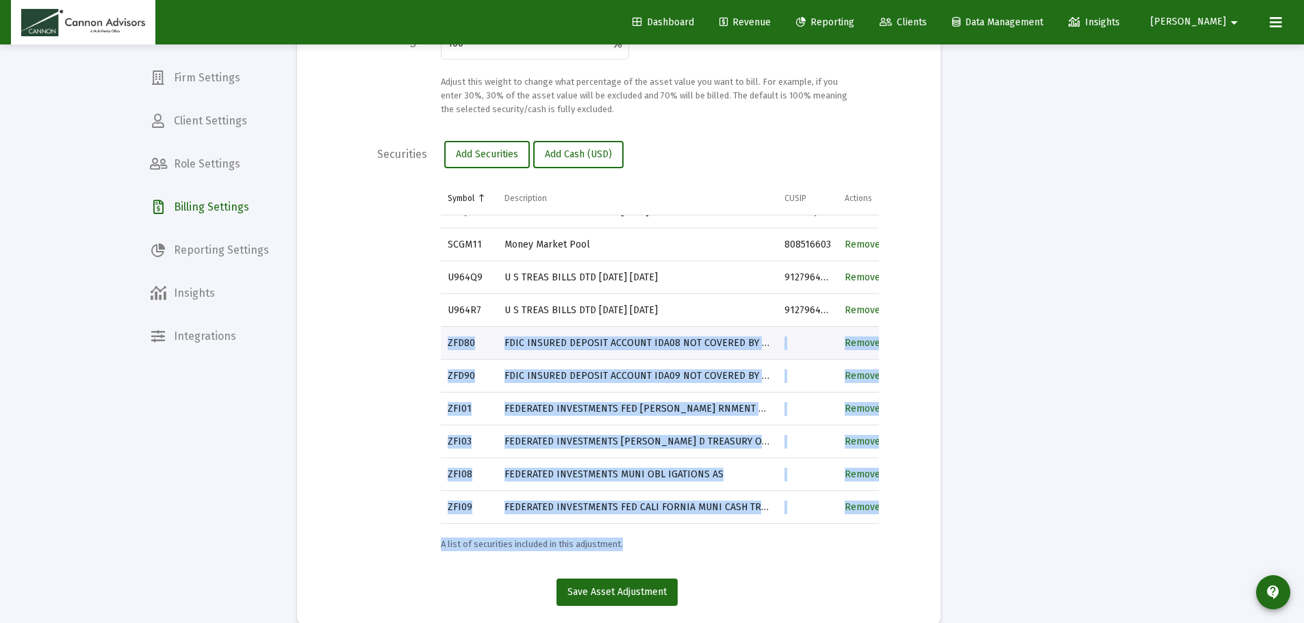
drag, startPoint x: 449, startPoint y: 350, endPoint x: 893, endPoint y: 515, distance: 474.0
click at [893, 515] on div "Securities Add Securities Add Cash (USD) Symbol Description CUSIP Actions VERIT…" at bounding box center [619, 346] width 602 height 411
copy div "ZFD80 FDIC INSURED DEPOSIT ACCOUNT IDA08 NOT COVERED BY SIPC Remove ZFD90 FDIC …"
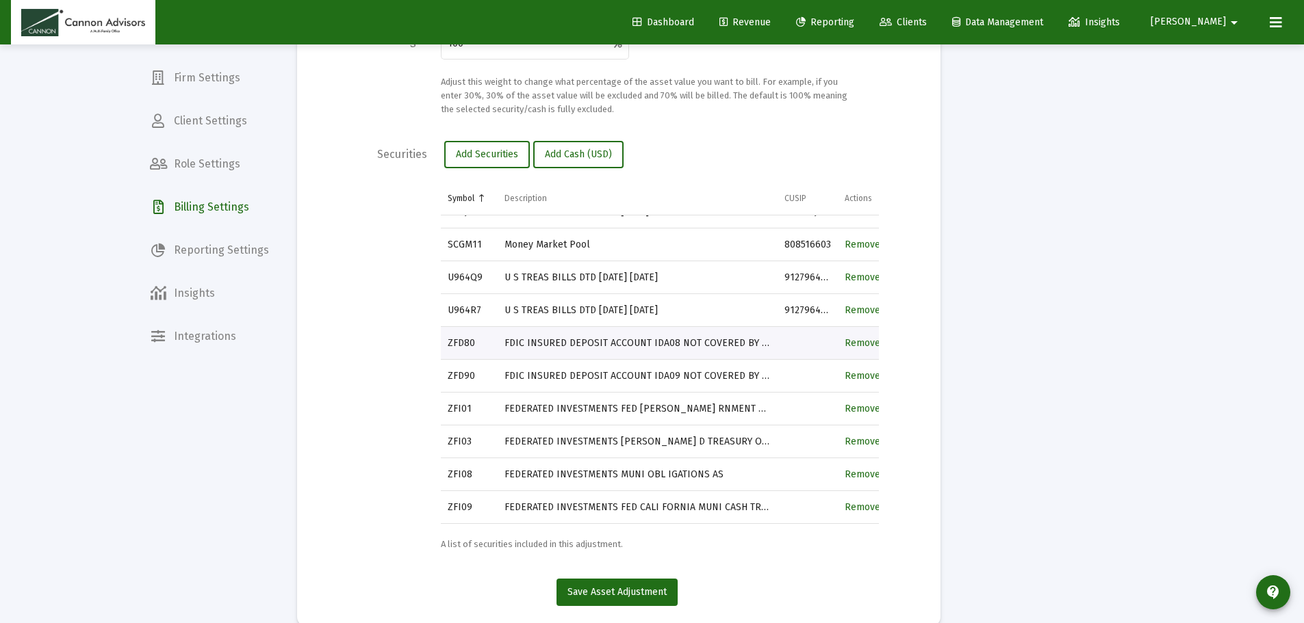
click at [382, 222] on label "Securities" at bounding box center [402, 353] width 50 height 411
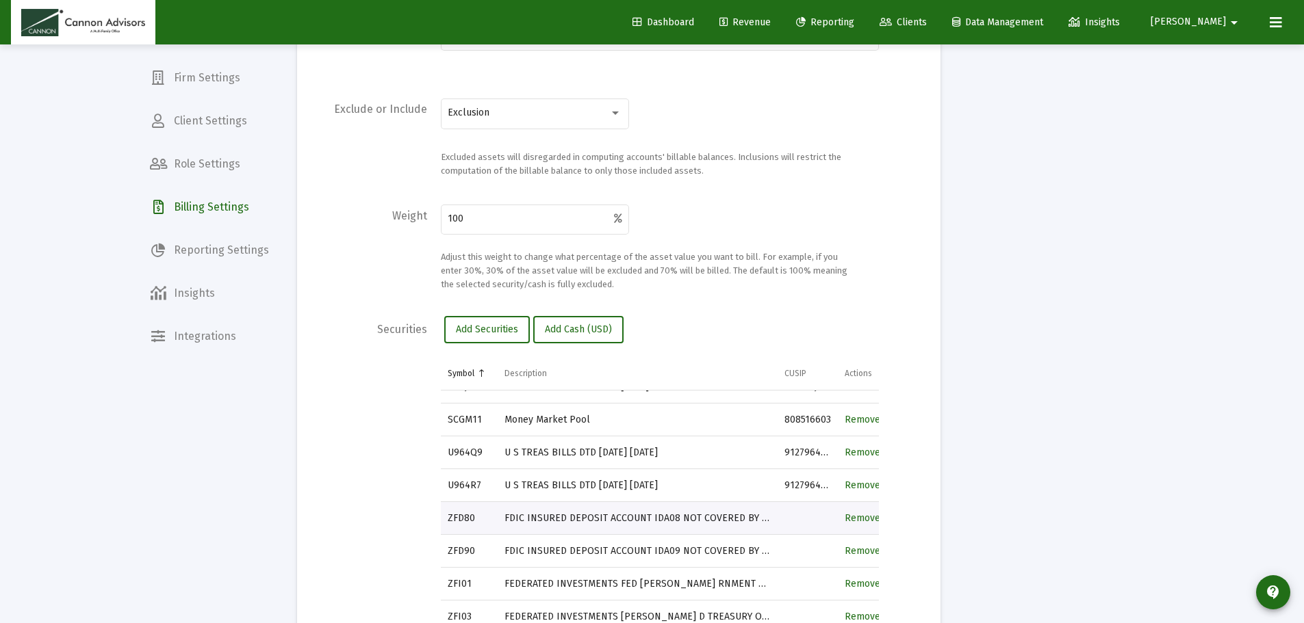
scroll to position [0, 0]
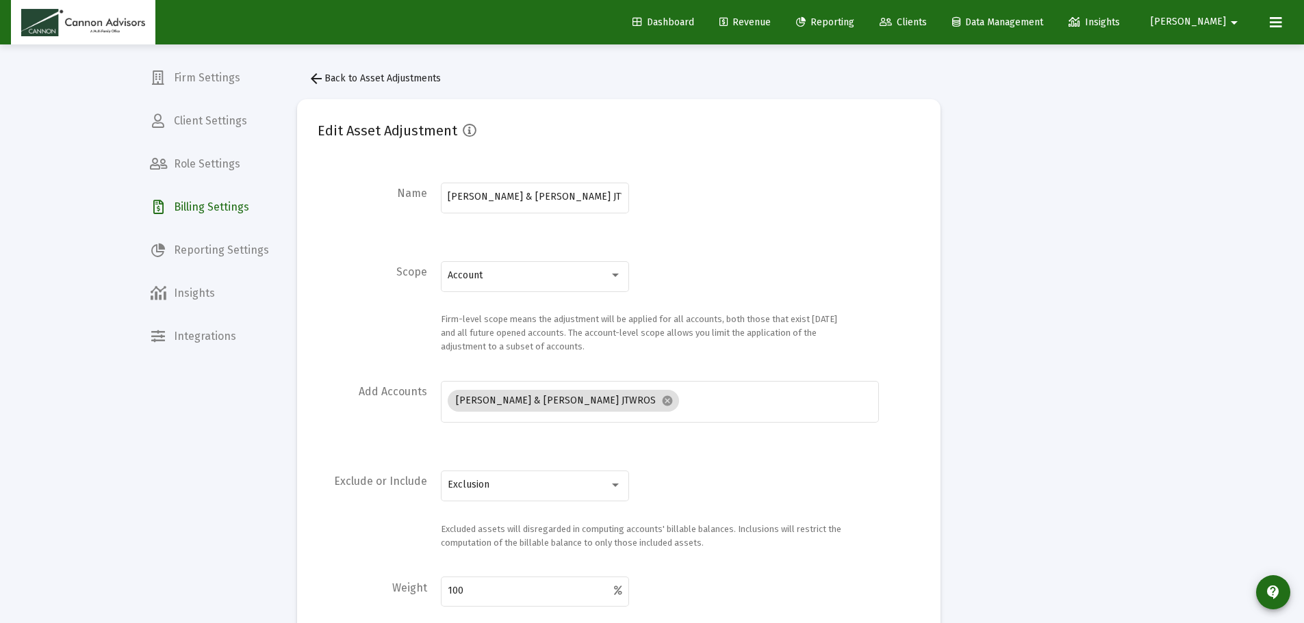
drag, startPoint x: 395, startPoint y: 73, endPoint x: 401, endPoint y: 83, distance: 11.4
click at [401, 83] on span "arrow_back Back to Asset Adjustments" at bounding box center [374, 79] width 133 height 12
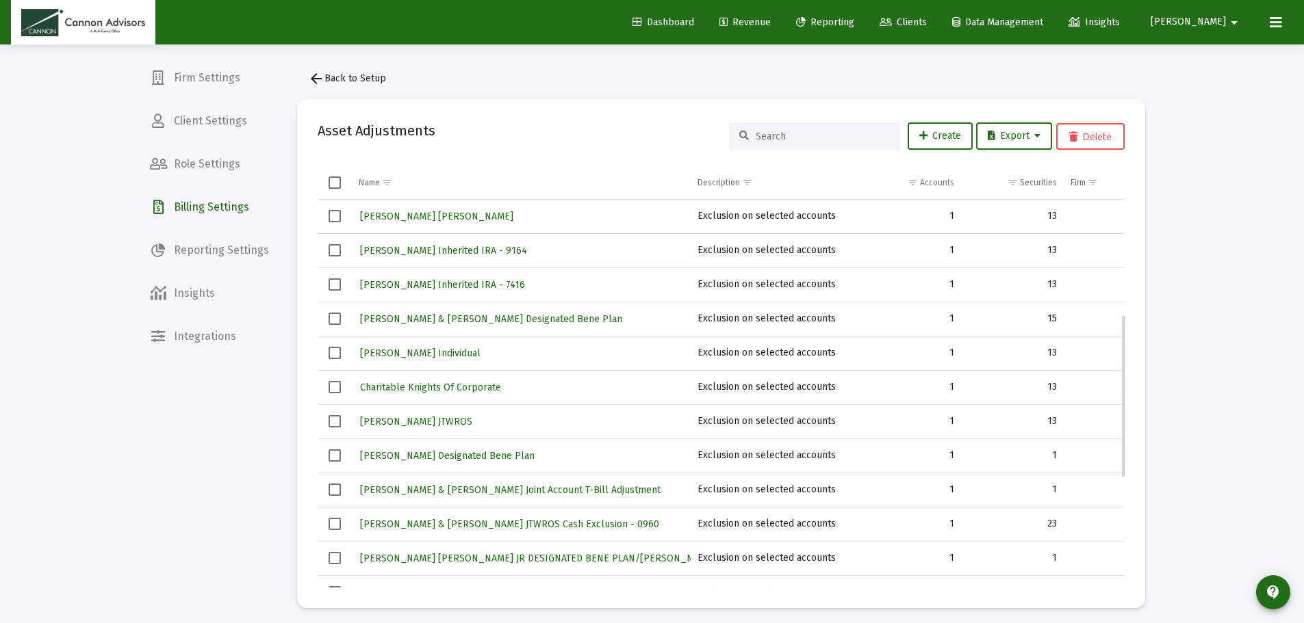
scroll to position [274, 0]
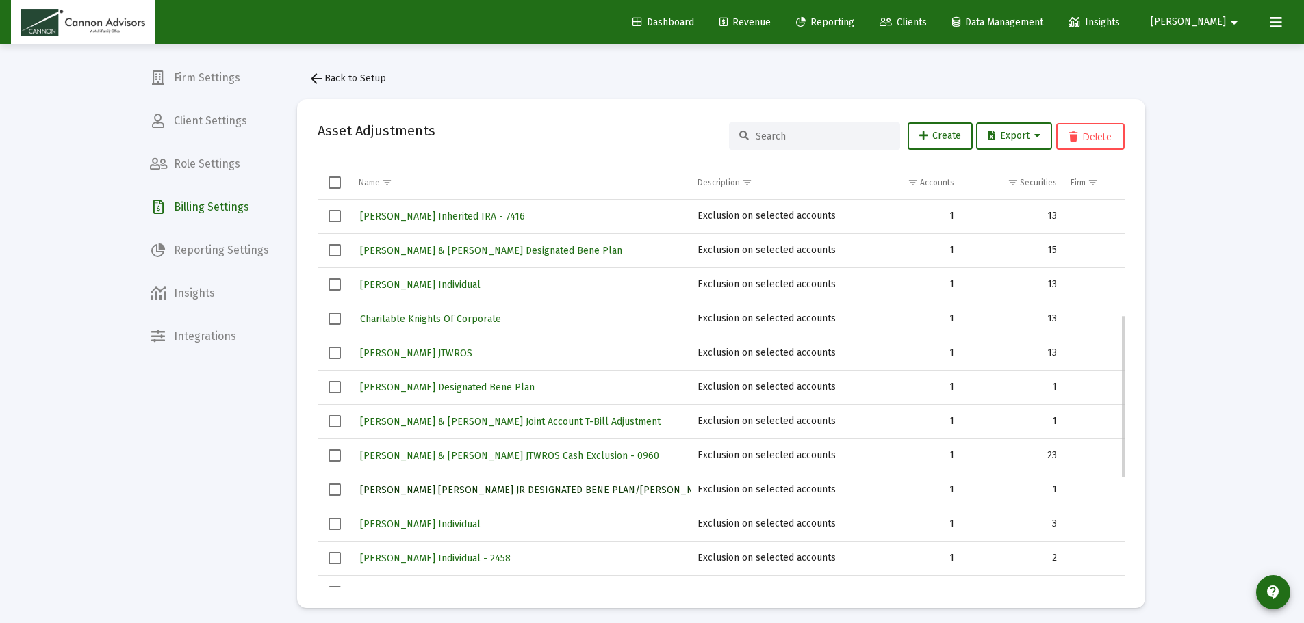
click at [517, 491] on span "[PERSON_NAME] [PERSON_NAME] JR DESIGNATED BENE PLAN/[PERSON_NAME]" at bounding box center [537, 491] width 355 height 12
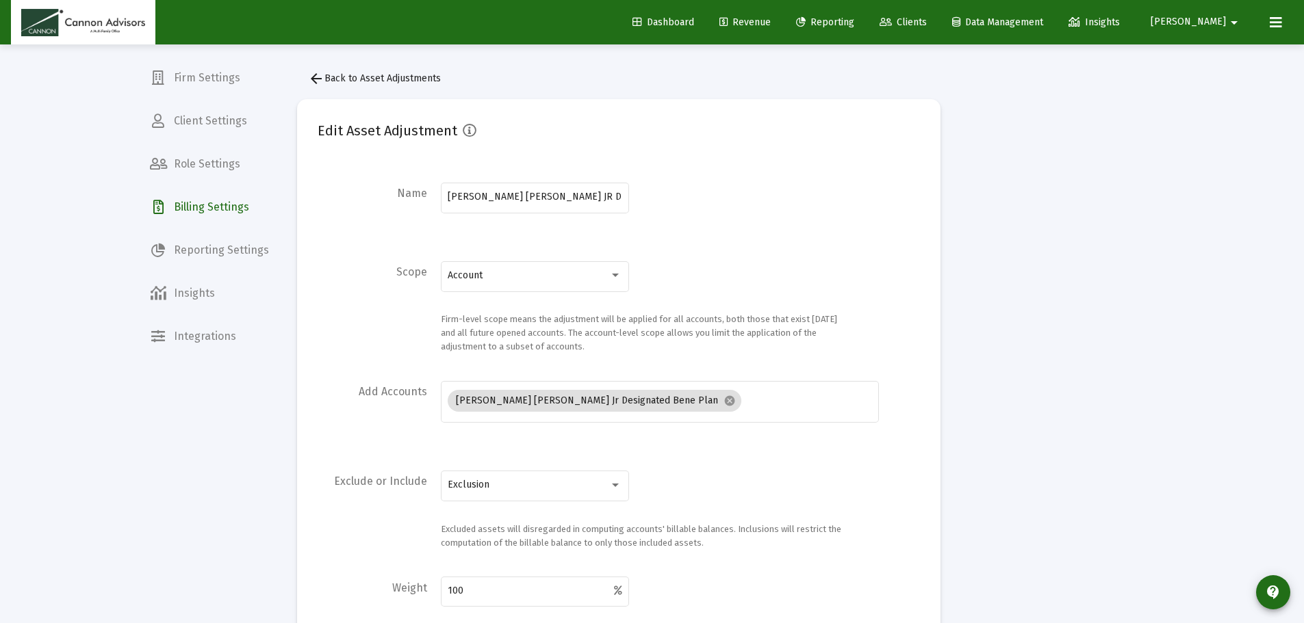
click at [324, 79] on mat-icon "arrow_back" at bounding box center [316, 78] width 16 height 16
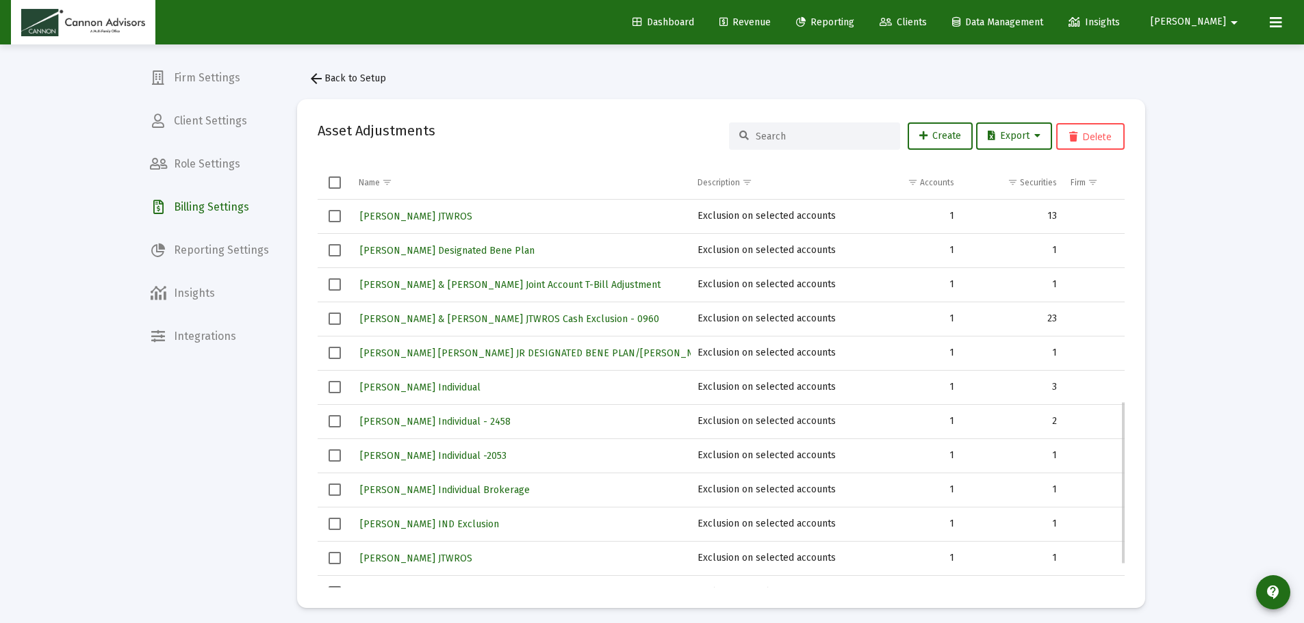
scroll to position [479, 0]
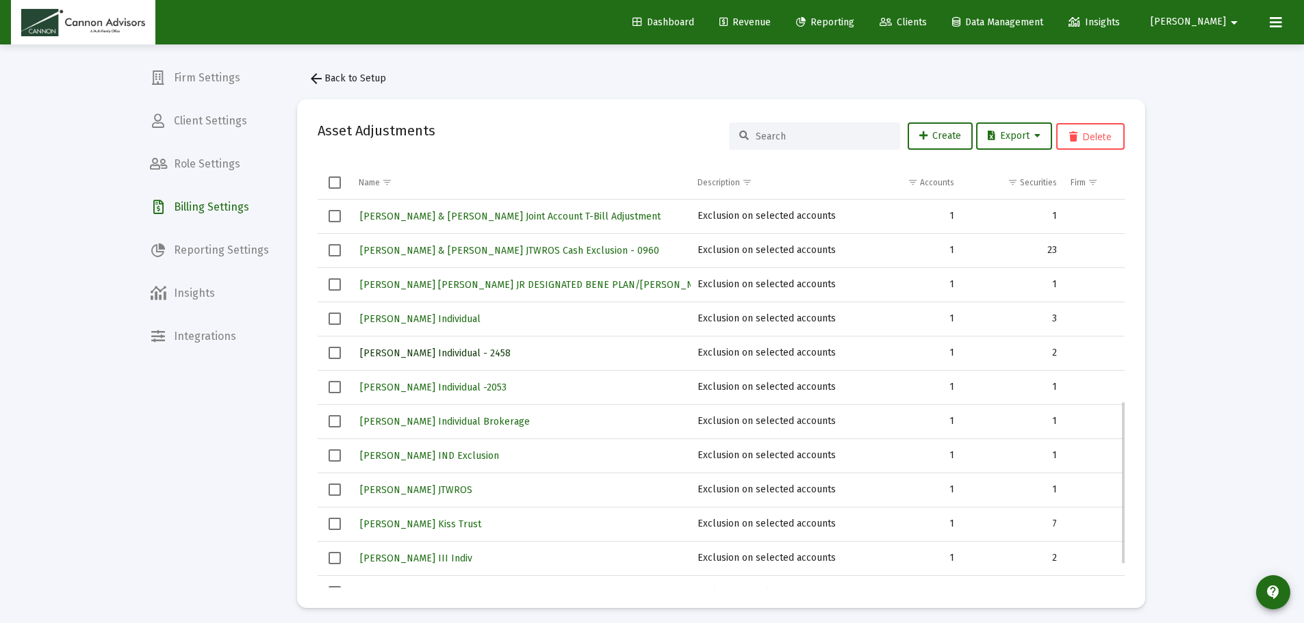
click at [443, 352] on span "[PERSON_NAME] Individual - 2458" at bounding box center [435, 354] width 151 height 12
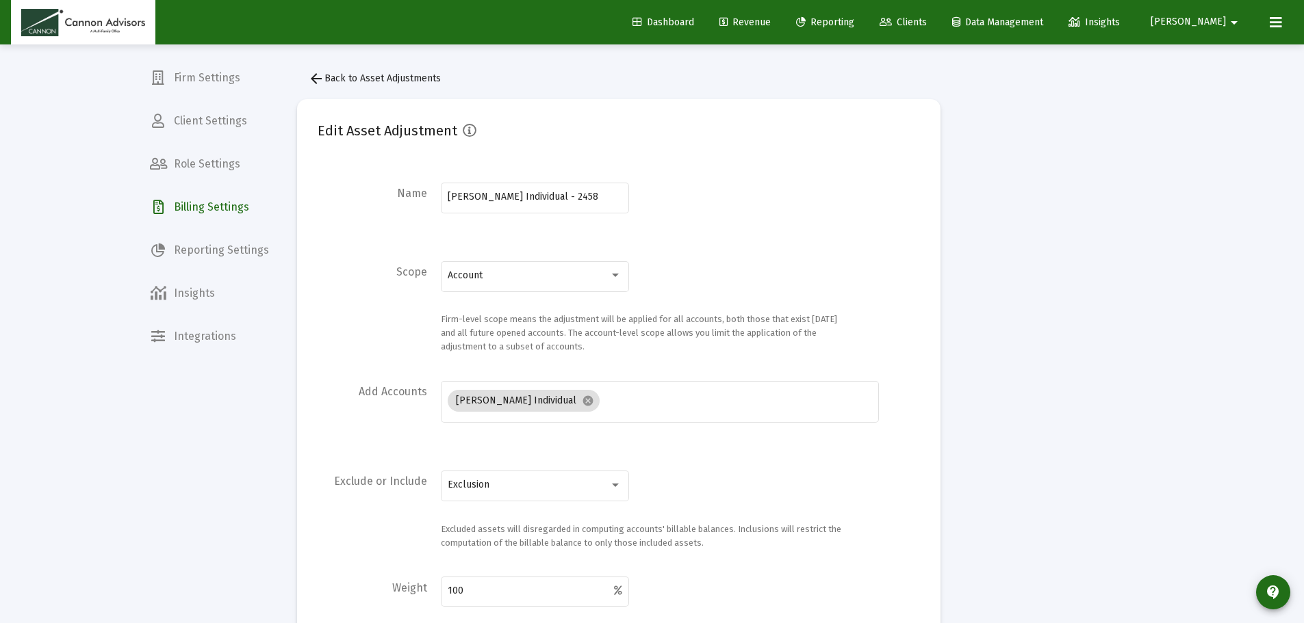
scroll to position [328, 0]
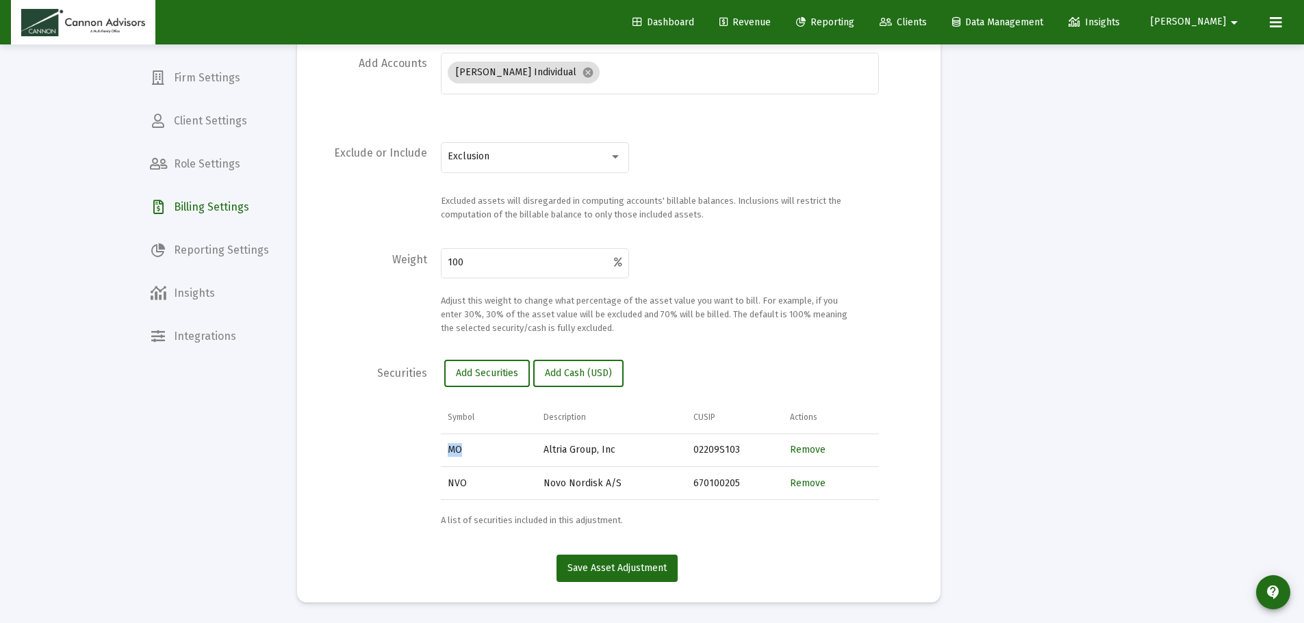
drag, startPoint x: 476, startPoint y: 452, endPoint x: 444, endPoint y: 449, distance: 32.3
click at [444, 449] on td "MO" at bounding box center [489, 451] width 96 height 33
copy td "MO"
drag, startPoint x: 484, startPoint y: 480, endPoint x: 437, endPoint y: 480, distance: 46.5
click at [438, 480] on div "Securities Add Securities Add Cash (USD) Symbol Description CUSIP Actions MO Al…" at bounding box center [619, 444] width 602 height 168
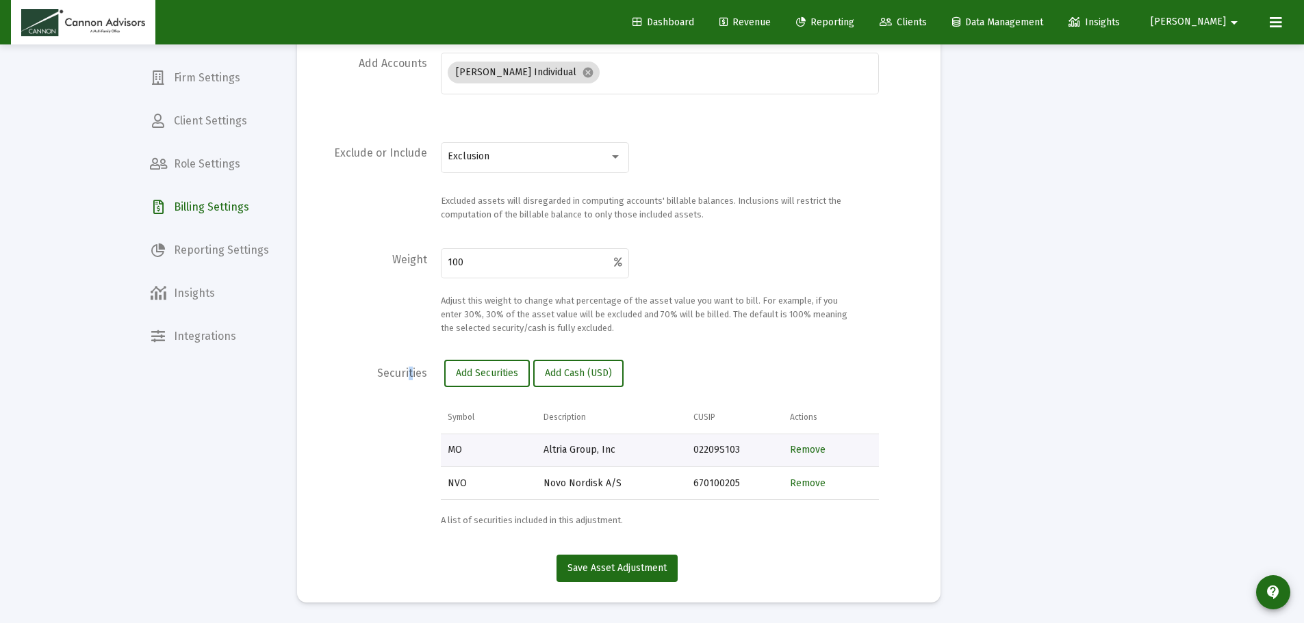
click at [407, 485] on label "Securities" at bounding box center [402, 451] width 50 height 168
drag, startPoint x: 461, startPoint y: 491, endPoint x: 440, endPoint y: 489, distance: 21.3
click at [441, 489] on div "Symbol Description CUSIP Actions MO Altria Group, Inc 02209S103 Remove NVO Novo…" at bounding box center [660, 450] width 438 height 99
click at [422, 487] on div "Securities Add Securities Add Cash (USD) Symbol Description CUSIP Actions MO Al…" at bounding box center [619, 444] width 602 height 168
click at [450, 482] on td "NVO" at bounding box center [489, 483] width 96 height 33
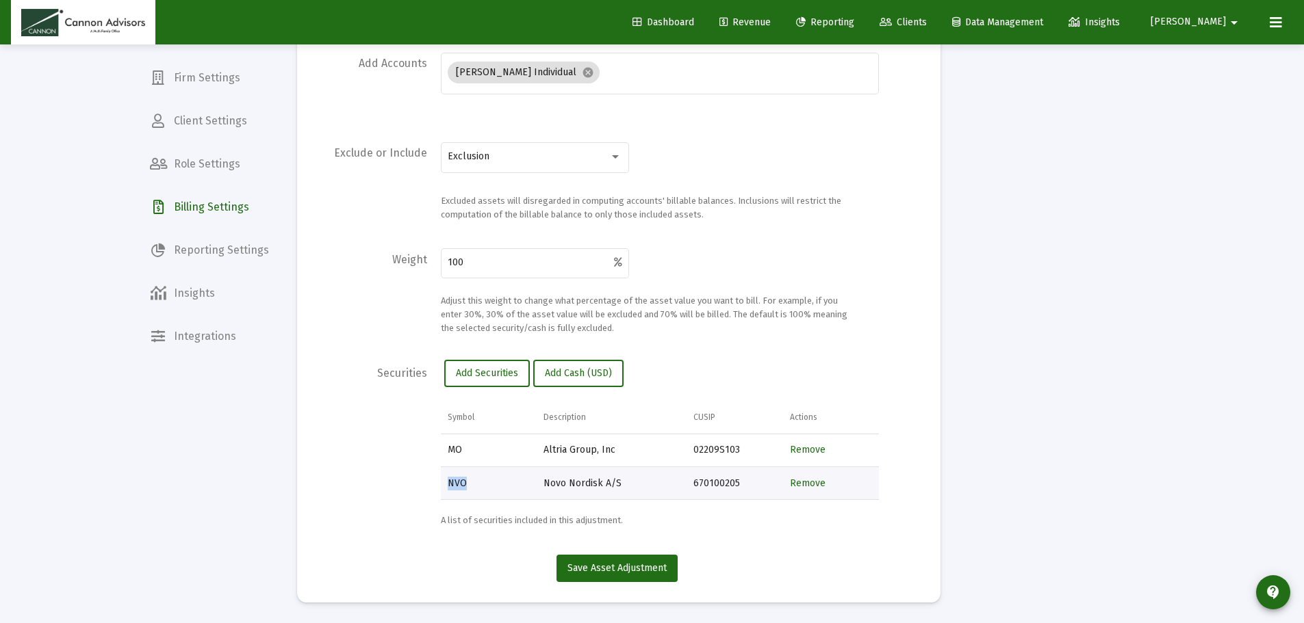
click at [450, 482] on td "NVO" at bounding box center [489, 483] width 96 height 33
copy td "NVO"
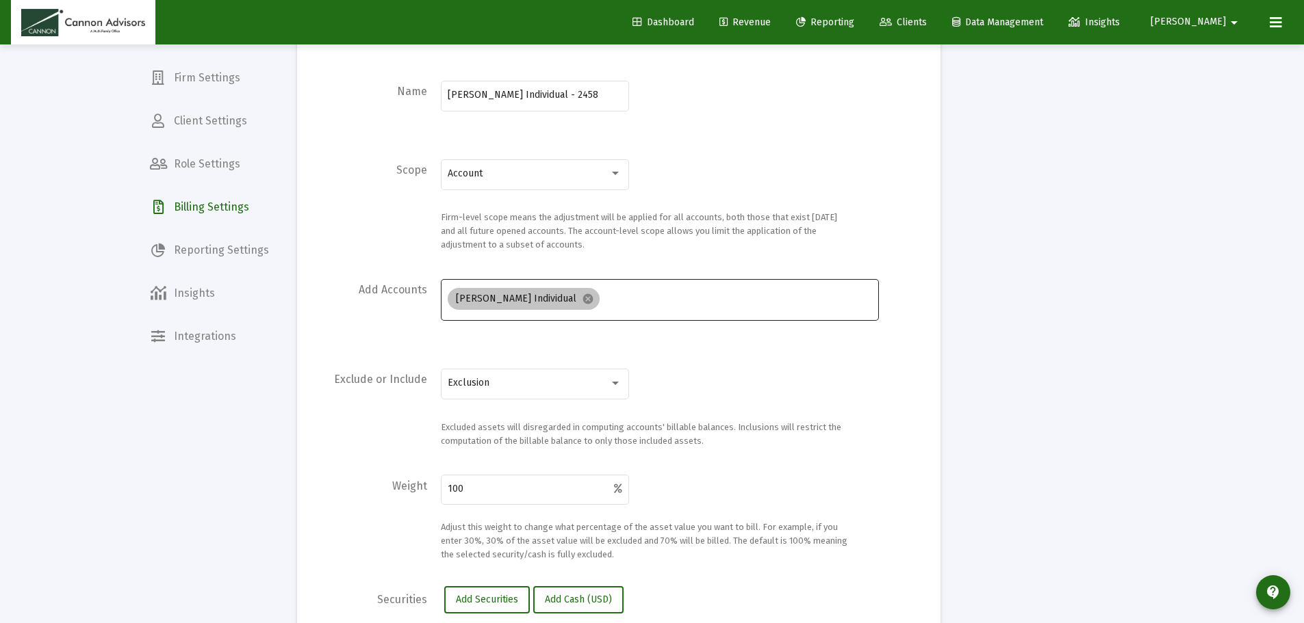
scroll to position [0, 0]
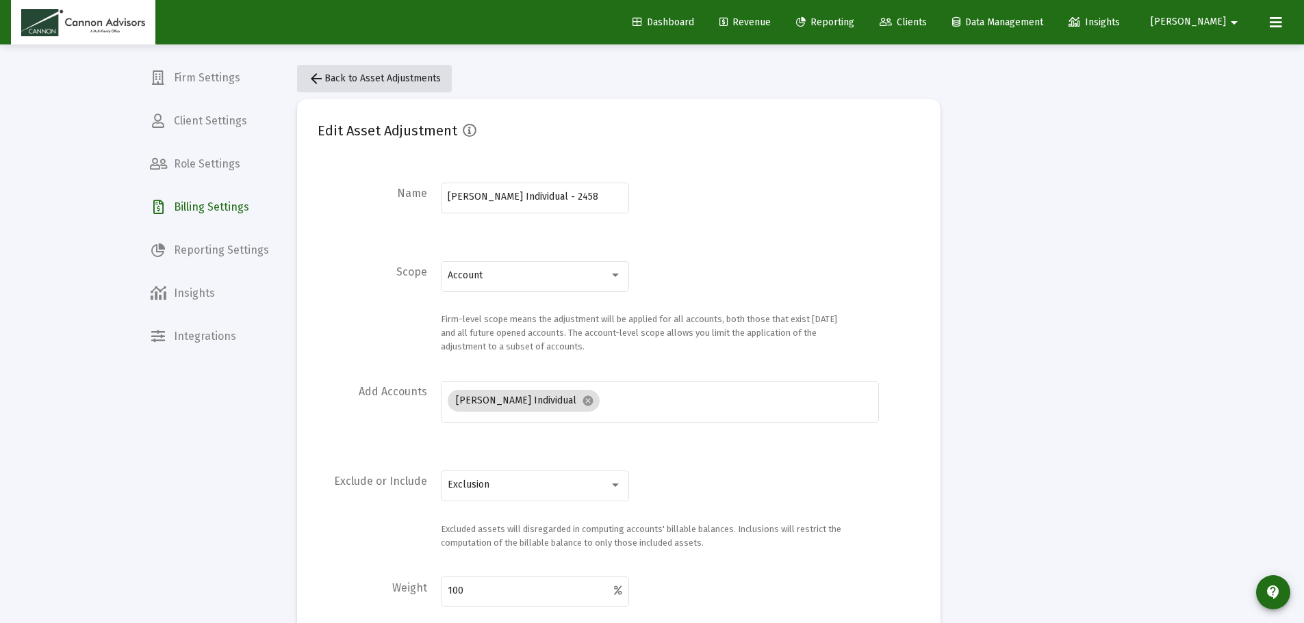
click at [375, 75] on span "arrow_back Back to Asset Adjustments" at bounding box center [374, 79] width 133 height 12
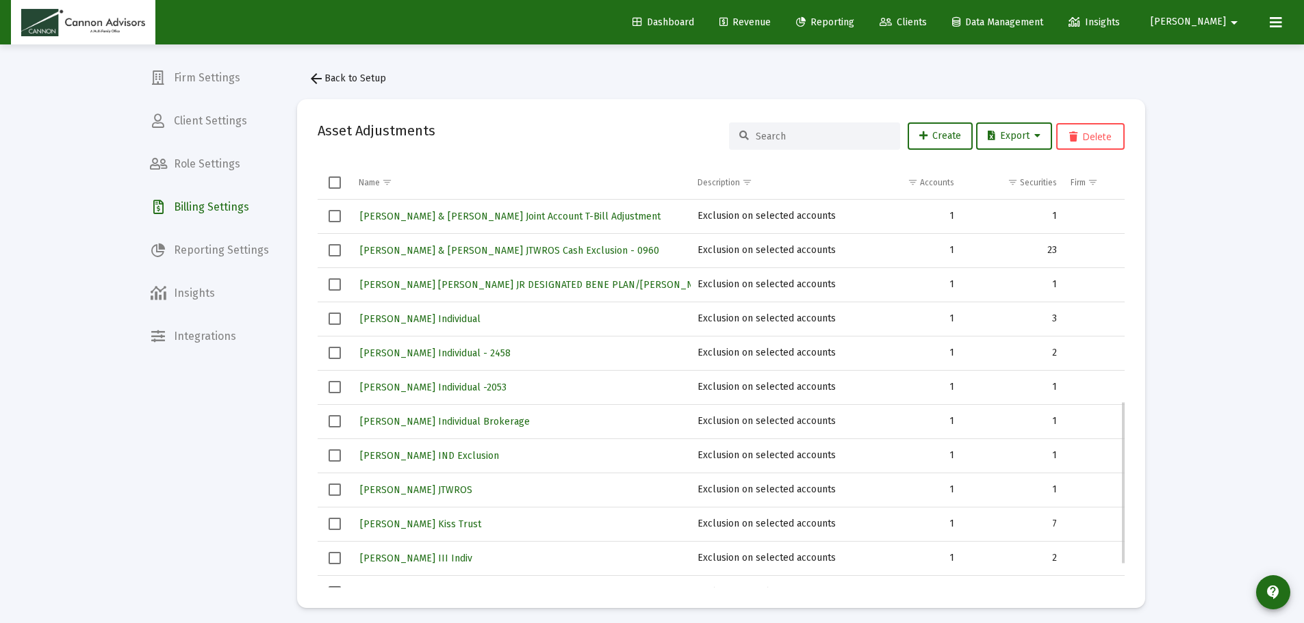
scroll to position [535, 0]
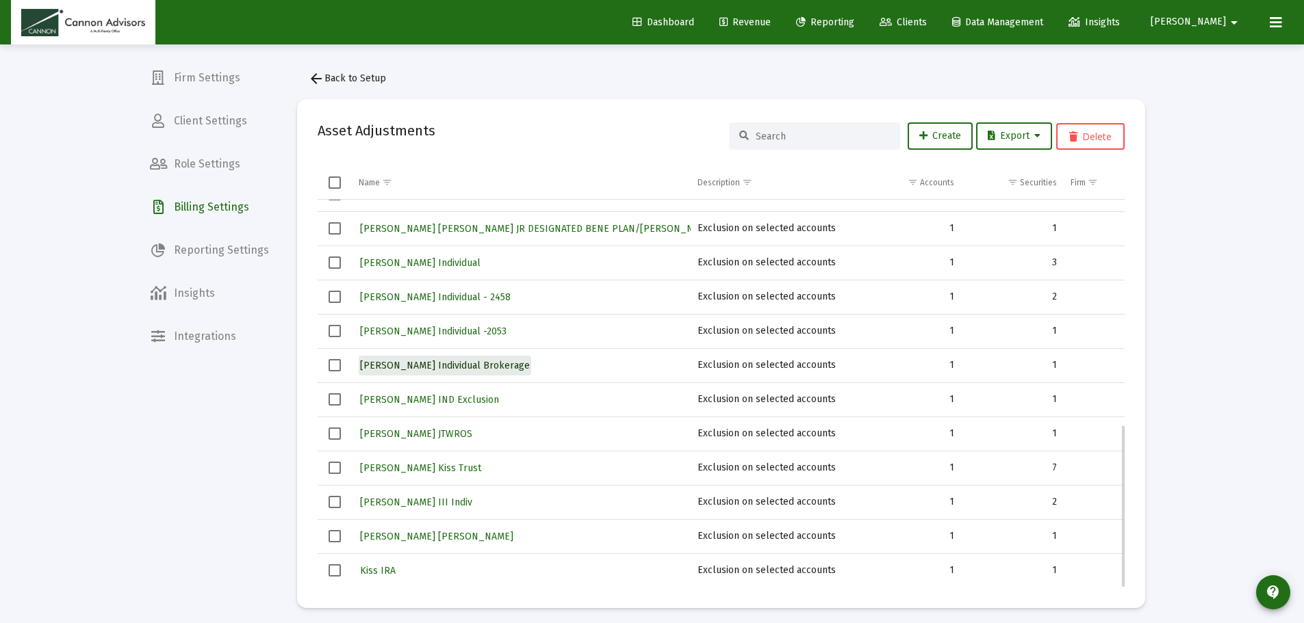
click at [474, 371] on span "[PERSON_NAME] Individual Brokerage" at bounding box center [445, 366] width 170 height 12
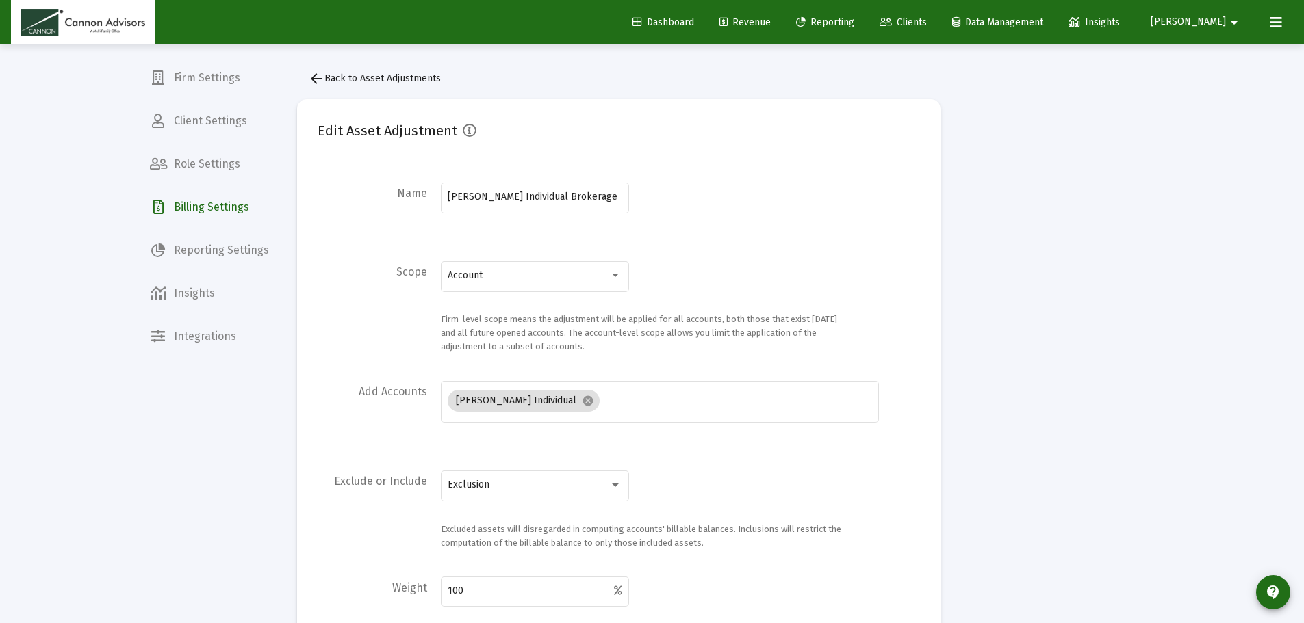
click at [352, 83] on span "arrow_back Back to Asset Adjustments" at bounding box center [374, 79] width 133 height 12
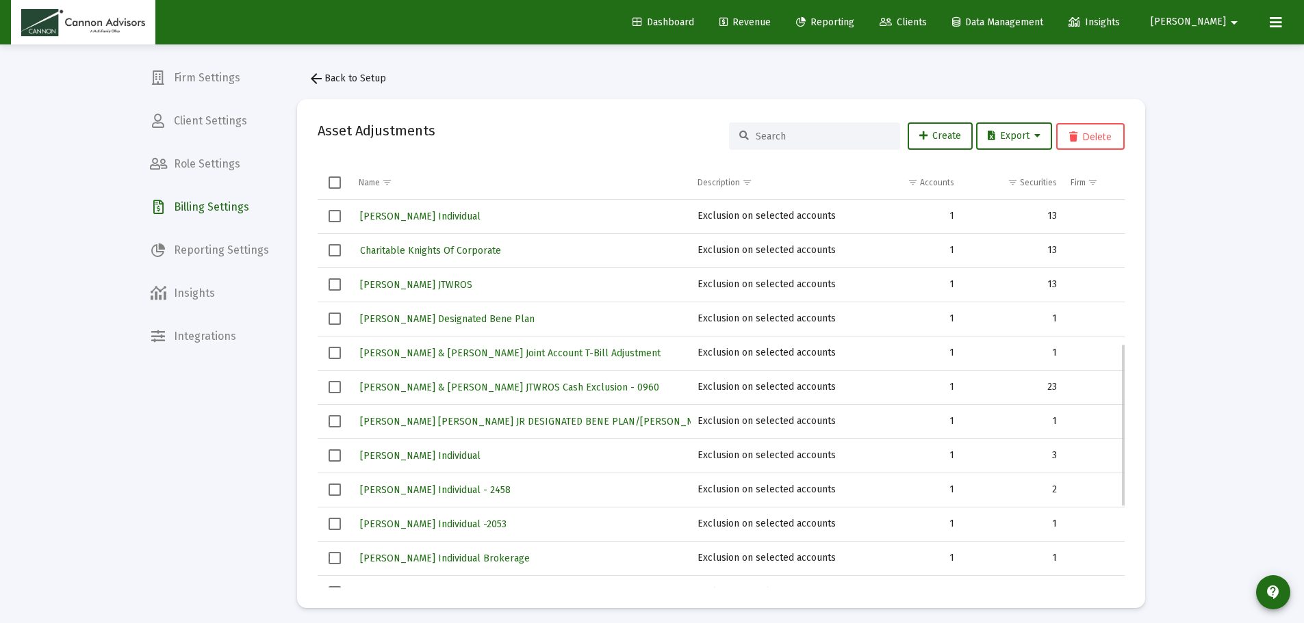
scroll to position [535, 0]
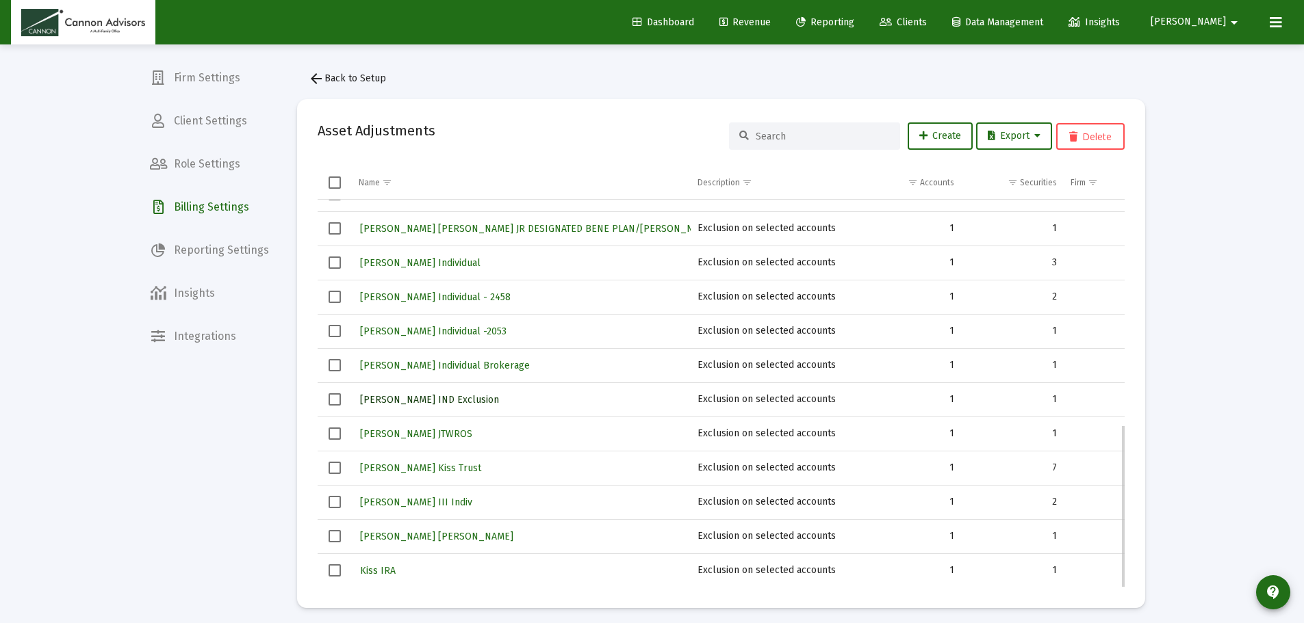
click at [413, 400] on span "[PERSON_NAME] IND Exclusion" at bounding box center [429, 400] width 139 height 12
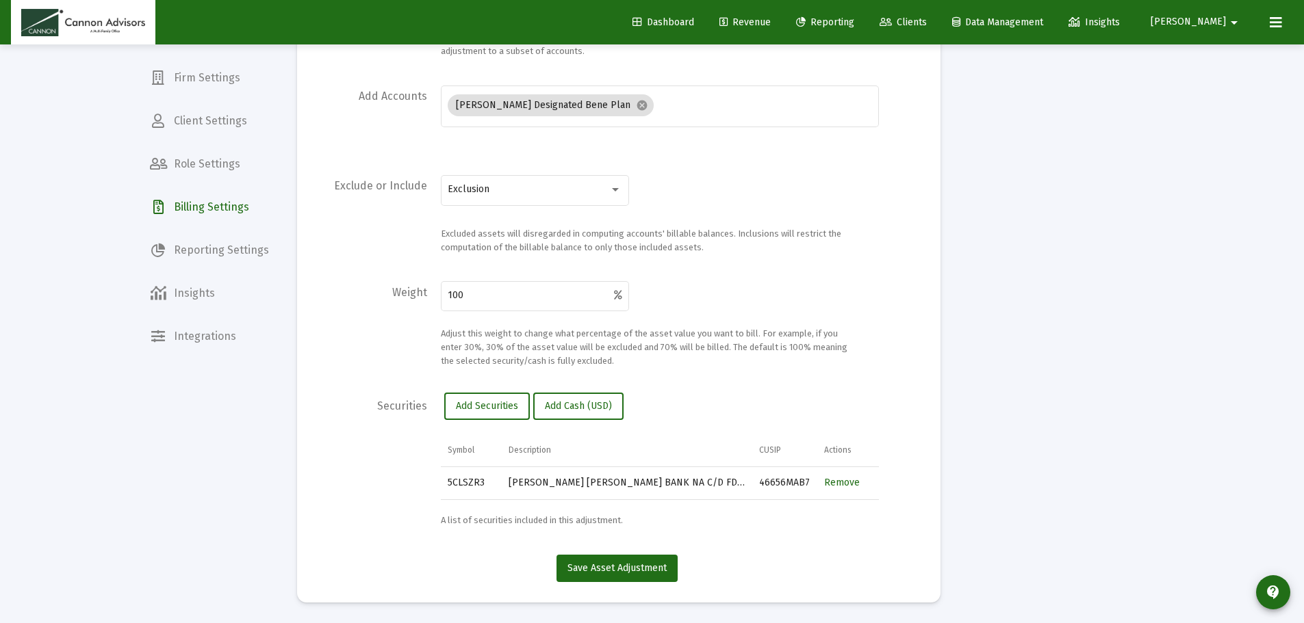
scroll to position [227, 0]
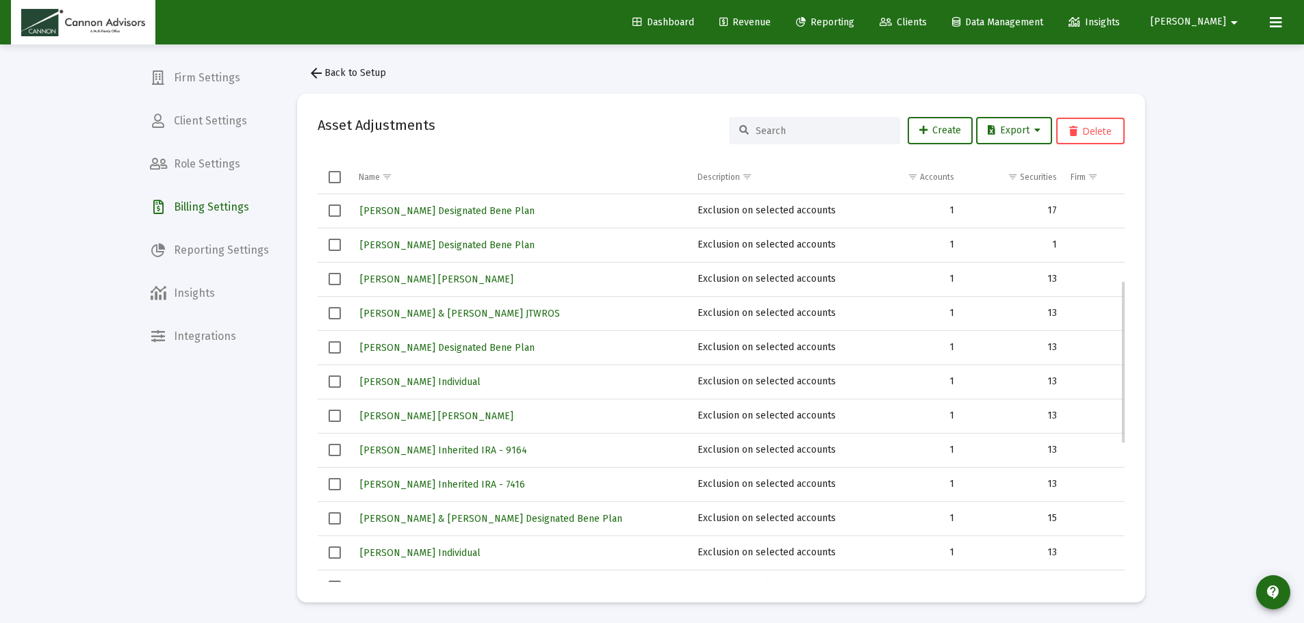
scroll to position [535, 0]
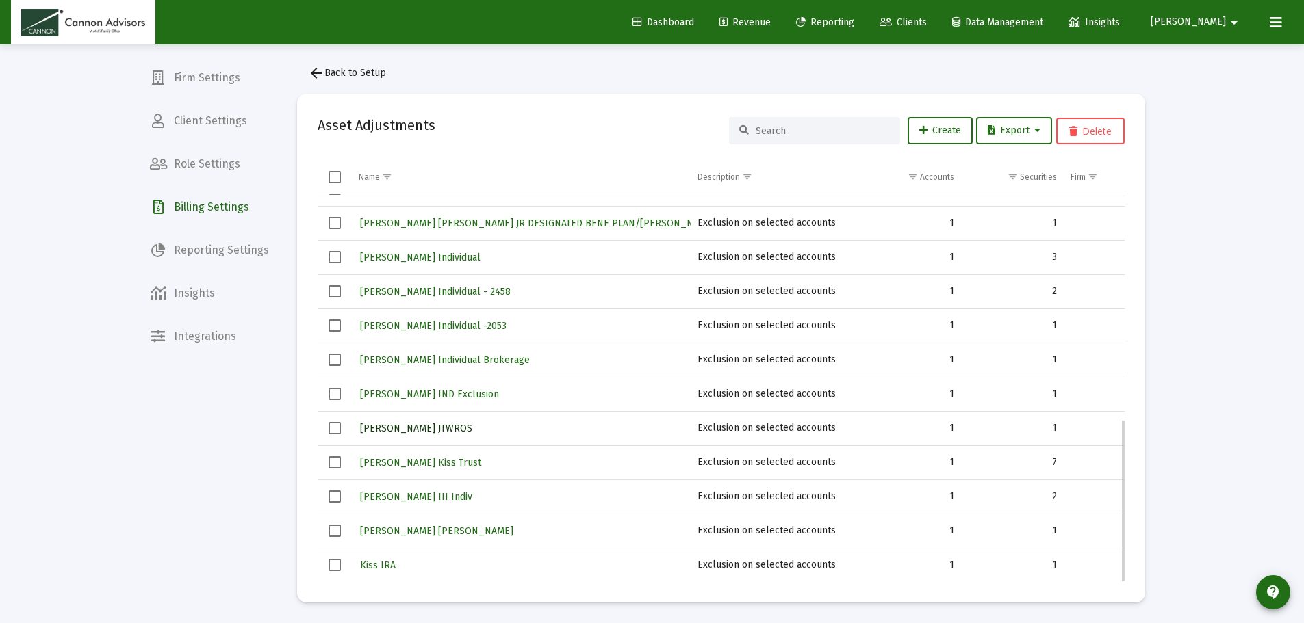
click at [437, 425] on span "[PERSON_NAME] JTWROS" at bounding box center [416, 429] width 112 height 12
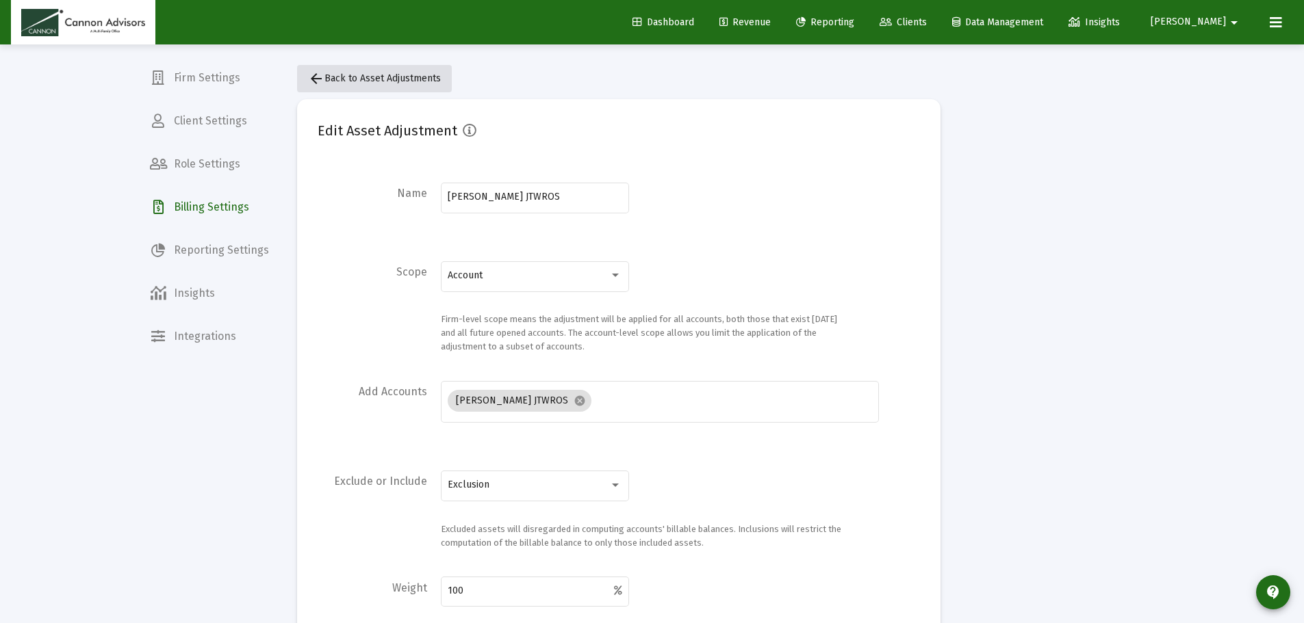
click at [361, 75] on span "arrow_back Back to Asset Adjustments" at bounding box center [374, 79] width 133 height 12
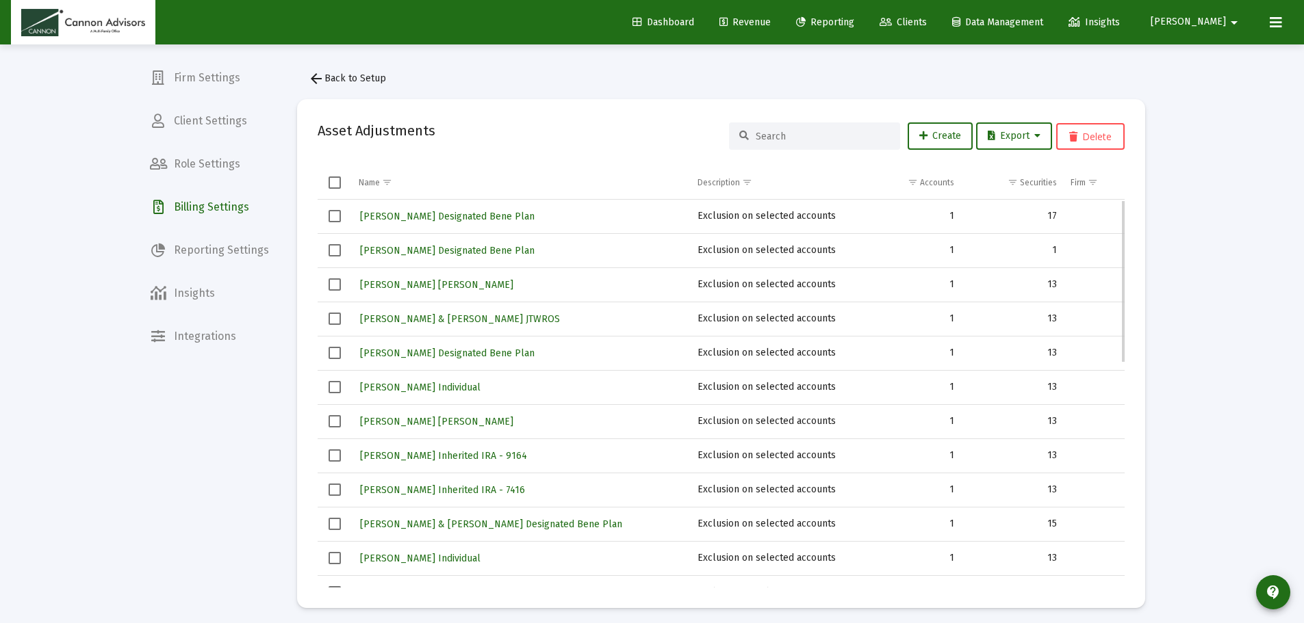
scroll to position [535, 0]
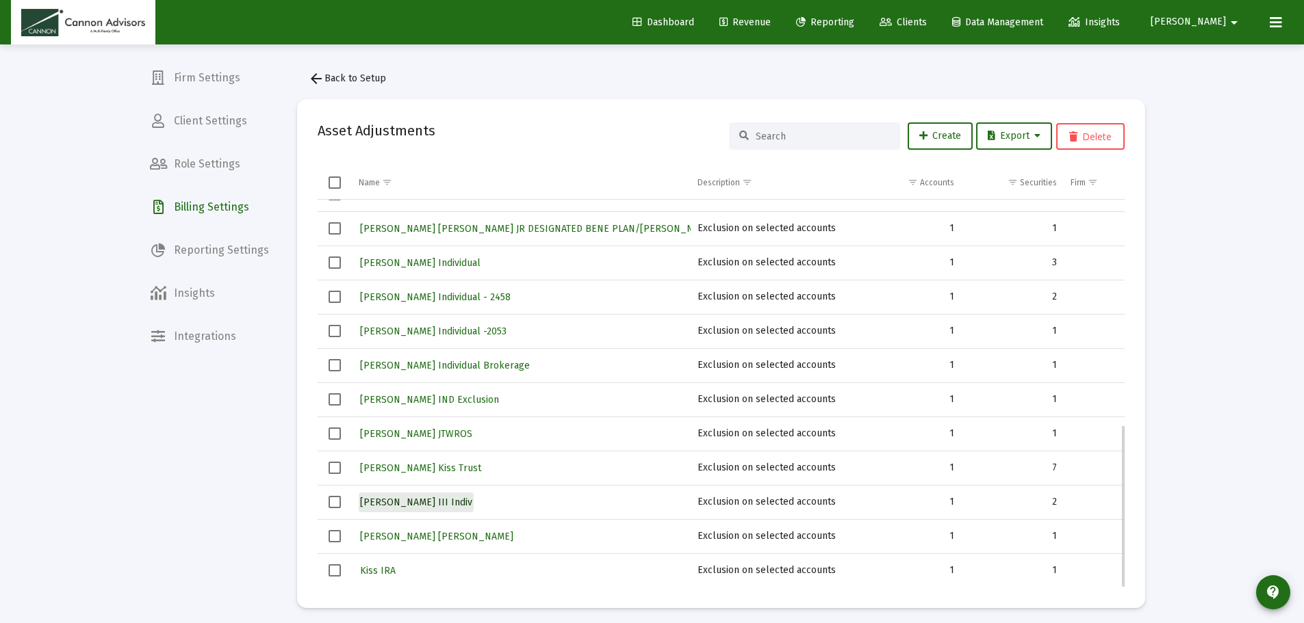
click at [453, 495] on link "[PERSON_NAME] III Indiv" at bounding box center [416, 503] width 115 height 20
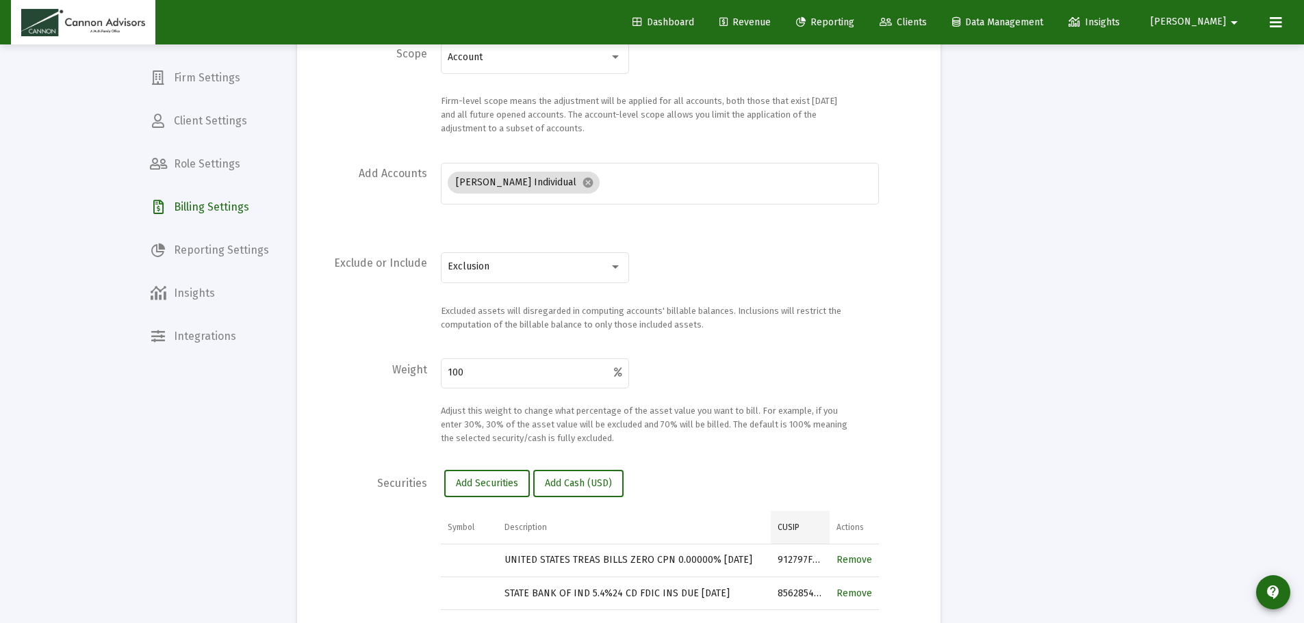
scroll to position [328, 0]
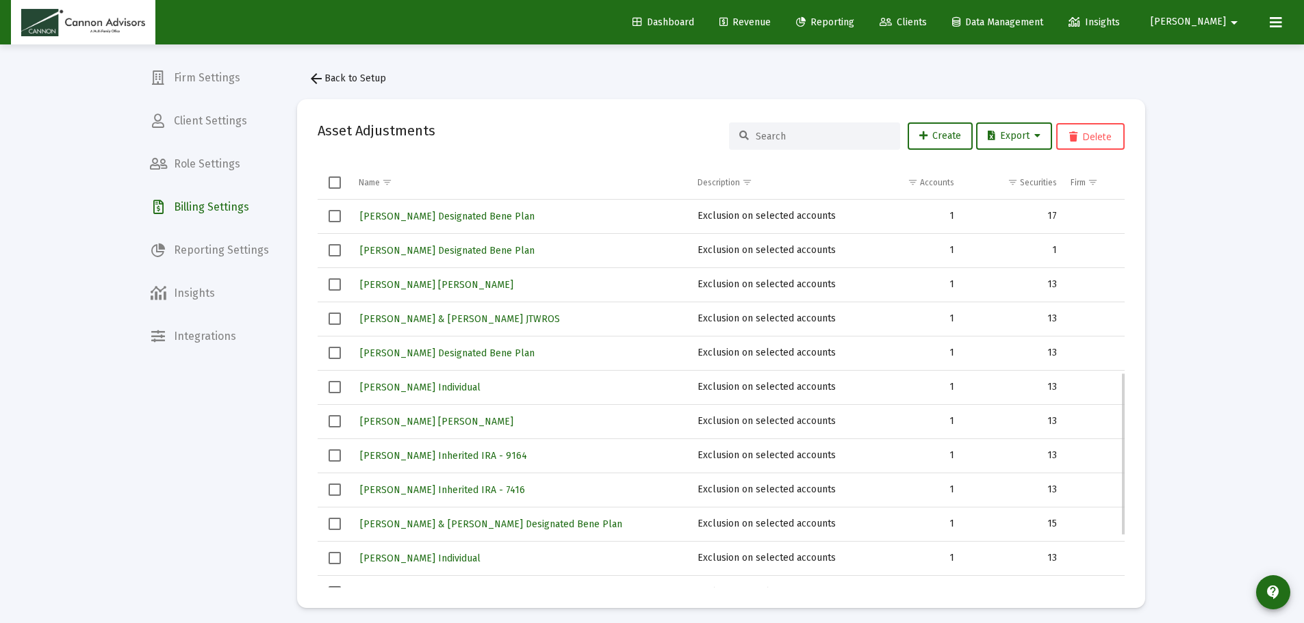
scroll to position [535, 0]
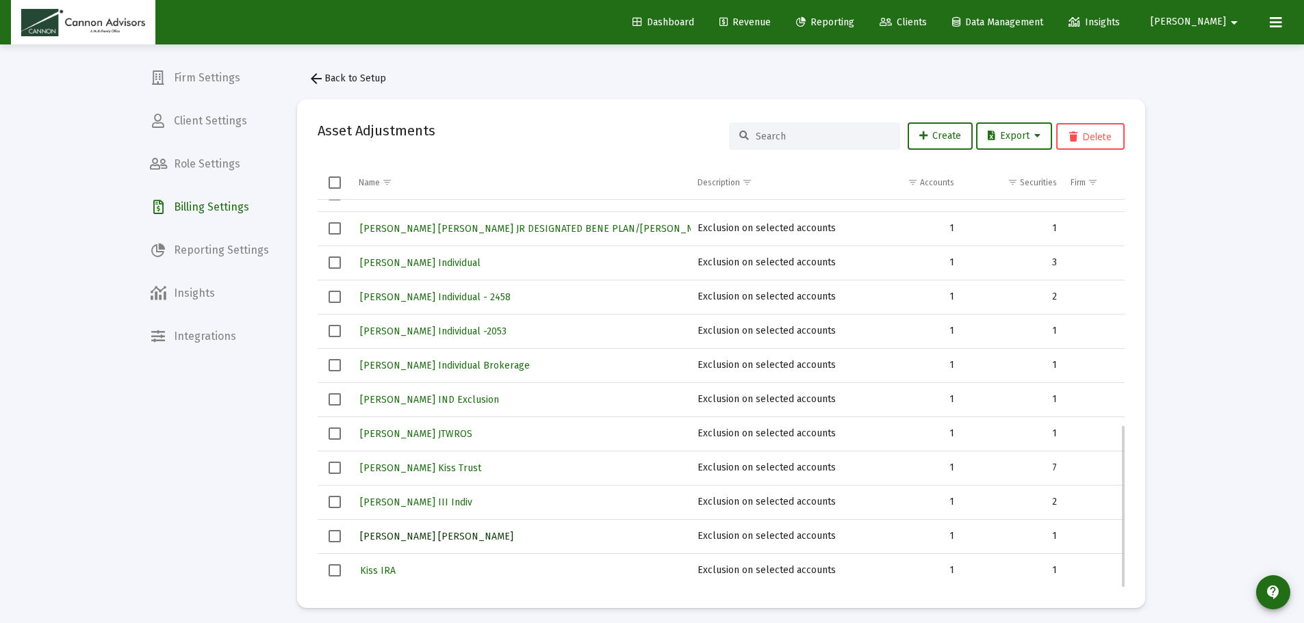
drag, startPoint x: 419, startPoint y: 541, endPoint x: 458, endPoint y: 527, distance: 41.3
click at [419, 541] on span "[PERSON_NAME] [PERSON_NAME]" at bounding box center [436, 537] width 153 height 12
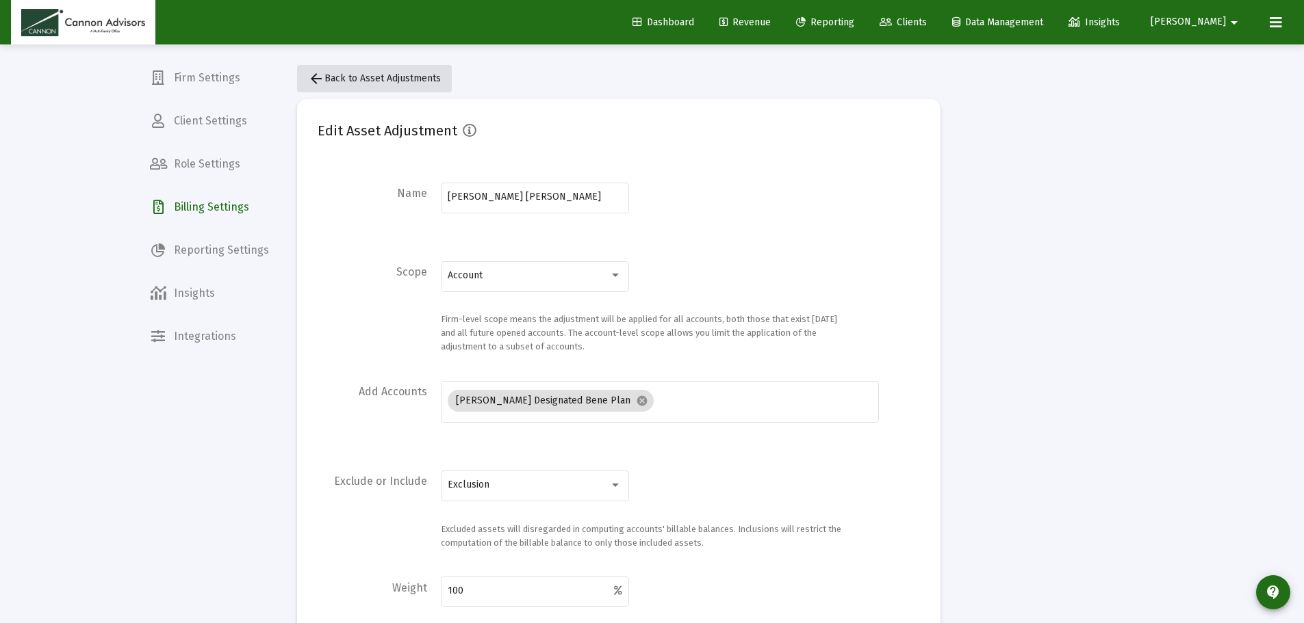
click at [346, 86] on button "arrow_back Back to Asset Adjustments" at bounding box center [374, 78] width 155 height 27
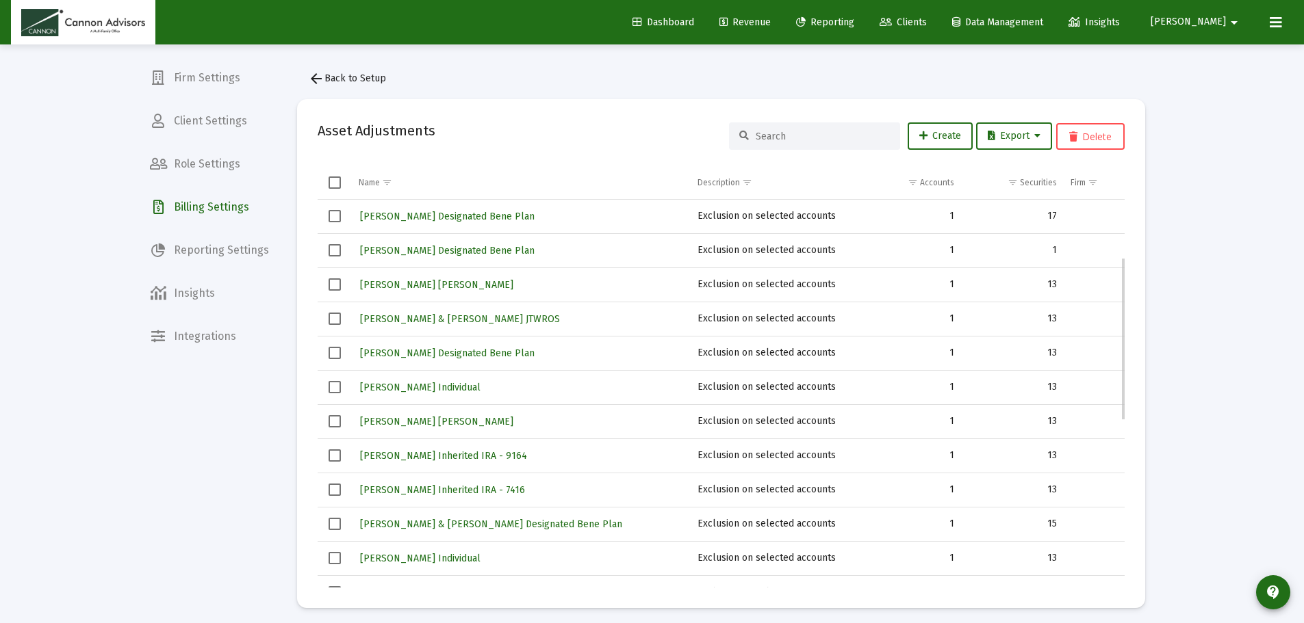
scroll to position [137, 0]
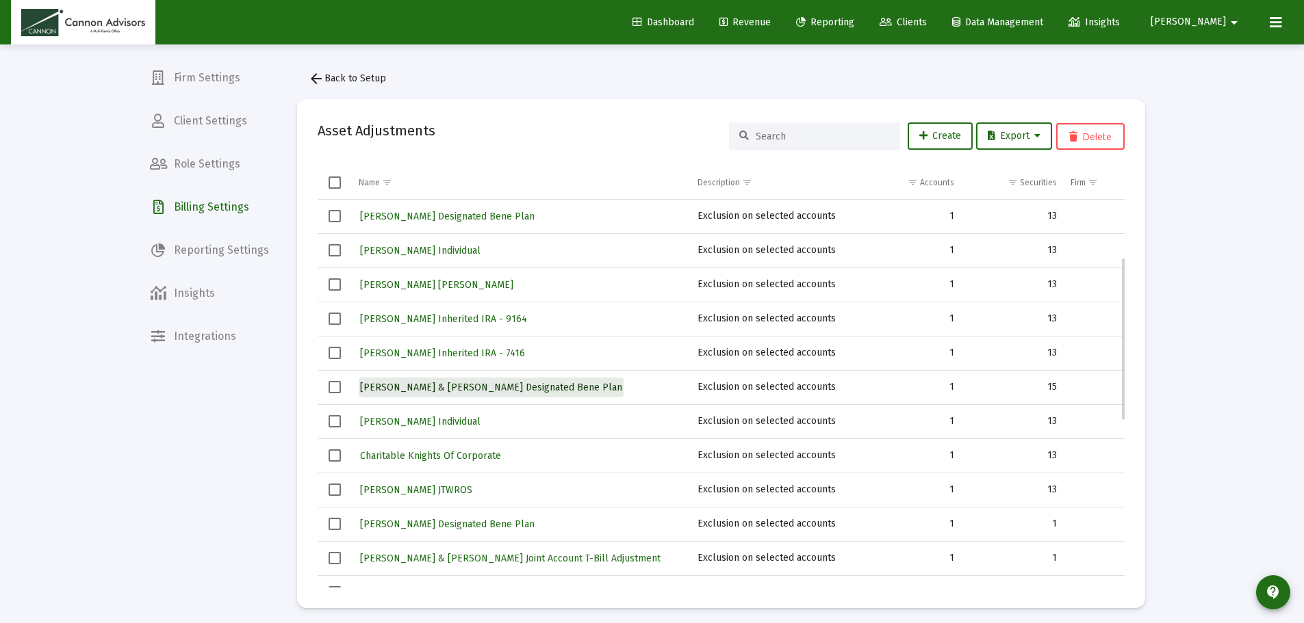
click at [573, 391] on span "[PERSON_NAME] & [PERSON_NAME] Designated Bene Plan" at bounding box center [491, 388] width 262 height 12
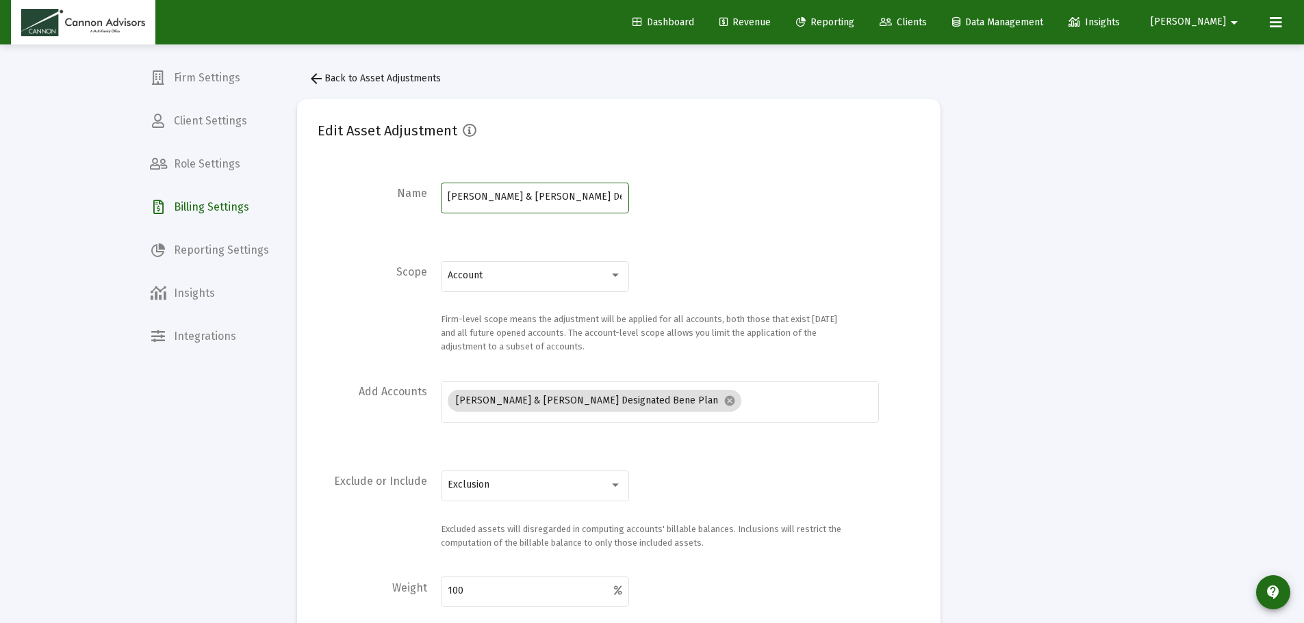
click at [450, 193] on input "[PERSON_NAME] & [PERSON_NAME] Designated Bene Plan" at bounding box center [535, 197] width 174 height 11
drag, startPoint x: 446, startPoint y: 195, endPoint x: 673, endPoint y: 198, distance: 227.2
click at [673, 198] on div "Name [PERSON_NAME] & [PERSON_NAME] Designated Bene Plan" at bounding box center [619, 207] width 602 height 54
click at [530, 263] on div "Account" at bounding box center [535, 276] width 174 height 34
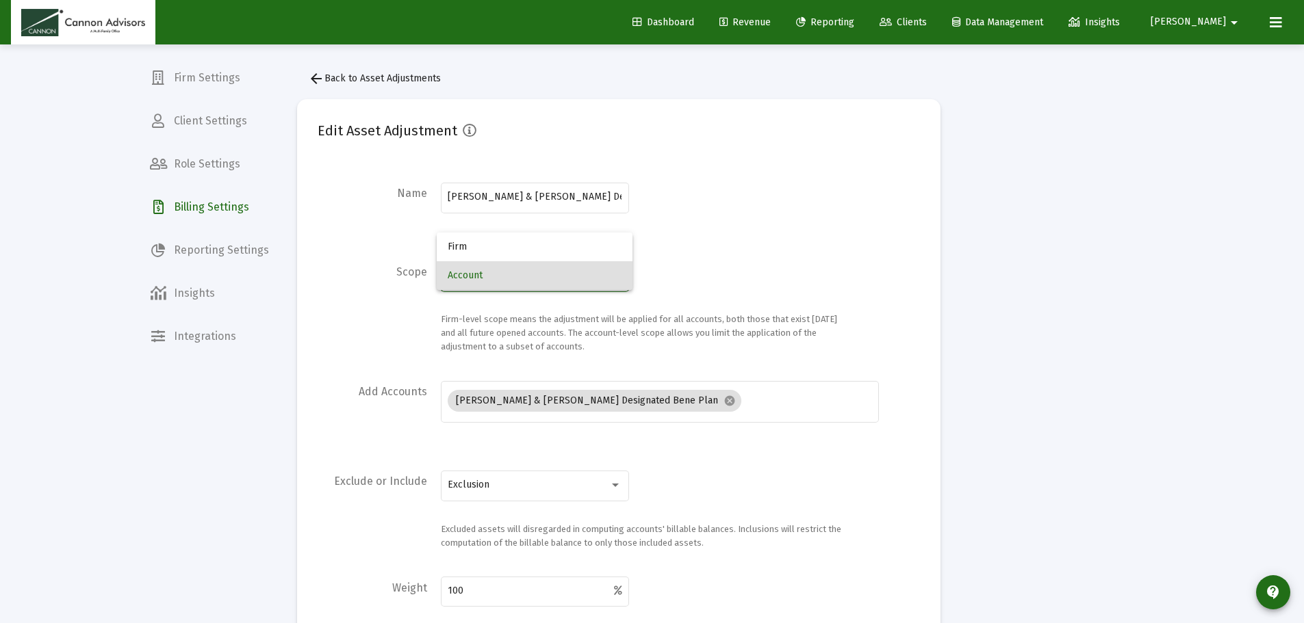
click at [710, 252] on div at bounding box center [652, 311] width 1304 height 623
click at [550, 201] on input "[PERSON_NAME] & [PERSON_NAME] Designated Bene Plan" at bounding box center [535, 197] width 174 height 11
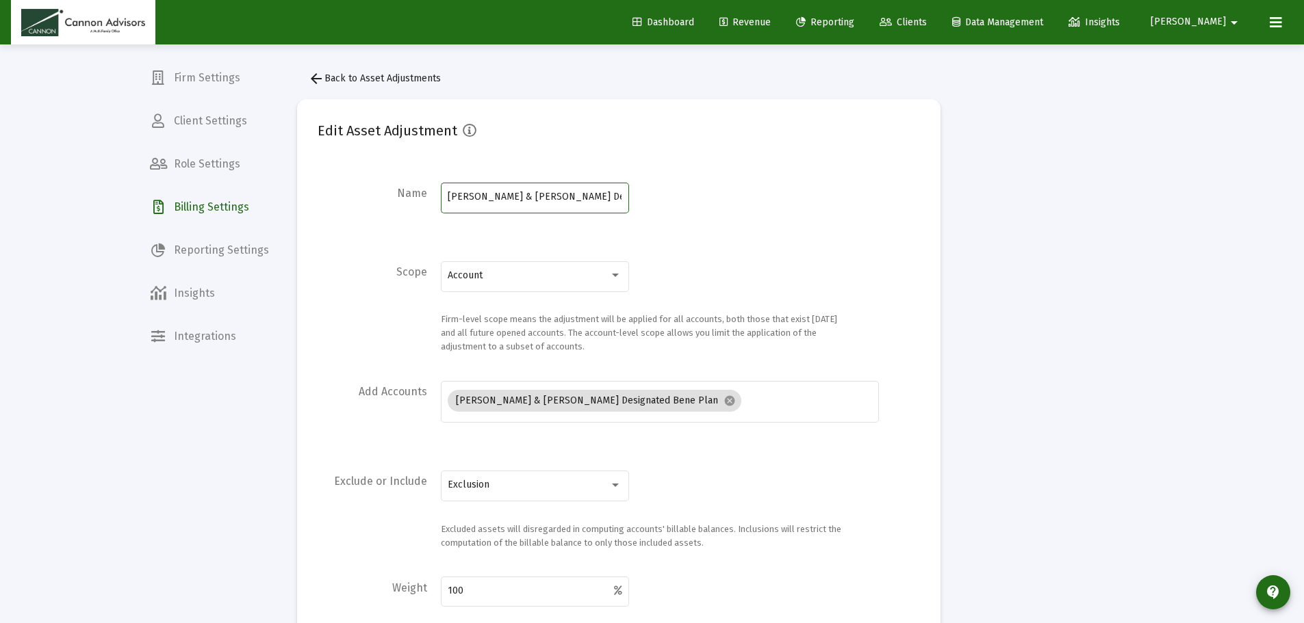
click at [550, 201] on input "[PERSON_NAME] & [PERSON_NAME] Designated Bene Plan" at bounding box center [535, 197] width 174 height 11
click at [341, 88] on button "arrow_back Back to Asset Adjustments" at bounding box center [374, 78] width 155 height 27
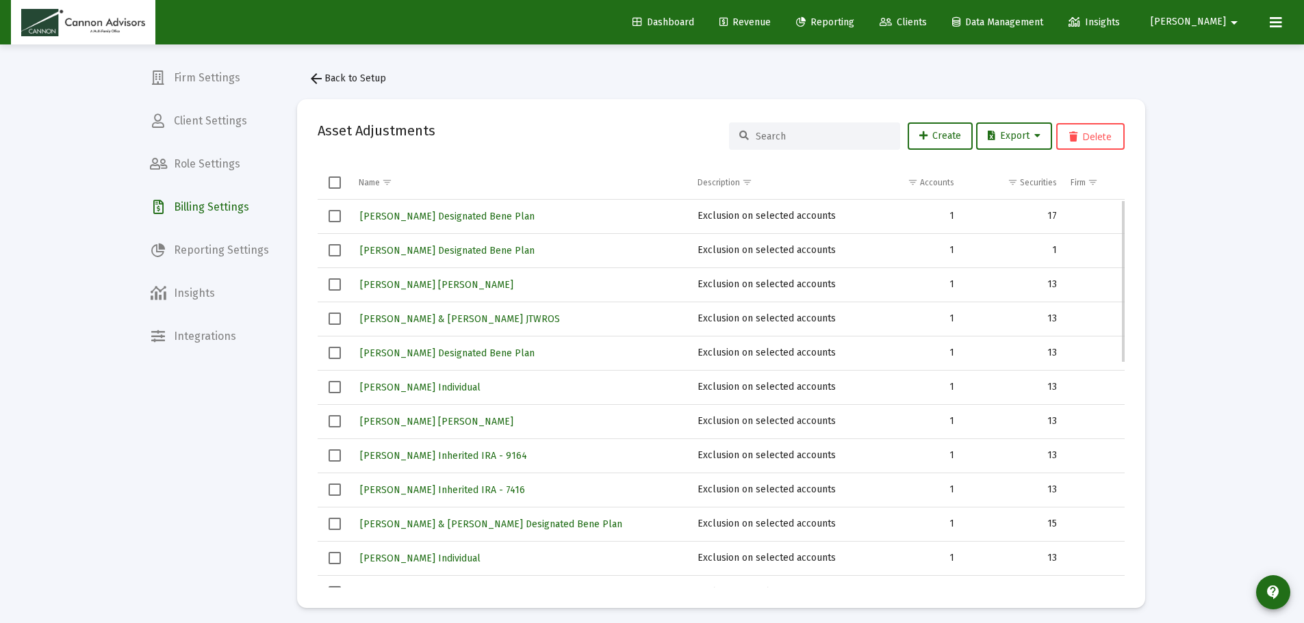
click at [500, 513] on td "[PERSON_NAME] & [PERSON_NAME] Designated Bene Plan" at bounding box center [521, 524] width 339 height 34
click at [503, 520] on span "[PERSON_NAME] & [PERSON_NAME] Designated Bene Plan" at bounding box center [491, 525] width 262 height 12
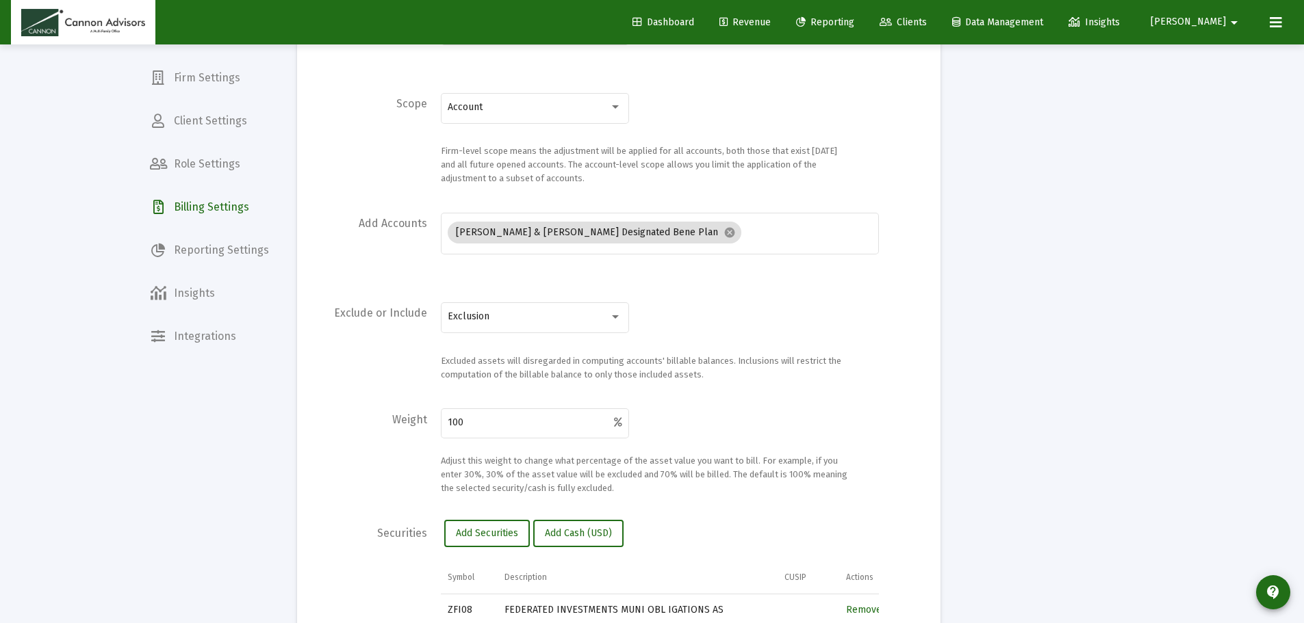
scroll to position [479, 0]
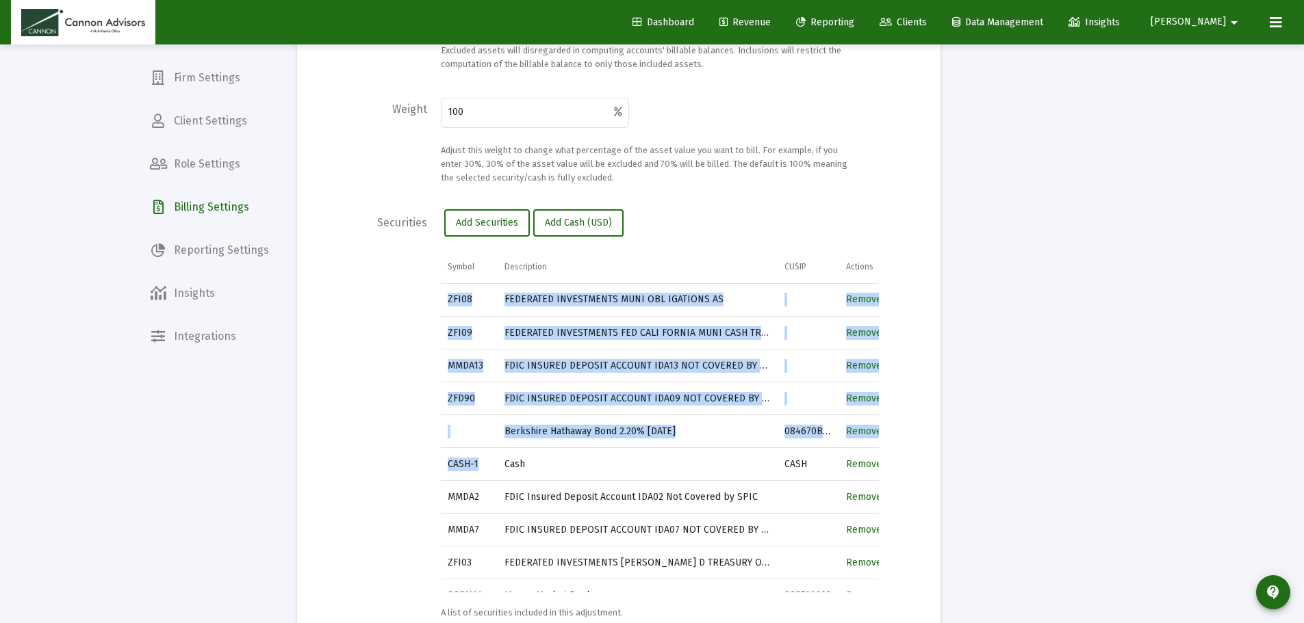
drag, startPoint x: 492, startPoint y: 470, endPoint x: 441, endPoint y: 473, distance: 50.7
click at [441, 473] on div "Symbol Description CUSIP Actions ZFI08 FEDERATED INVESTMENTS MUNI OBL IGATIONS …" at bounding box center [660, 421] width 438 height 342
click at [450, 467] on td "CASH-1" at bounding box center [469, 464] width 57 height 33
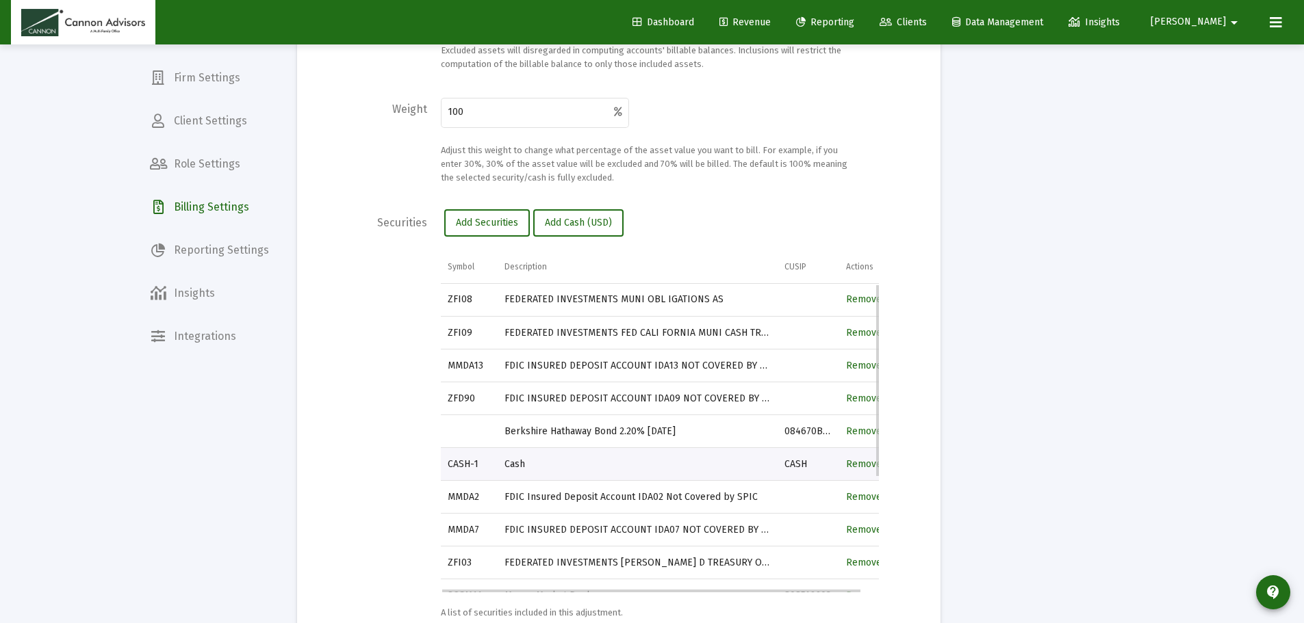
click at [468, 463] on td "CASH-1" at bounding box center [469, 464] width 57 height 33
copy td "CASH-1"
click at [718, 205] on mat-card-content "Name [PERSON_NAME] & [PERSON_NAME] Designated Bene Plan Scope Account Firm-leve…" at bounding box center [619, 160] width 602 height 919
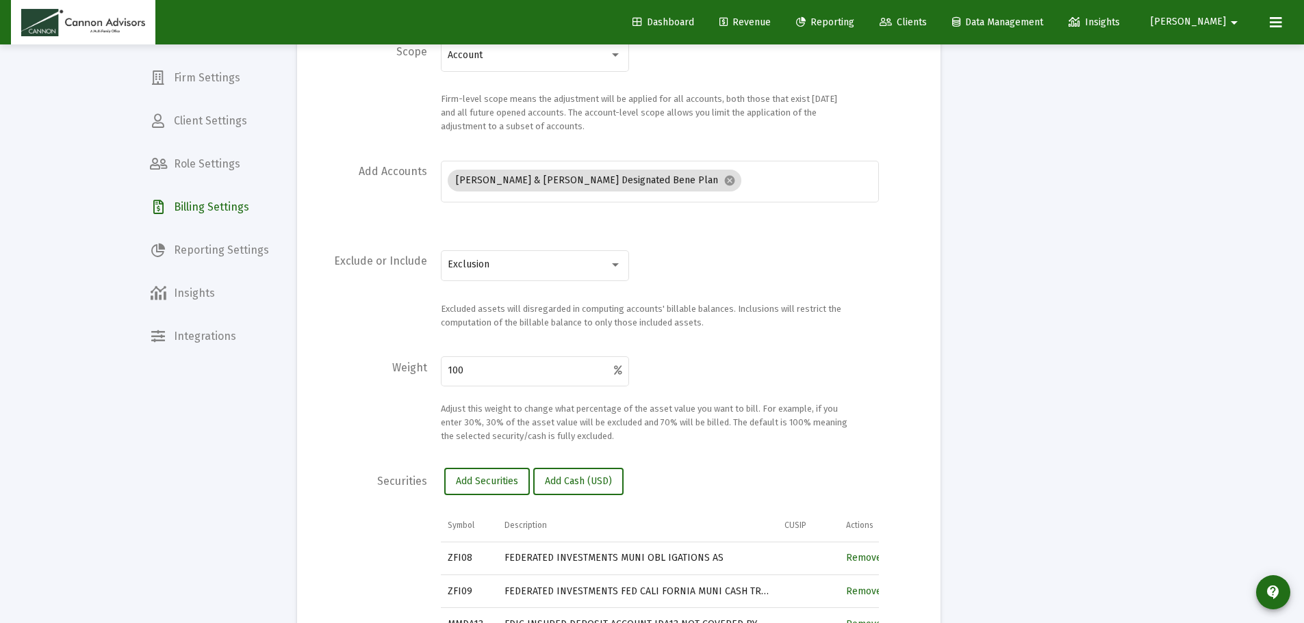
scroll to position [0, 0]
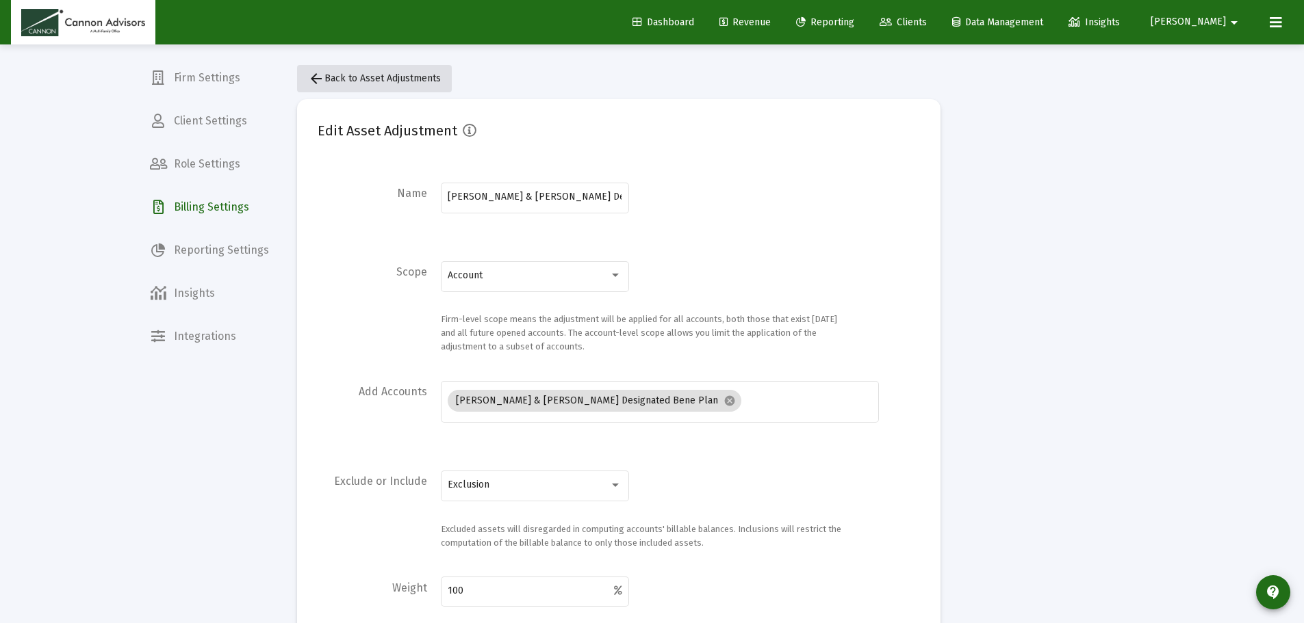
click at [355, 86] on button "arrow_back Back to Asset Adjustments" at bounding box center [374, 78] width 155 height 27
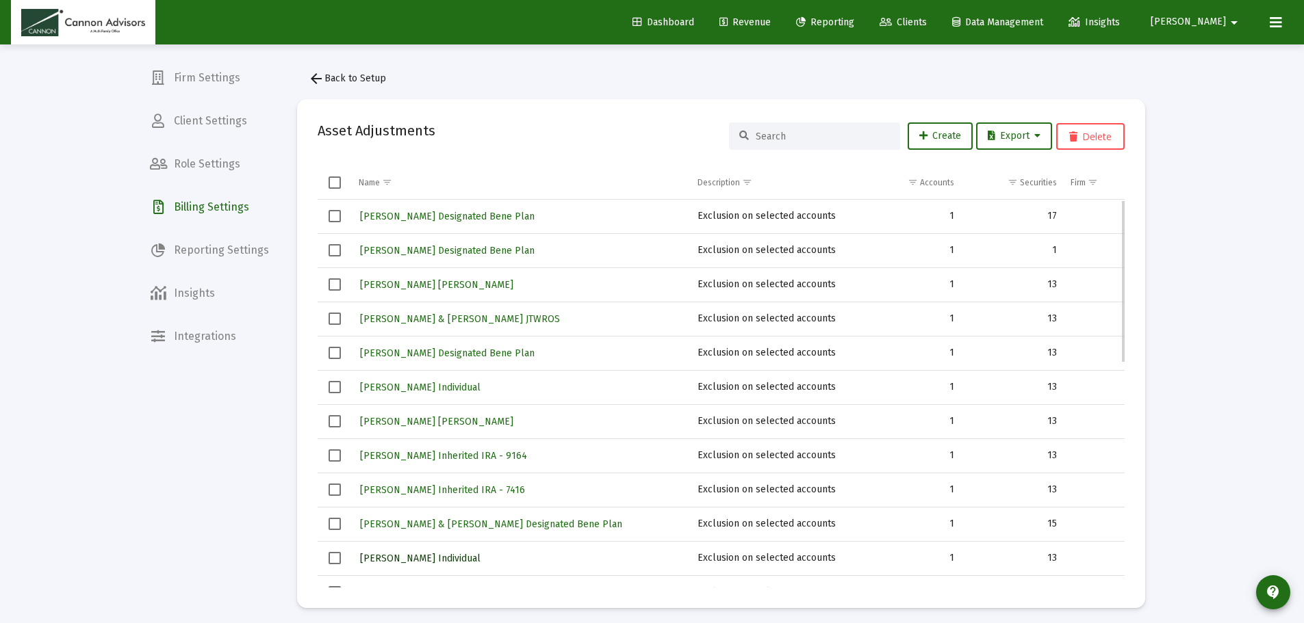
click at [422, 559] on span "[PERSON_NAME] Individual" at bounding box center [420, 559] width 120 height 12
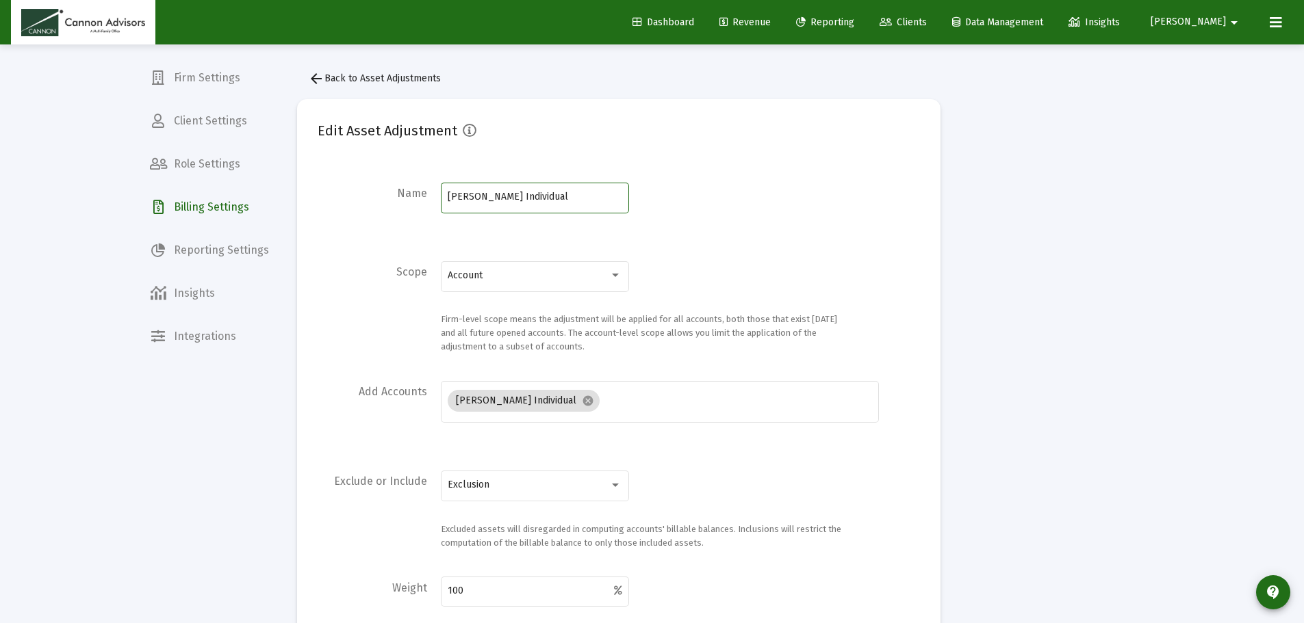
drag, startPoint x: 584, startPoint y: 192, endPoint x: 445, endPoint y: 197, distance: 139.0
click at [445, 197] on div "[PERSON_NAME] Individual" at bounding box center [535, 197] width 188 height 34
drag, startPoint x: 446, startPoint y: 197, endPoint x: 469, endPoint y: 195, distance: 22.7
click at [469, 195] on input "[PERSON_NAME] Individual" at bounding box center [535, 197] width 174 height 11
click at [493, 195] on input "[PERSON_NAME] Individual" at bounding box center [535, 197] width 174 height 11
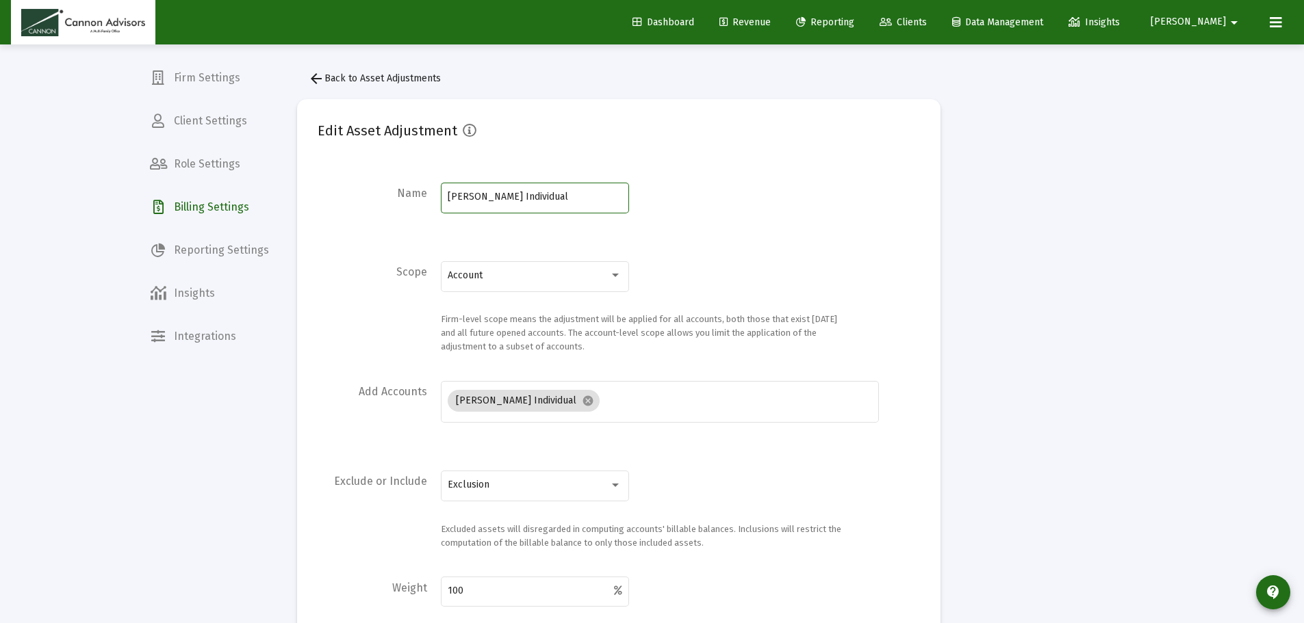
click at [493, 195] on input "[PERSON_NAME] Individual" at bounding box center [535, 197] width 174 height 11
click at [320, 84] on mat-icon "arrow_back" at bounding box center [316, 78] width 16 height 16
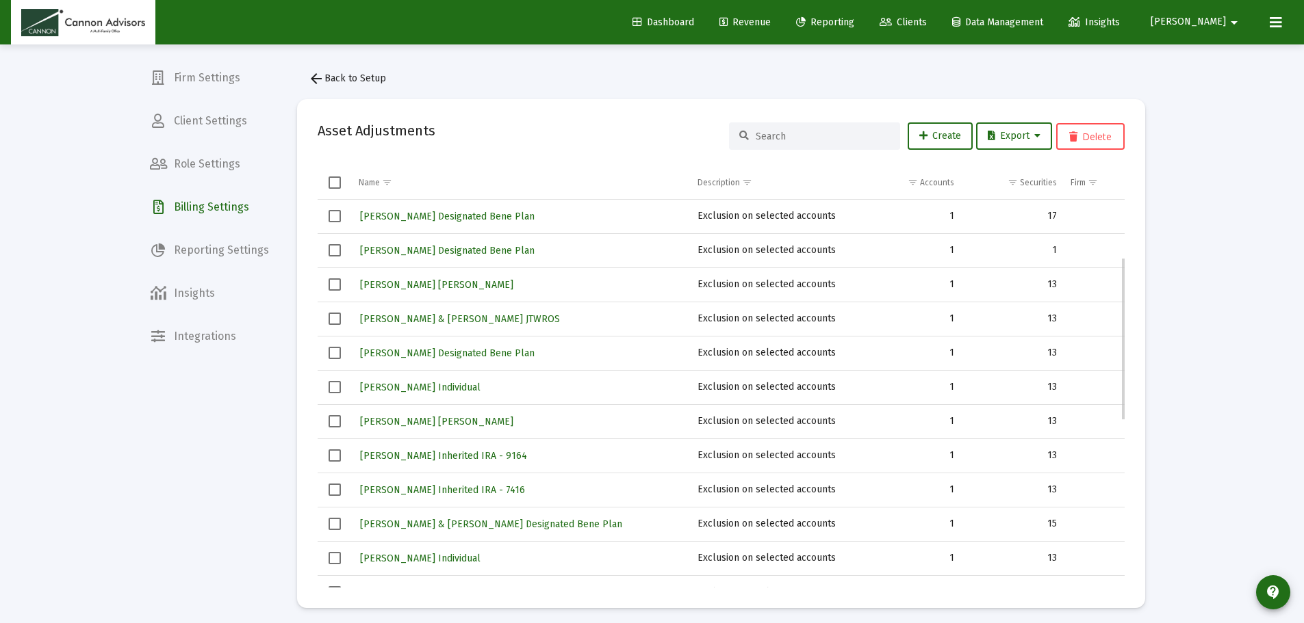
scroll to position [205, 0]
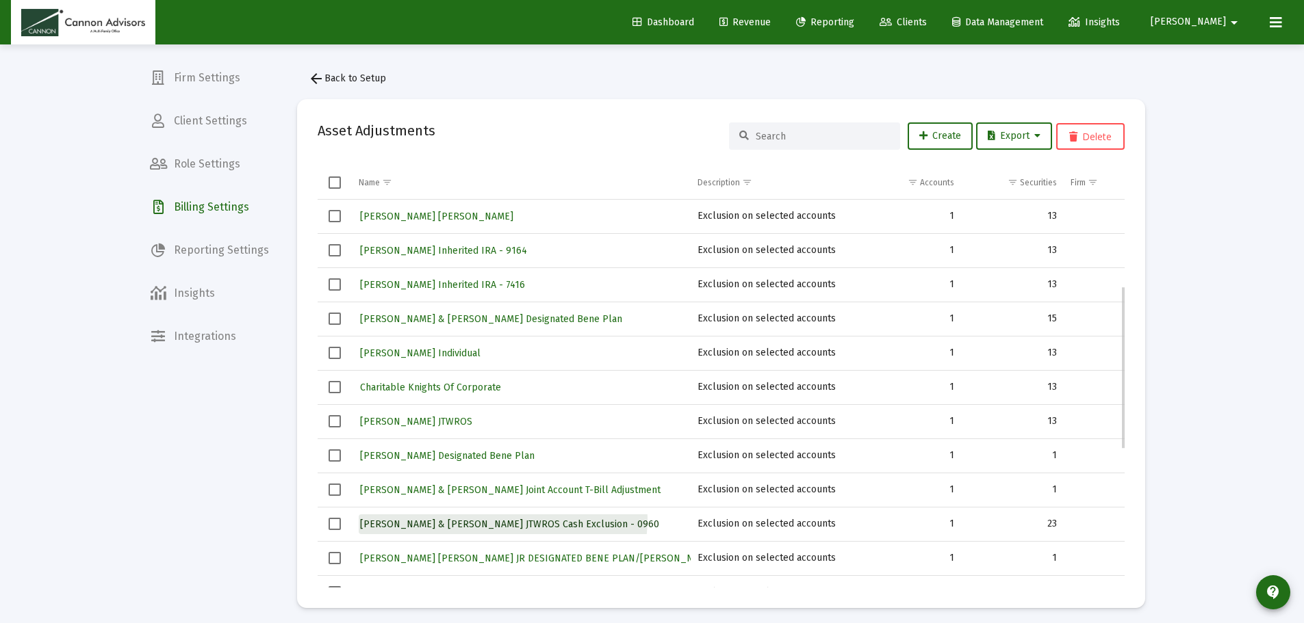
drag, startPoint x: 502, startPoint y: 519, endPoint x: 546, endPoint y: 478, distance: 59.6
click at [502, 519] on span "[PERSON_NAME] & [PERSON_NAME] JTWROS Cash Exclusion - 0960" at bounding box center [509, 525] width 299 height 12
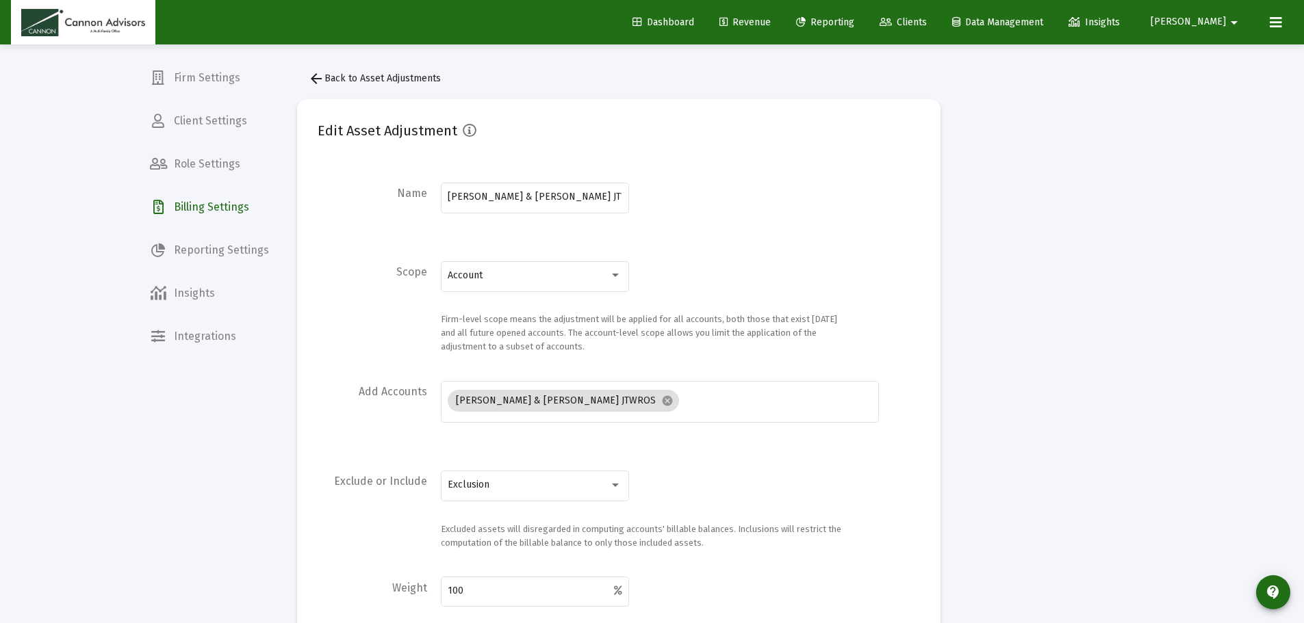
click at [368, 75] on span "arrow_back Back to Asset Adjustments" at bounding box center [374, 79] width 133 height 12
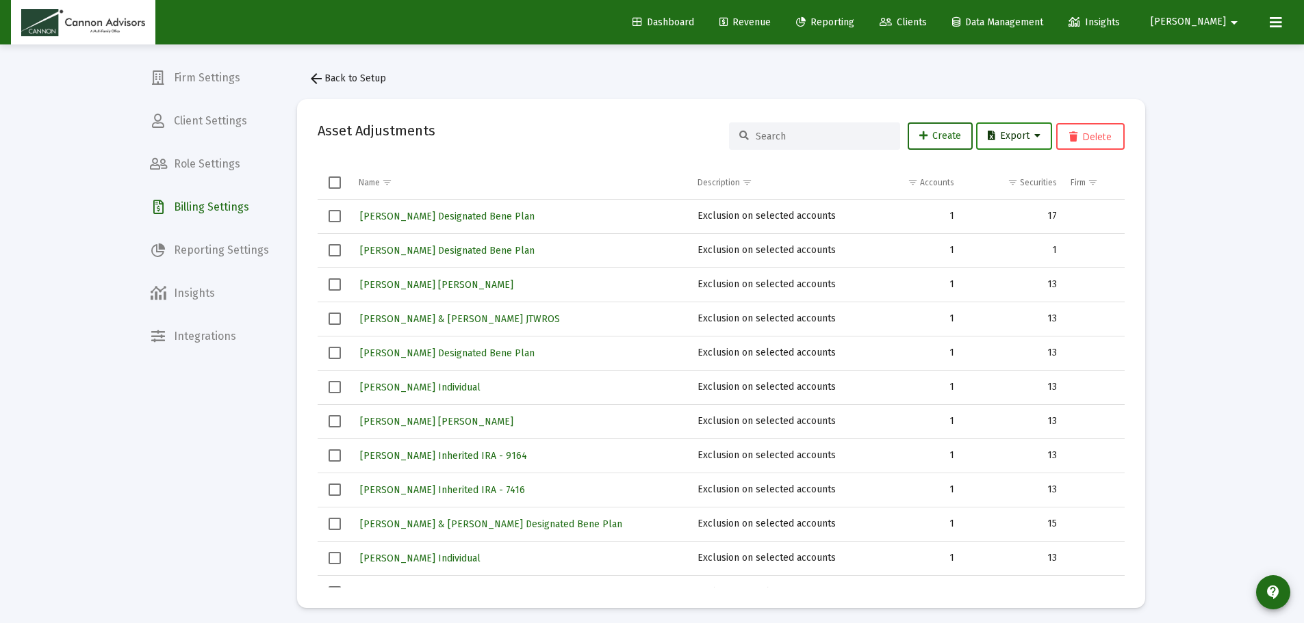
click at [999, 135] on span "Export" at bounding box center [1014, 136] width 53 height 12
click at [1000, 171] on button "Export All Rows" at bounding box center [1018, 171] width 93 height 33
drag, startPoint x: 505, startPoint y: 64, endPoint x: 576, endPoint y: 126, distance: 94.1
click at [505, 64] on div "arrow_back Back to Setup Asset Adjustments Create Export Delete Name Descriptio…" at bounding box center [720, 336] width 889 height 584
click at [362, 71] on button "arrow_back Back to Setup" at bounding box center [347, 78] width 100 height 27
